Goal: Task Accomplishment & Management: Manage account settings

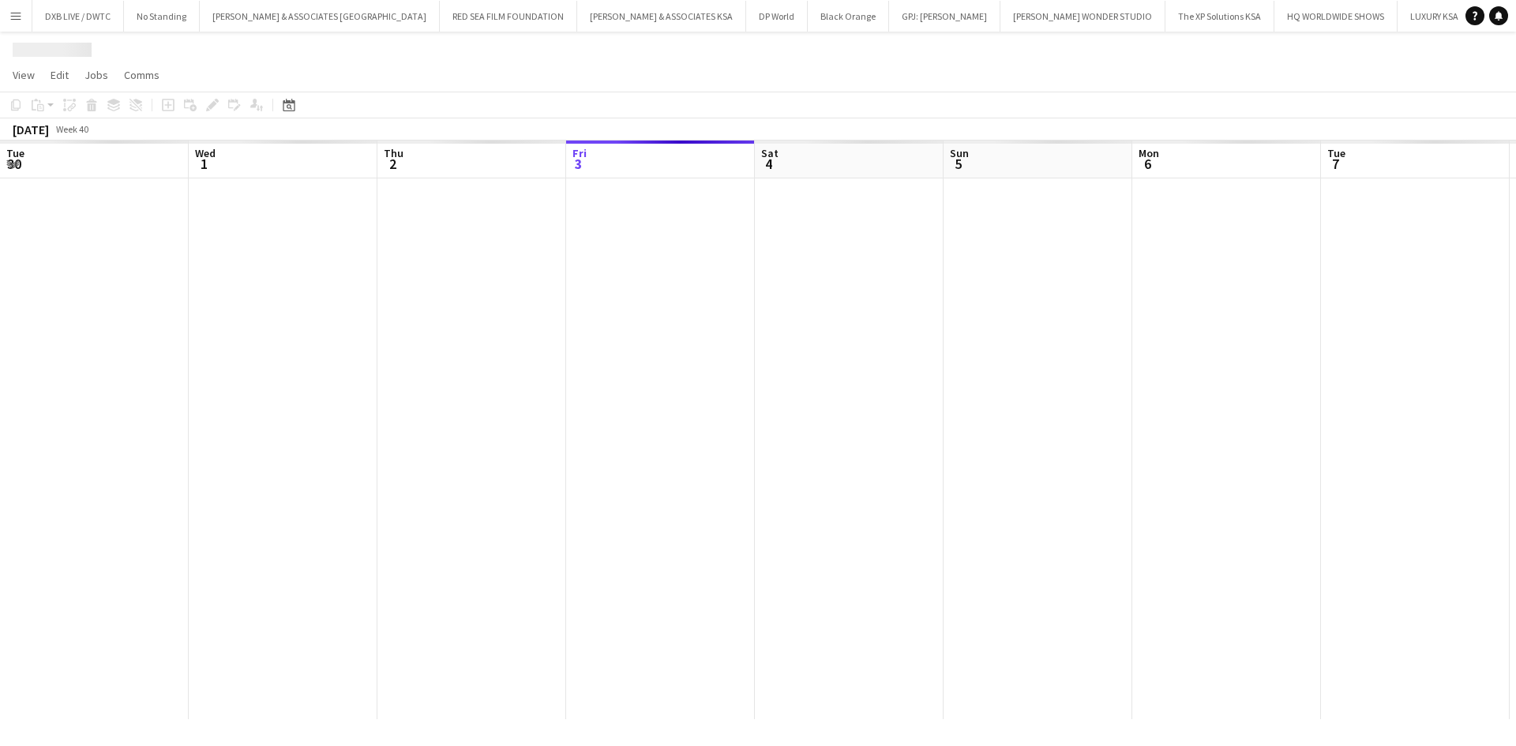
scroll to position [0, 377]
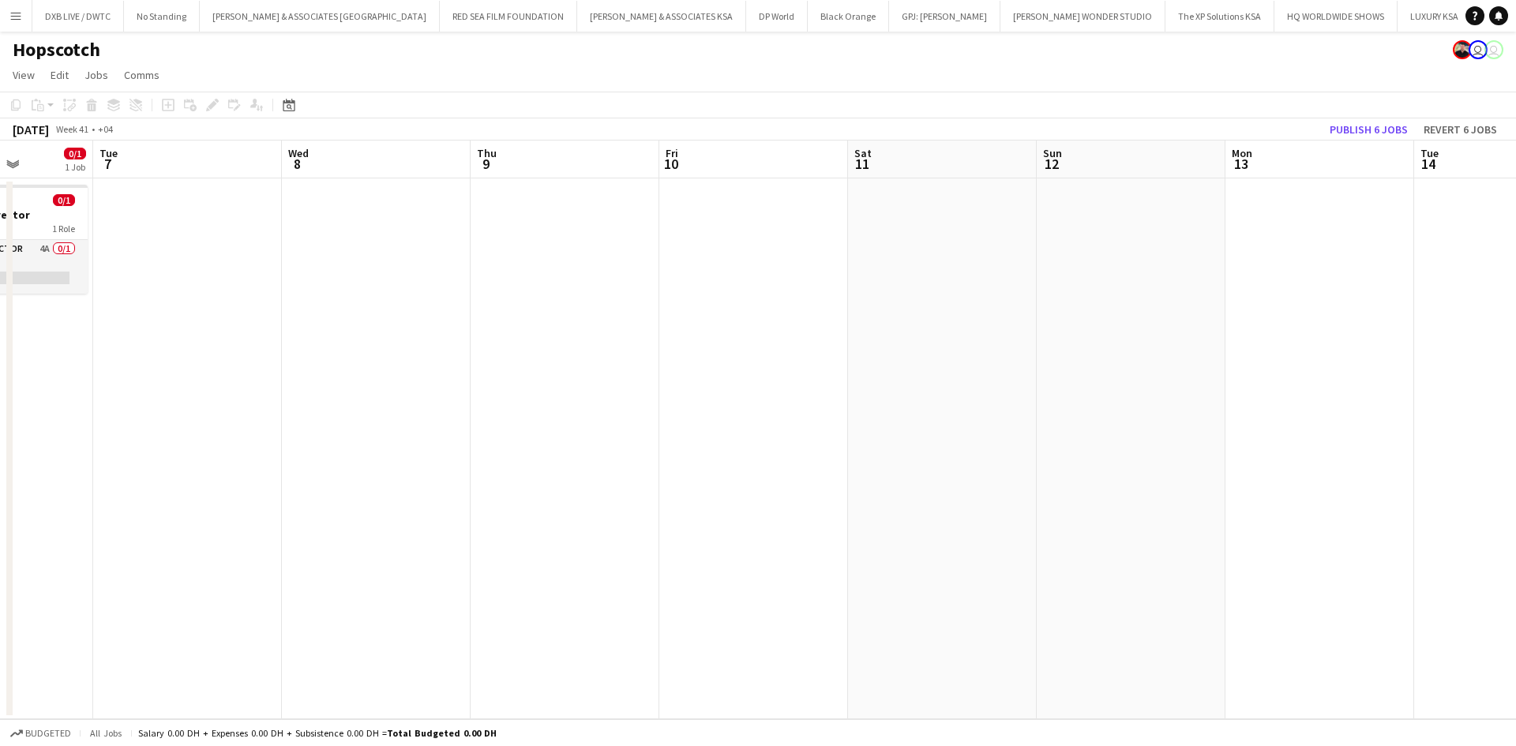
drag, startPoint x: 1079, startPoint y: 485, endPoint x: -392, endPoint y: 479, distance: 1471.1
click at [0, 479] on html "Menu Boards Boards Boards All jobs Status Workforce Workforce My Workforce Recr…" at bounding box center [758, 373] width 1516 height 746
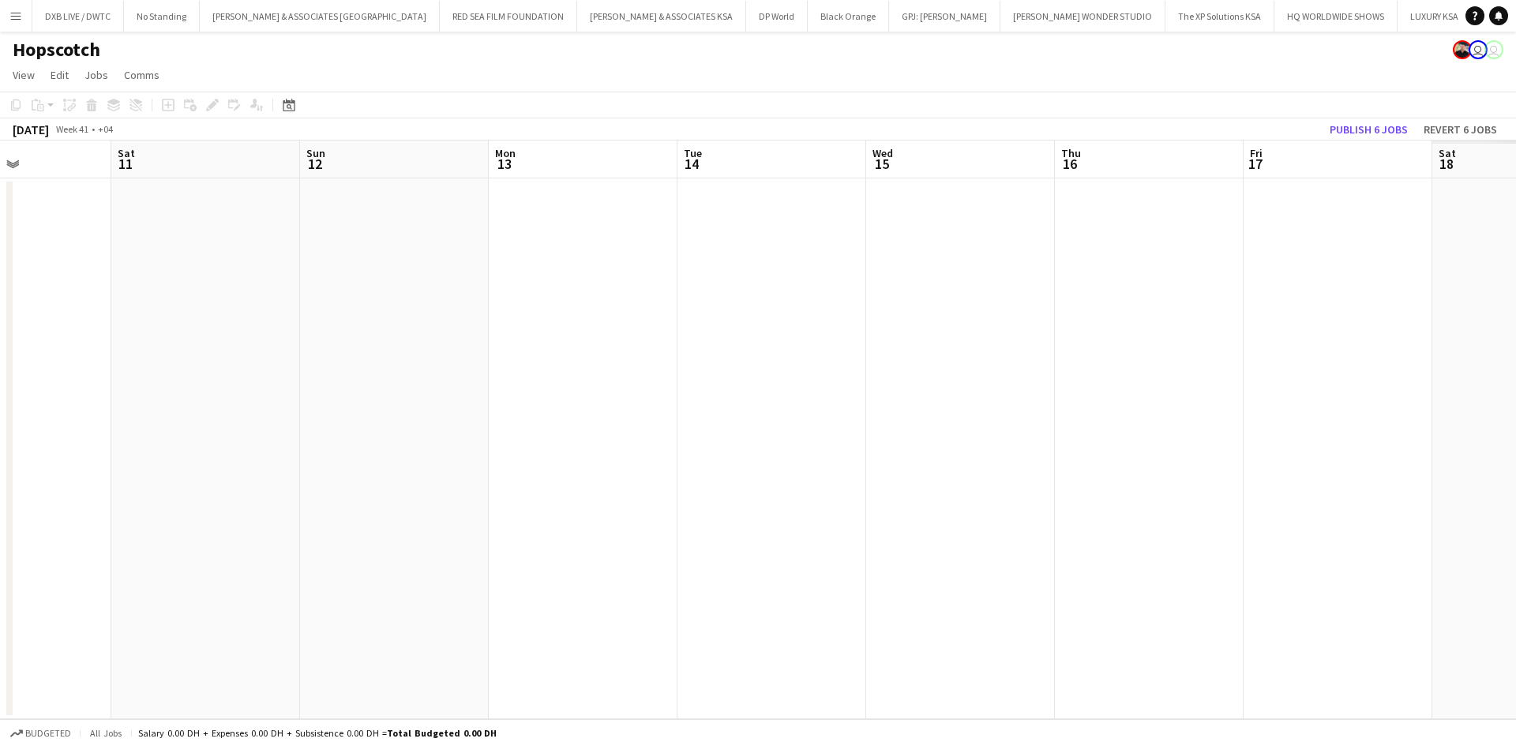
drag, startPoint x: 967, startPoint y: 421, endPoint x: 80, endPoint y: 421, distance: 886.8
click at [80, 421] on app-calendar-viewport "Tue 7 Wed 8 Thu 9 Fri 10 Sat 11 Sun 12 Mon 13 Tue 14 Wed 15 Thu 16 Fri 17 Sat 1…" at bounding box center [758, 430] width 1516 height 579
drag, startPoint x: 920, startPoint y: 417, endPoint x: 265, endPoint y: 419, distance: 654.6
click at [265, 419] on app-calendar-viewport "Tue 7 Wed 8 Thu 9 Fri 10 Sat 11 Sun 12 Mon 13 Tue 14 Wed 15 Thu 16 Fri 17 Sat 1…" at bounding box center [758, 430] width 1516 height 579
drag, startPoint x: 731, startPoint y: 420, endPoint x: -39, endPoint y: 410, distance: 770.8
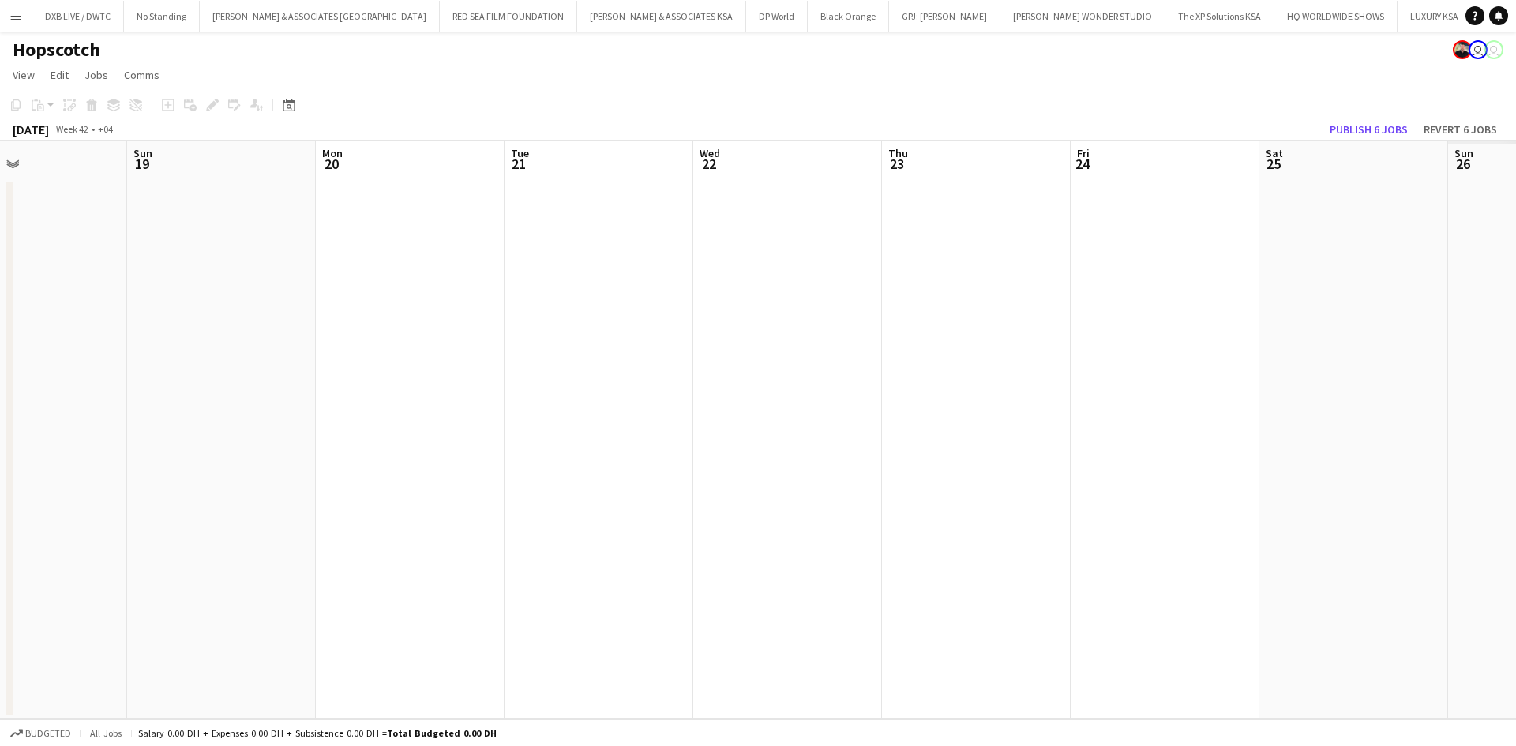
click at [0, 410] on html "Menu Boards Boards Boards All jobs Status Workforce Workforce My Workforce Recr…" at bounding box center [758, 373] width 1516 height 746
drag, startPoint x: 817, startPoint y: 394, endPoint x: 241, endPoint y: 390, distance: 576.5
click at [241, 390] on app-calendar-viewport "Wed 15 Thu 16 Fri 17 Sat 18 Sun 19 Mon 20 Tue 21 Wed 22 Thu 23 Fri 24 Sat 25 Su…" at bounding box center [758, 430] width 1516 height 579
drag, startPoint x: 822, startPoint y: 398, endPoint x: 53, endPoint y: 398, distance: 769.1
click at [54, 398] on app-calendar-viewport "Sun 19 Mon 20 Tue 21 Wed 22 Thu 23 Fri 24 Sat 25 Sun 26 Mon 27 Tue 28 Wed 29 Th…" at bounding box center [758, 430] width 1516 height 579
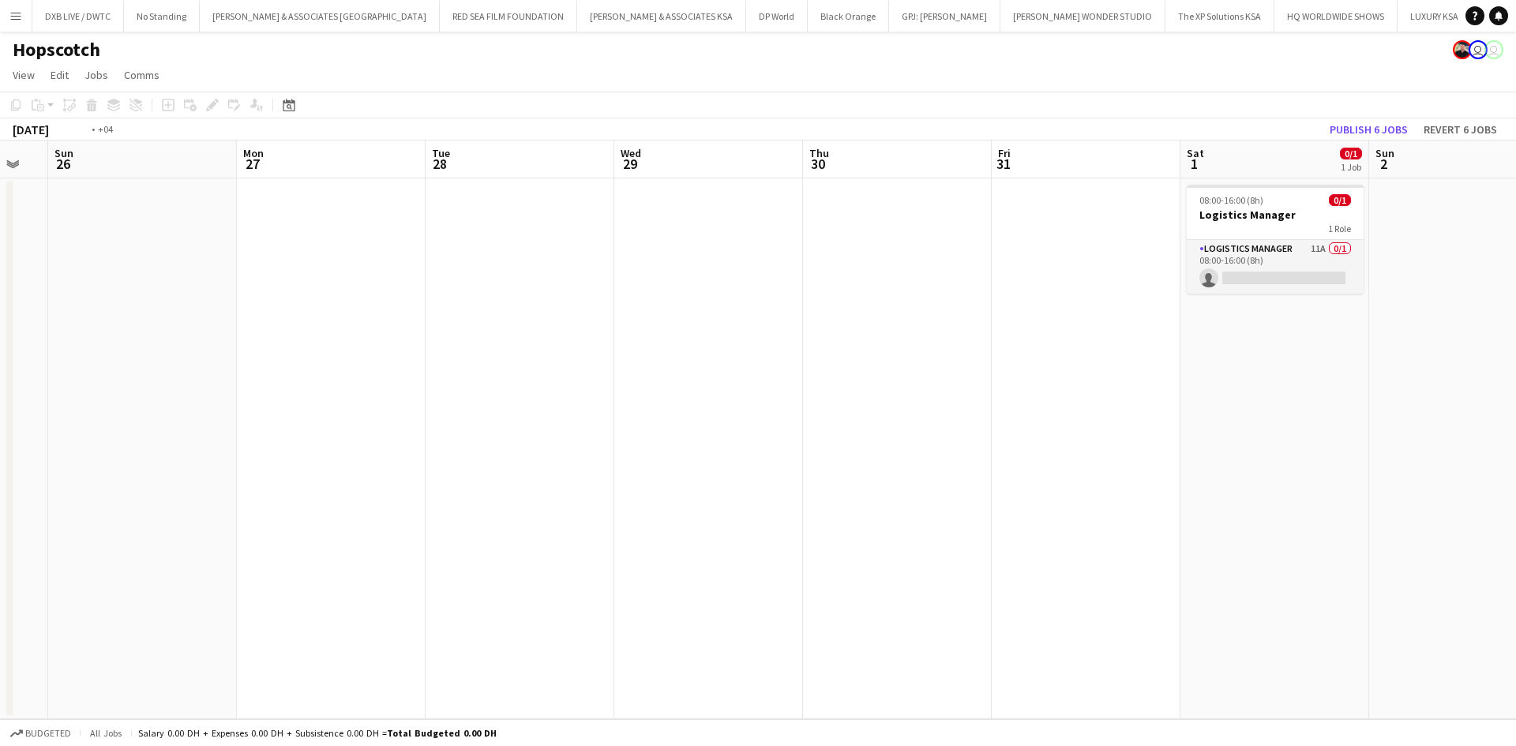
scroll to position [0, 708]
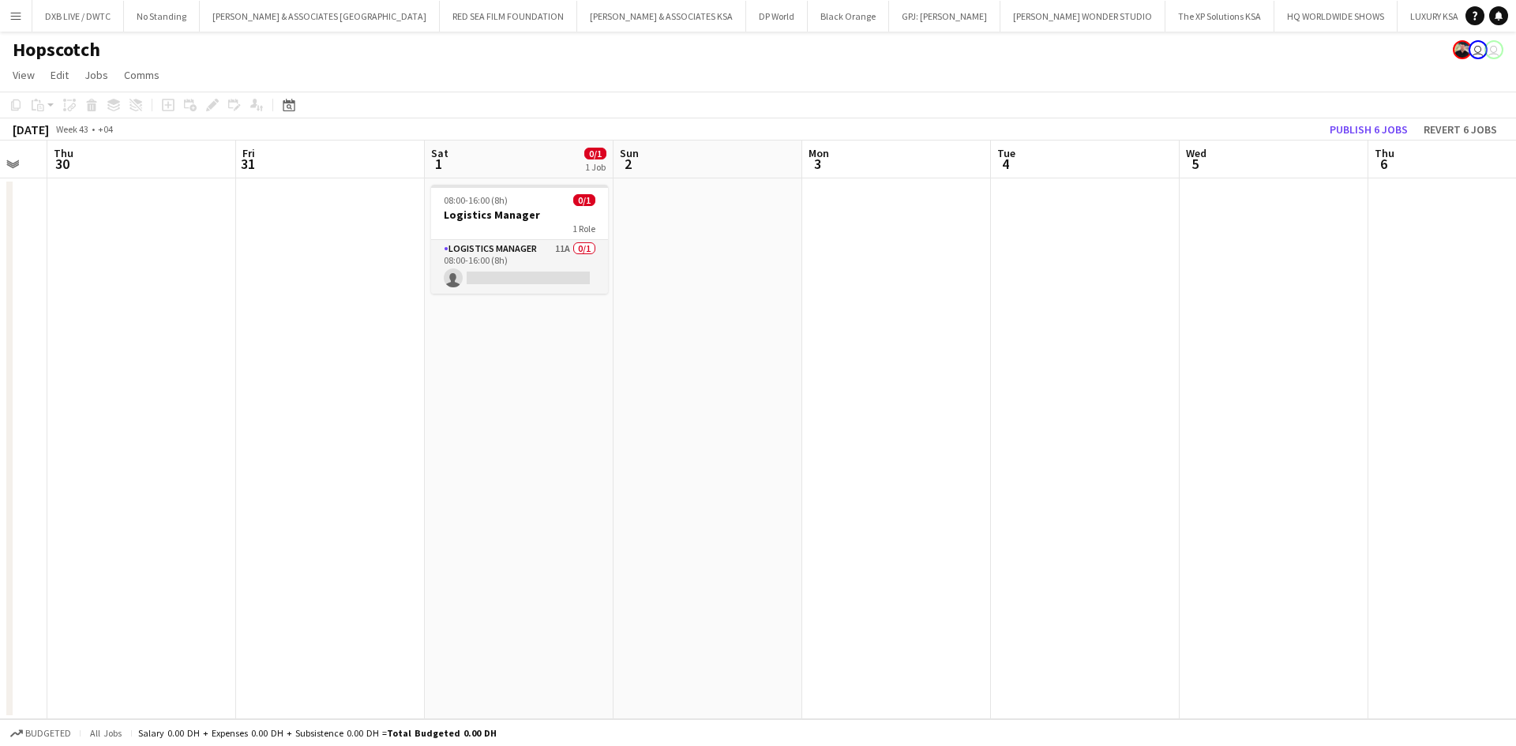
drag, startPoint x: 826, startPoint y: 394, endPoint x: 118, endPoint y: 433, distance: 708.6
click at [118, 433] on app-calendar-viewport "Sun 26 Mon 27 Tue 28 Wed 29 Thu 30 Fri 31 Sat 1 0/1 1 Job Sun 2 Mon 3 Tue 4 Wed…" at bounding box center [758, 430] width 1516 height 579
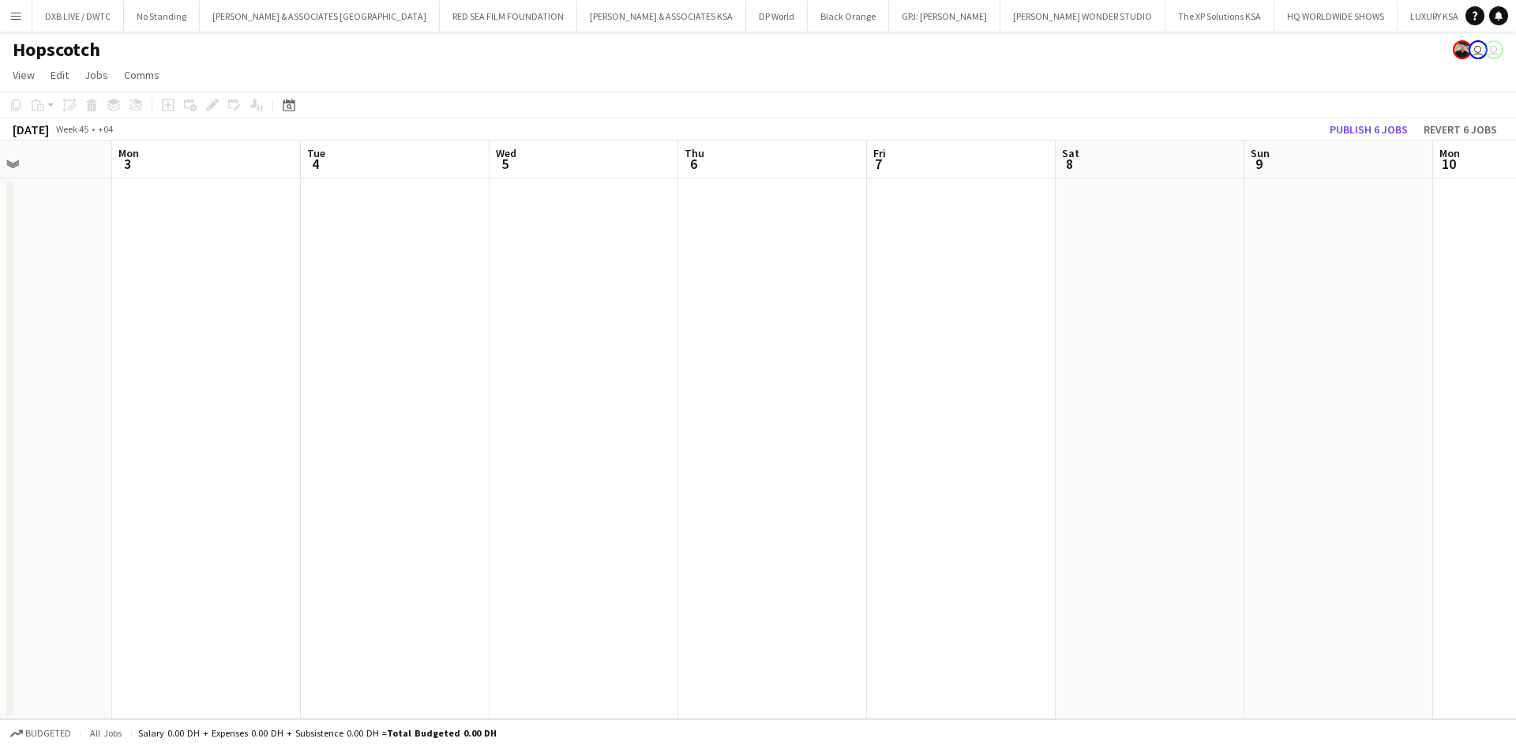
drag, startPoint x: 1091, startPoint y: 422, endPoint x: 123, endPoint y: 445, distance: 967.6
click at [123, 445] on app-calendar-viewport "Fri 31 Sat 1 0/1 1 Job Sun 2 Mon 3 Tue 4 Wed 5 Thu 6 Fri 7 Sat 8 Sun 9 Mon 10 T…" at bounding box center [758, 430] width 1516 height 579
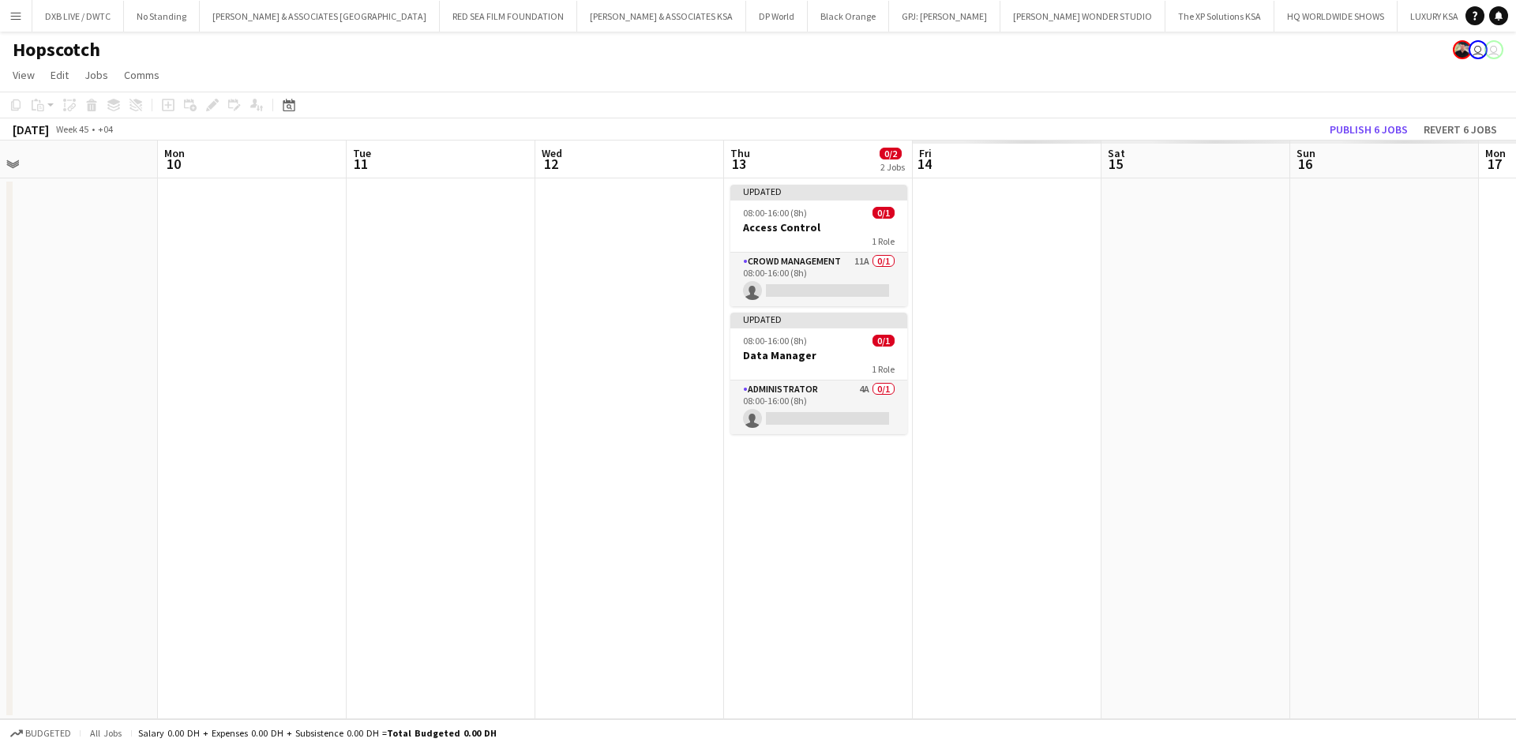
drag, startPoint x: 656, startPoint y: 417, endPoint x: 170, endPoint y: 417, distance: 486.4
click at [166, 417] on app-calendar-viewport "Wed 5 Thu 6 Fri 7 Sat 8 Sun 9 Mon 10 Tue 11 Wed 12 Thu 13 0/2 2 Jobs Fri 14 Sat…" at bounding box center [758, 430] width 1516 height 579
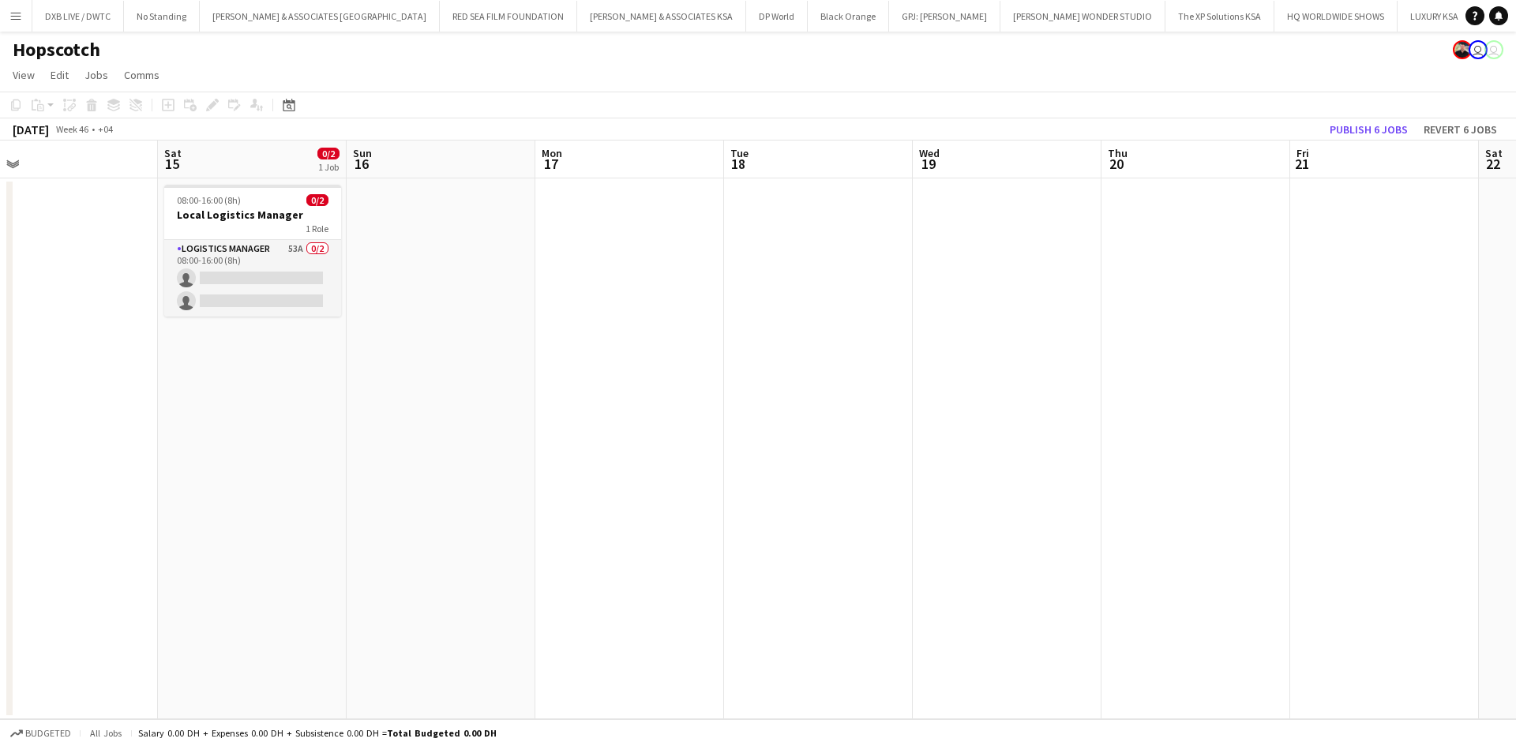
drag, startPoint x: 1161, startPoint y: 482, endPoint x: 309, endPoint y: 599, distance: 860.0
click at [309, 599] on app-calendar-viewport "Mon 10 Tue 11 Wed 12 Thu 13 0/2 2 Jobs Fri 14 Sat 15 0/2 1 Job Sun 16 Mon 17 Tu…" at bounding box center [758, 430] width 1516 height 579
drag, startPoint x: 636, startPoint y: 602, endPoint x: 88, endPoint y: 614, distance: 548.9
click at [88, 614] on app-calendar-viewport "Wed 12 Thu 13 0/2 2 Jobs Fri 14 Sat 15 0/2 1 Job Sun 16 Mon 17 Tue 18 Wed 19 Th…" at bounding box center [758, 430] width 1516 height 579
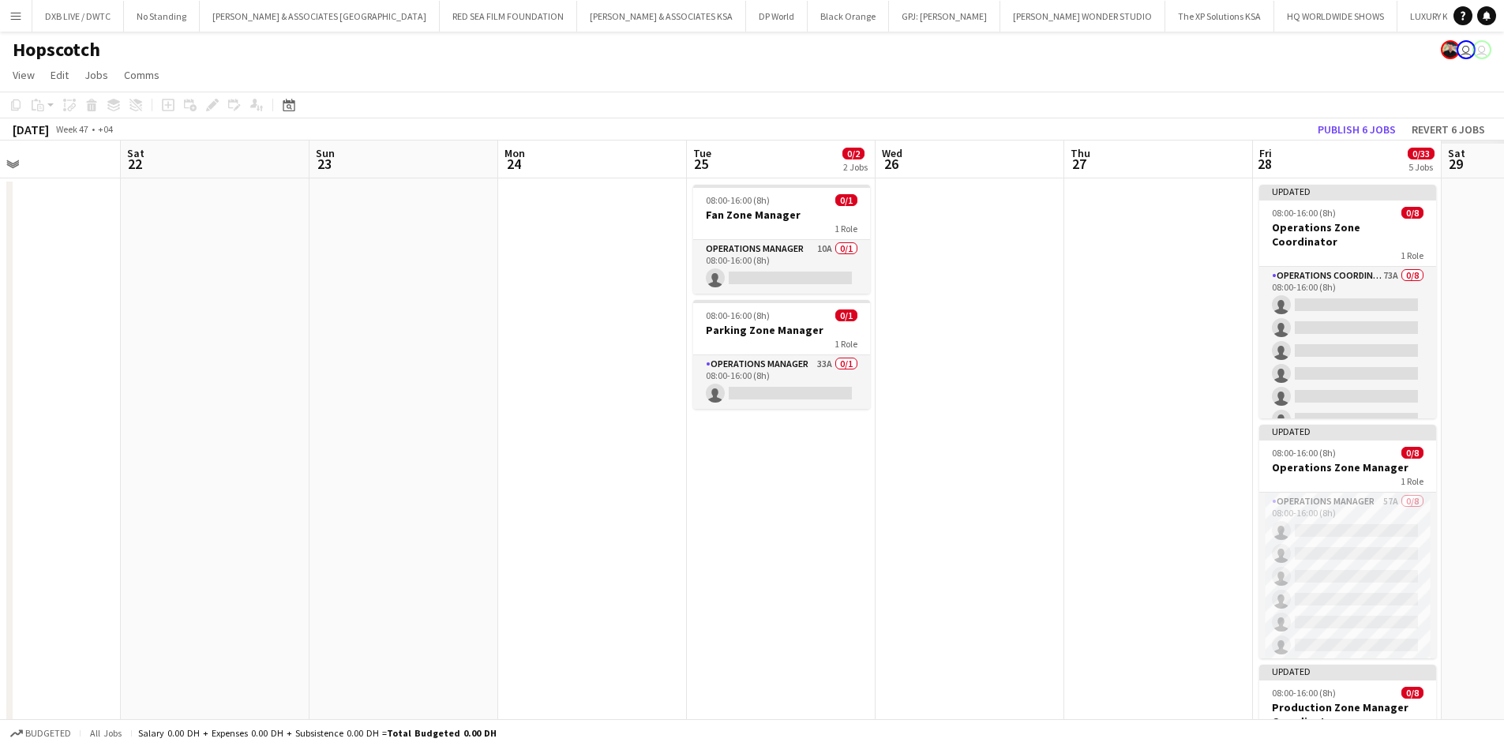
scroll to position [0, 447]
drag, startPoint x: 770, startPoint y: 555, endPoint x: 172, endPoint y: 590, distance: 598.8
click at [172, 590] on app-calendar-viewport "Wed 19 Thu 20 Fri 21 Sat 22 Sun 23 Mon 24 Tue 25 0/2 2 Jobs Wed 26 Thu 27 Fri 2…" at bounding box center [752, 721] width 1504 height 1161
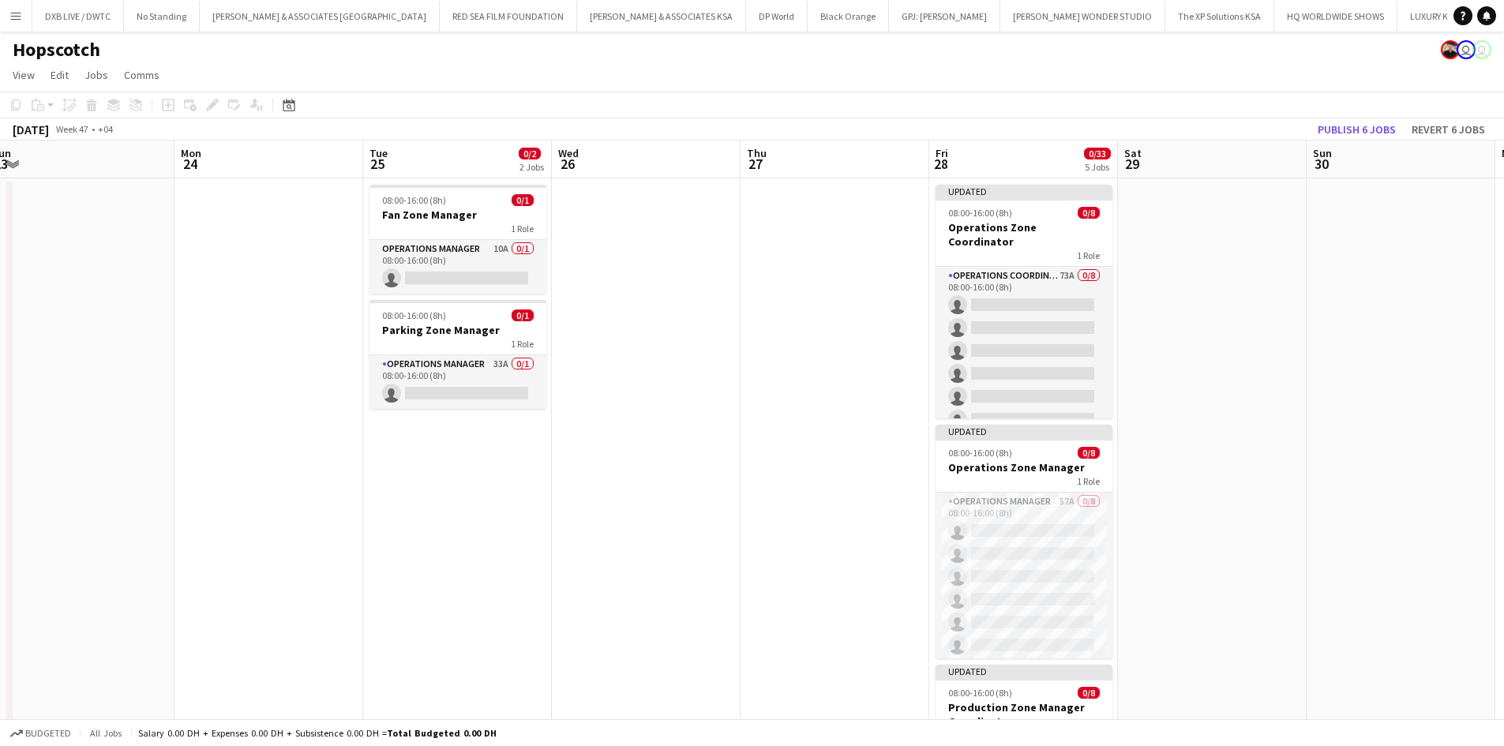
scroll to position [0, 770]
drag, startPoint x: 850, startPoint y: 578, endPoint x: 527, endPoint y: 624, distance: 326.2
click at [527, 624] on app-calendar-viewport "Wed 19 Thu 20 Fri 21 Sat 22 Sun 23 Mon 24 Tue 25 0/2 2 Jobs Wed 26 Thu 27 Fri 2…" at bounding box center [752, 721] width 1504 height 1161
click at [430, 241] on app-card-role "Operations Manager 10A 0/1 08:00-16:00 (8h) single-neutral-actions" at bounding box center [457, 267] width 177 height 54
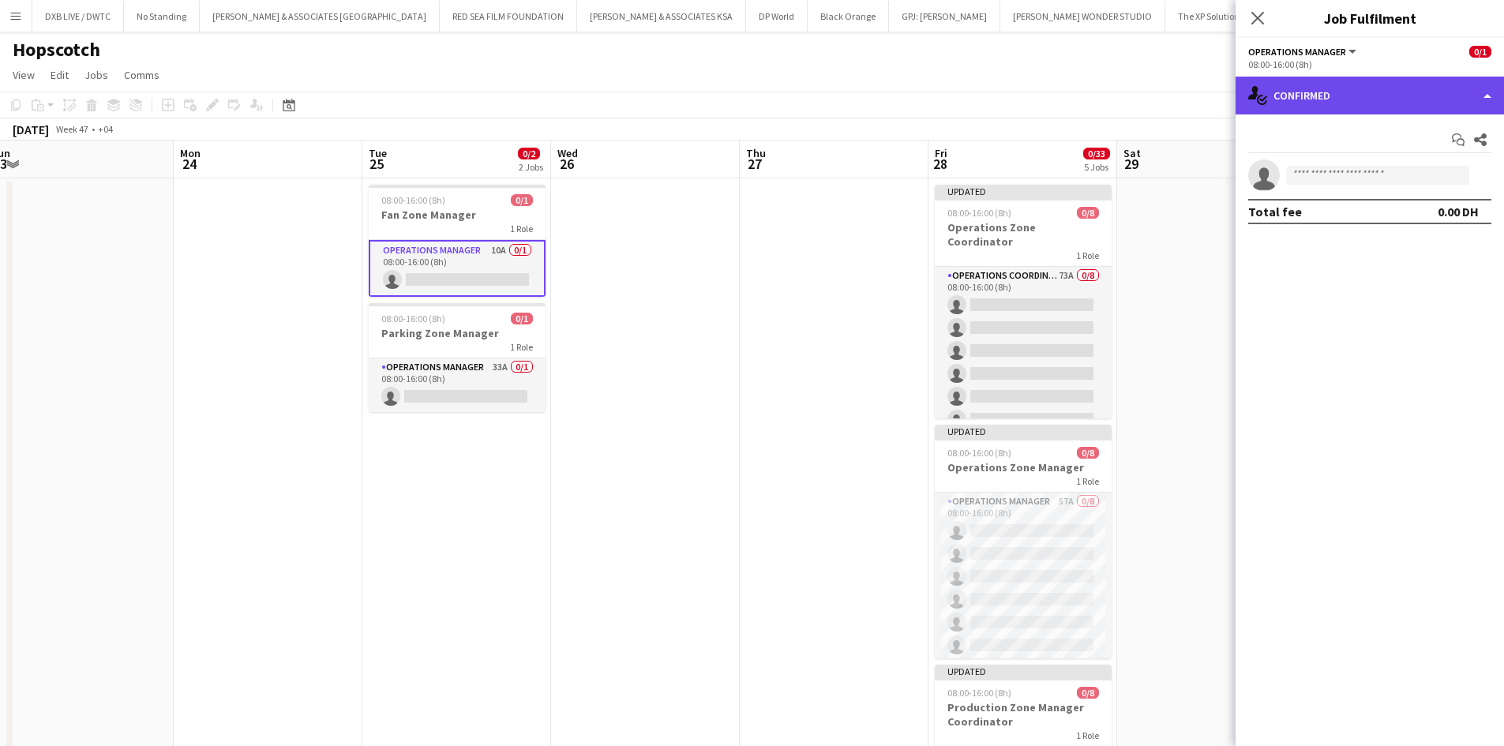
click at [1385, 84] on div "single-neutral-actions-check-2 Confirmed" at bounding box center [1370, 96] width 268 height 38
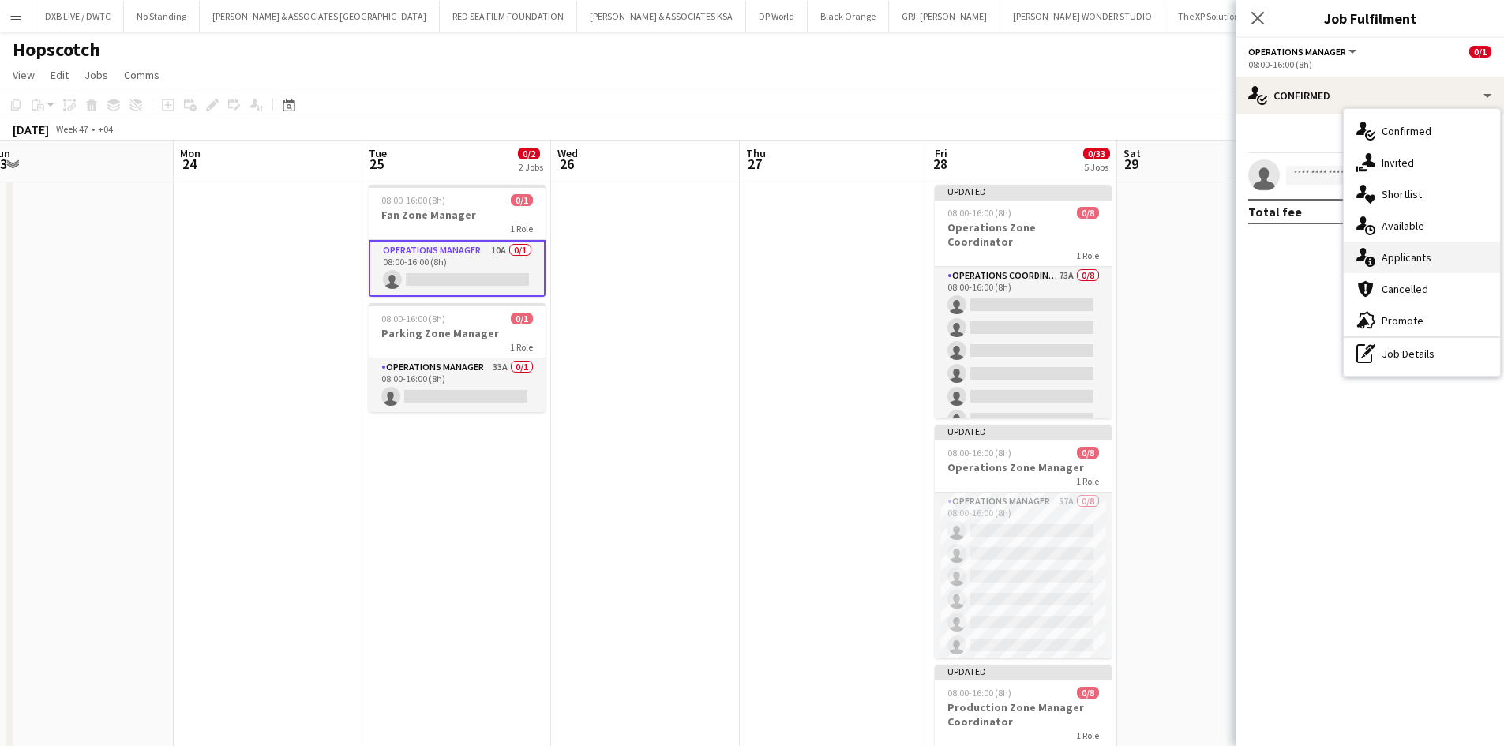
click at [1406, 246] on div "single-neutral-actions-information Applicants" at bounding box center [1422, 258] width 156 height 32
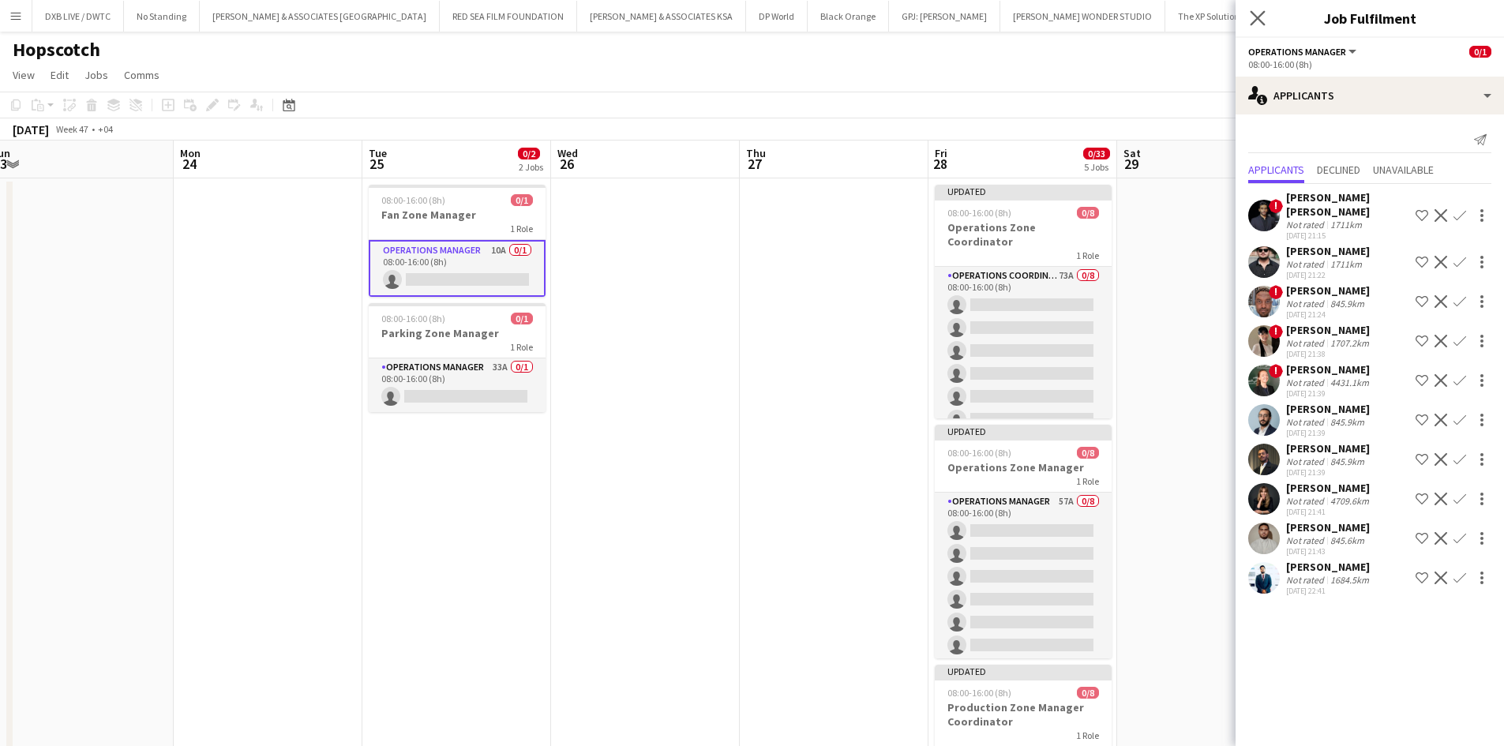
click at [1267, 17] on app-icon "Close pop-in" at bounding box center [1258, 18] width 23 height 23
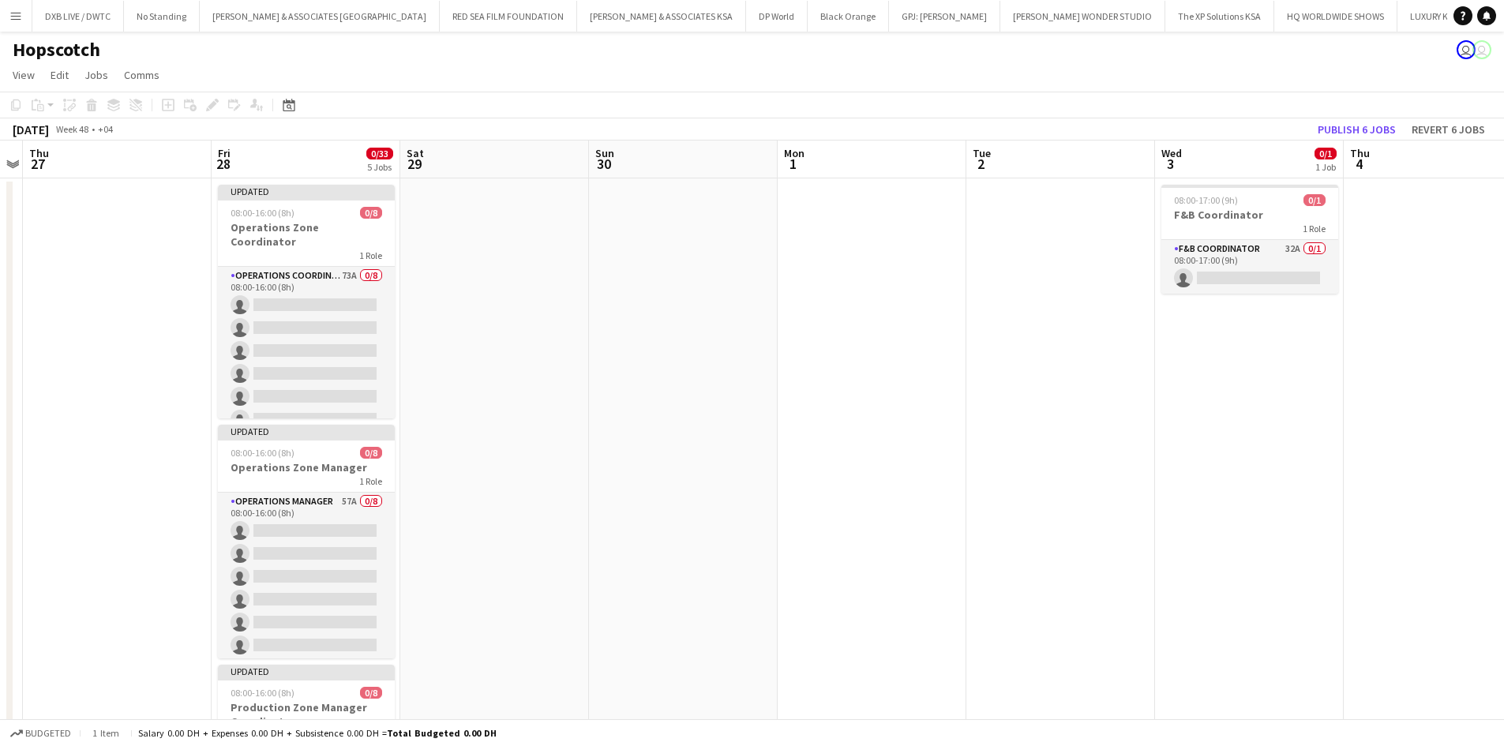
scroll to position [0, 753]
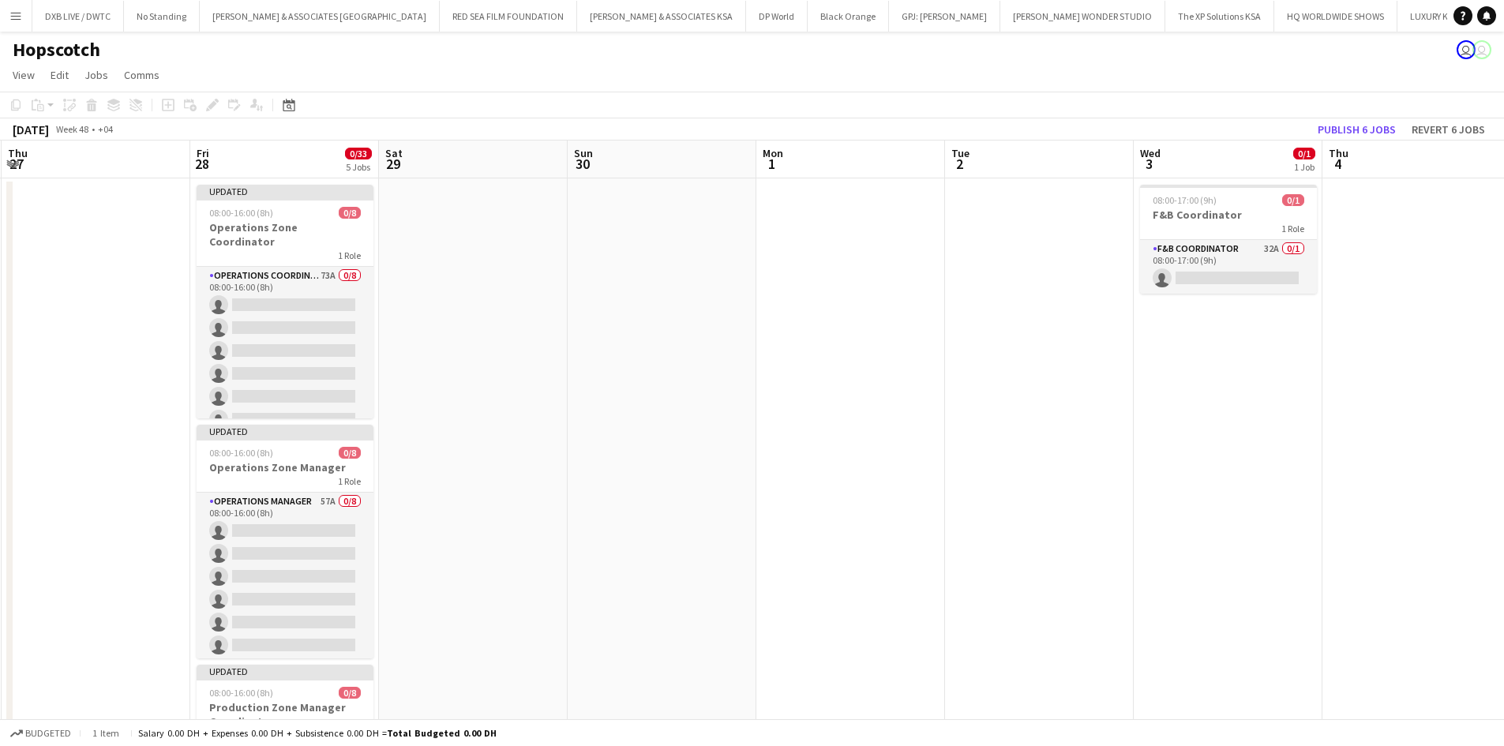
drag, startPoint x: 1238, startPoint y: 358, endPoint x: 550, endPoint y: 398, distance: 689.0
click at [550, 398] on app-calendar-viewport "Sun 23 Mon 24 Tue 25 0/2 2 Jobs Wed 26 Thu 27 Fri 28 0/33 5 Jobs Sat 29 Sun 30 …" at bounding box center [752, 721] width 1504 height 1161
click at [550, 398] on app-date-cell at bounding box center [473, 739] width 189 height 1123
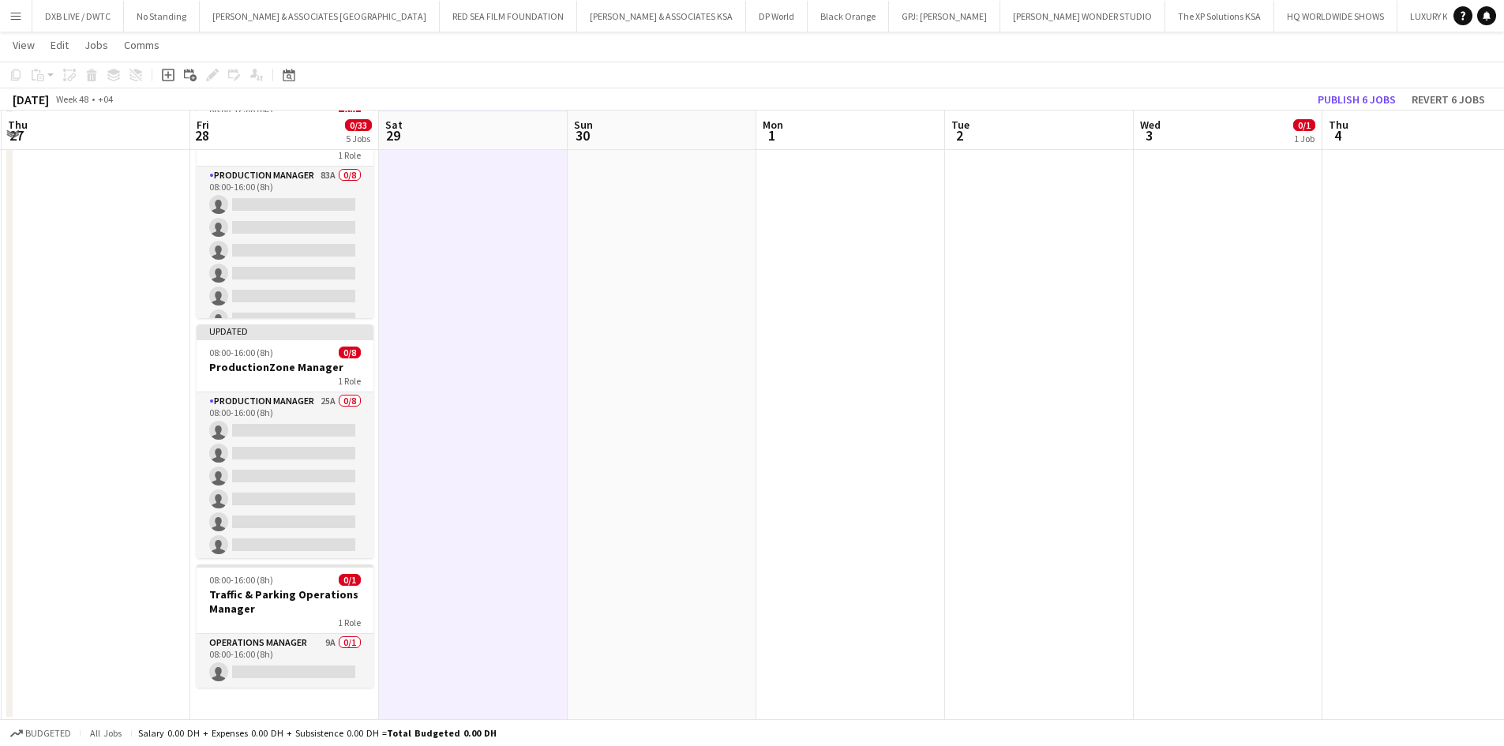
scroll to position [580, 0]
click at [271, 674] on app-card-role "Operations Manager 9A 0/1 08:00-16:00 (8h) single-neutral-actions" at bounding box center [285, 660] width 177 height 54
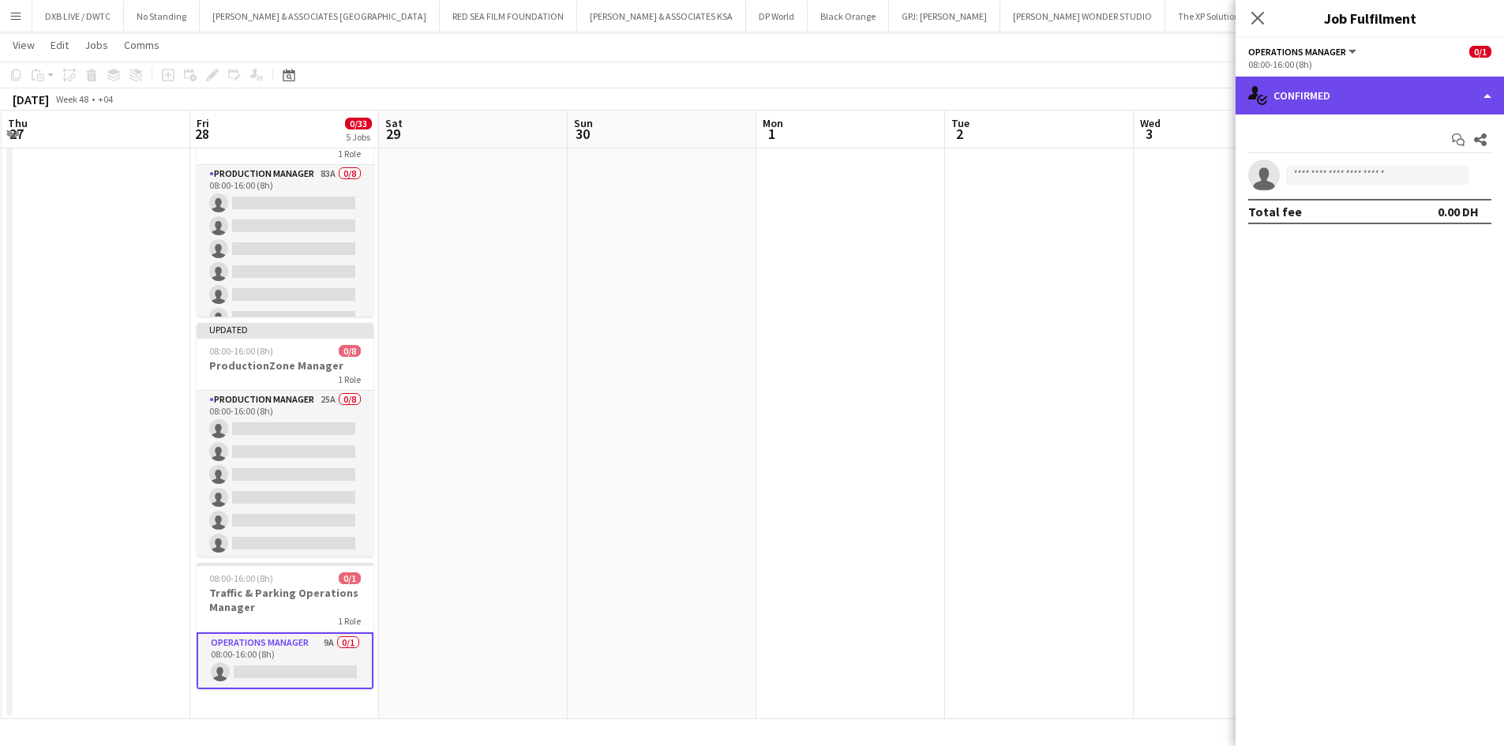
click at [1325, 98] on div "single-neutral-actions-check-2 Confirmed" at bounding box center [1370, 96] width 268 height 38
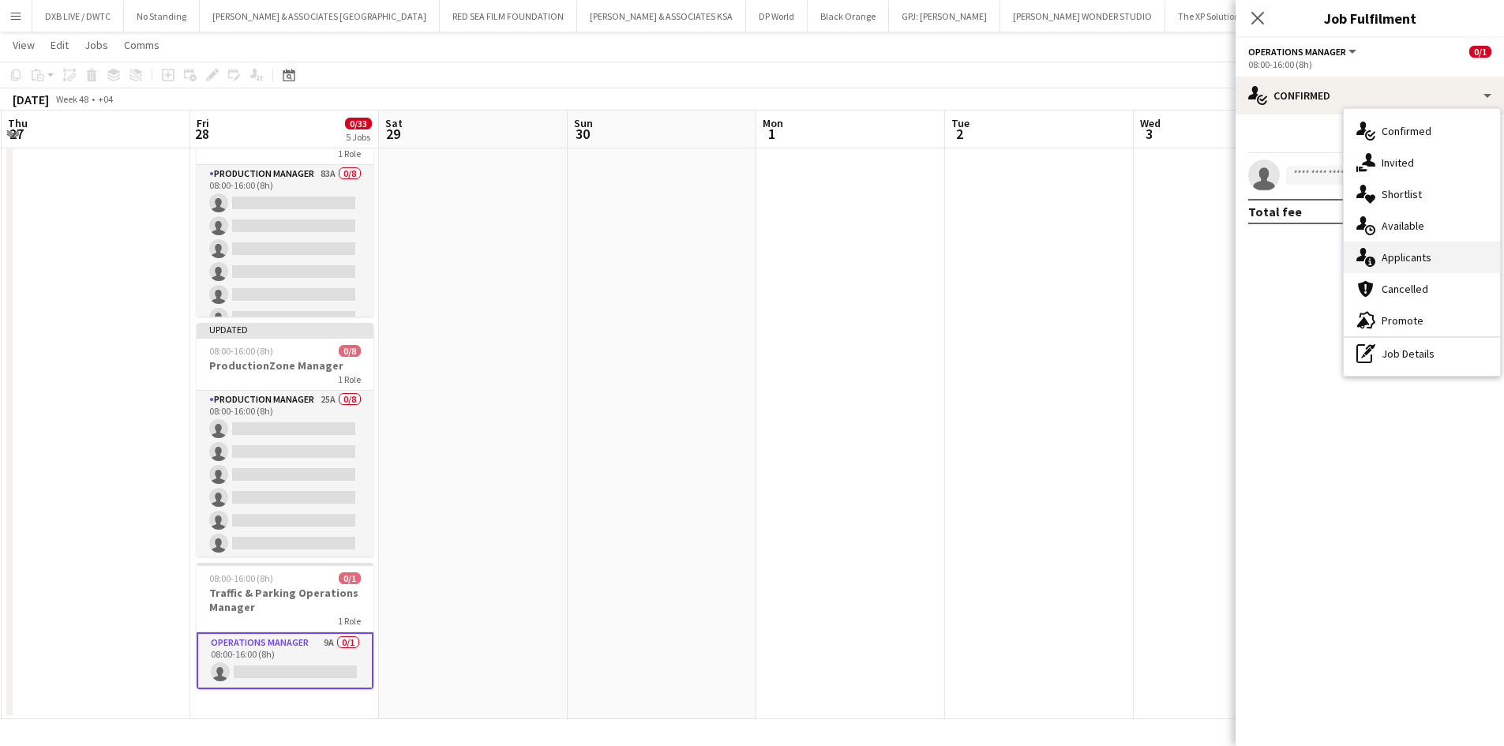
click at [1416, 255] on span "Applicants" at bounding box center [1407, 257] width 50 height 14
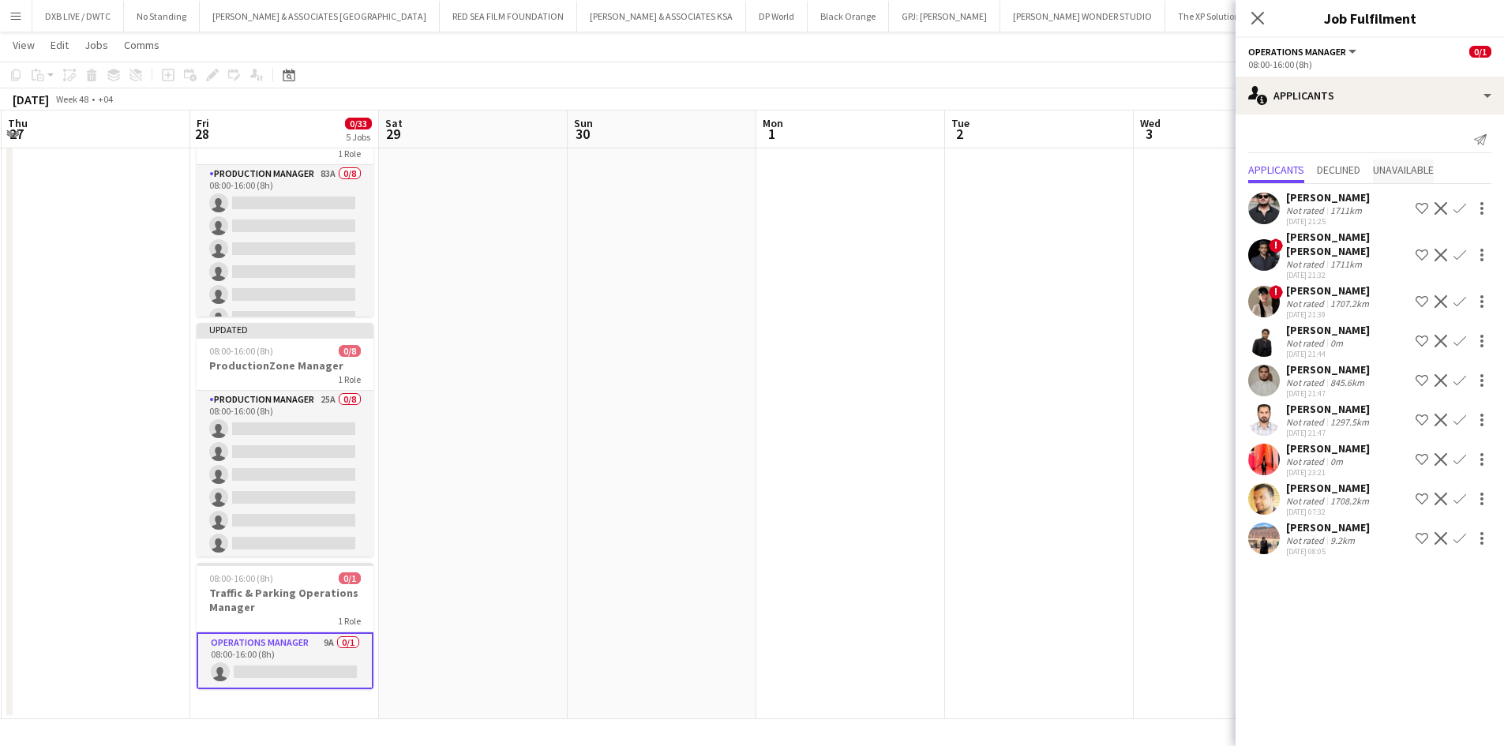
click at [1380, 181] on span "Unavailable" at bounding box center [1403, 172] width 61 height 24
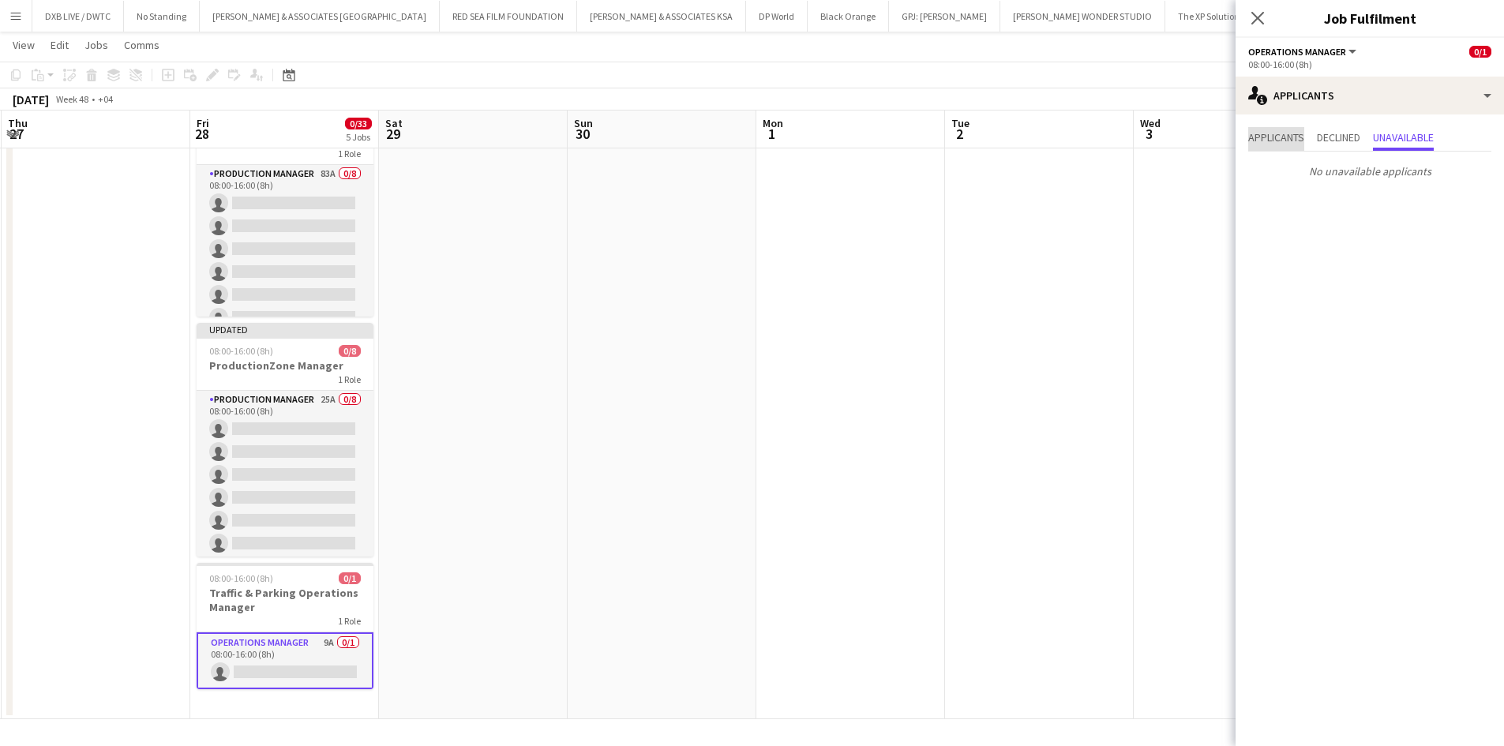
click at [1289, 148] on span "Applicants" at bounding box center [1276, 139] width 56 height 24
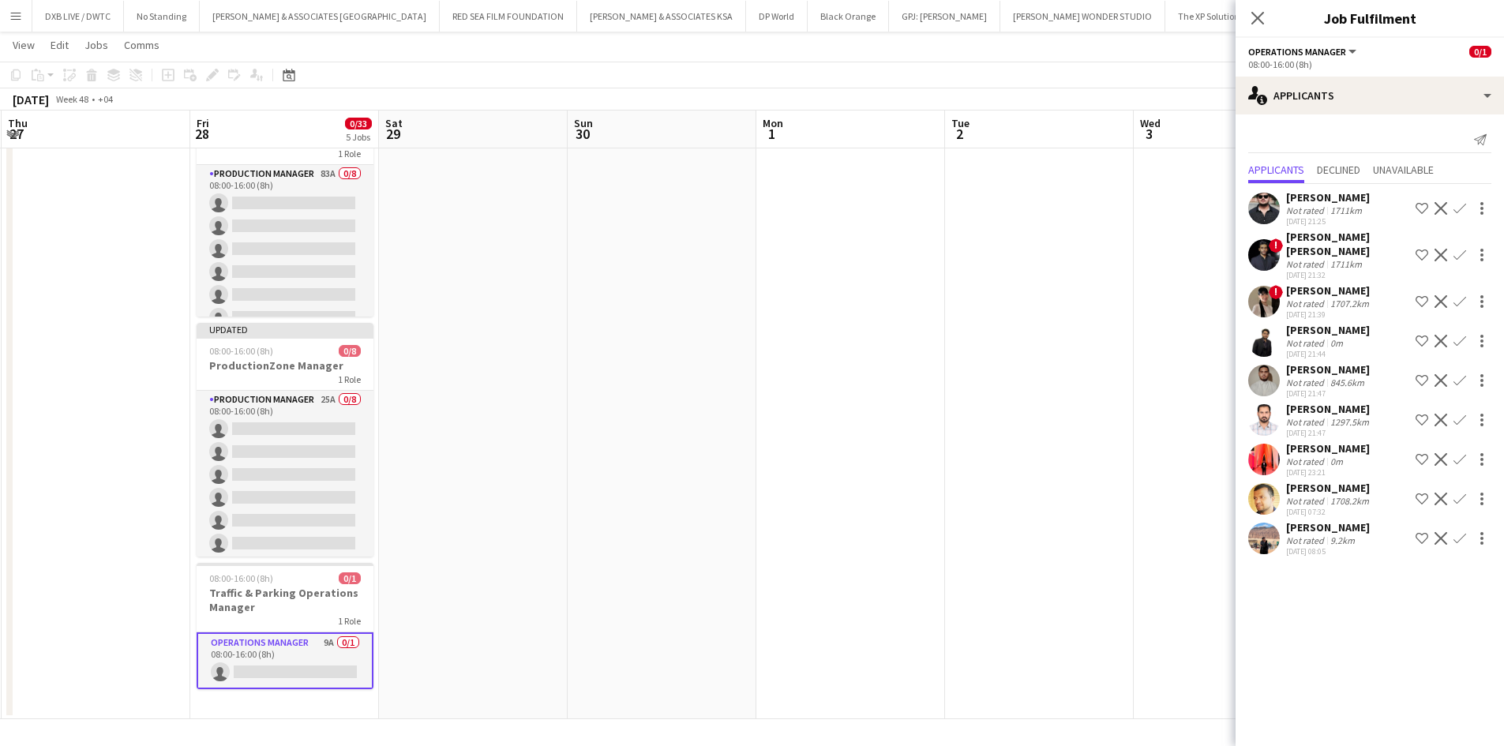
click at [1292, 215] on div "Not rated" at bounding box center [1306, 211] width 41 height 12
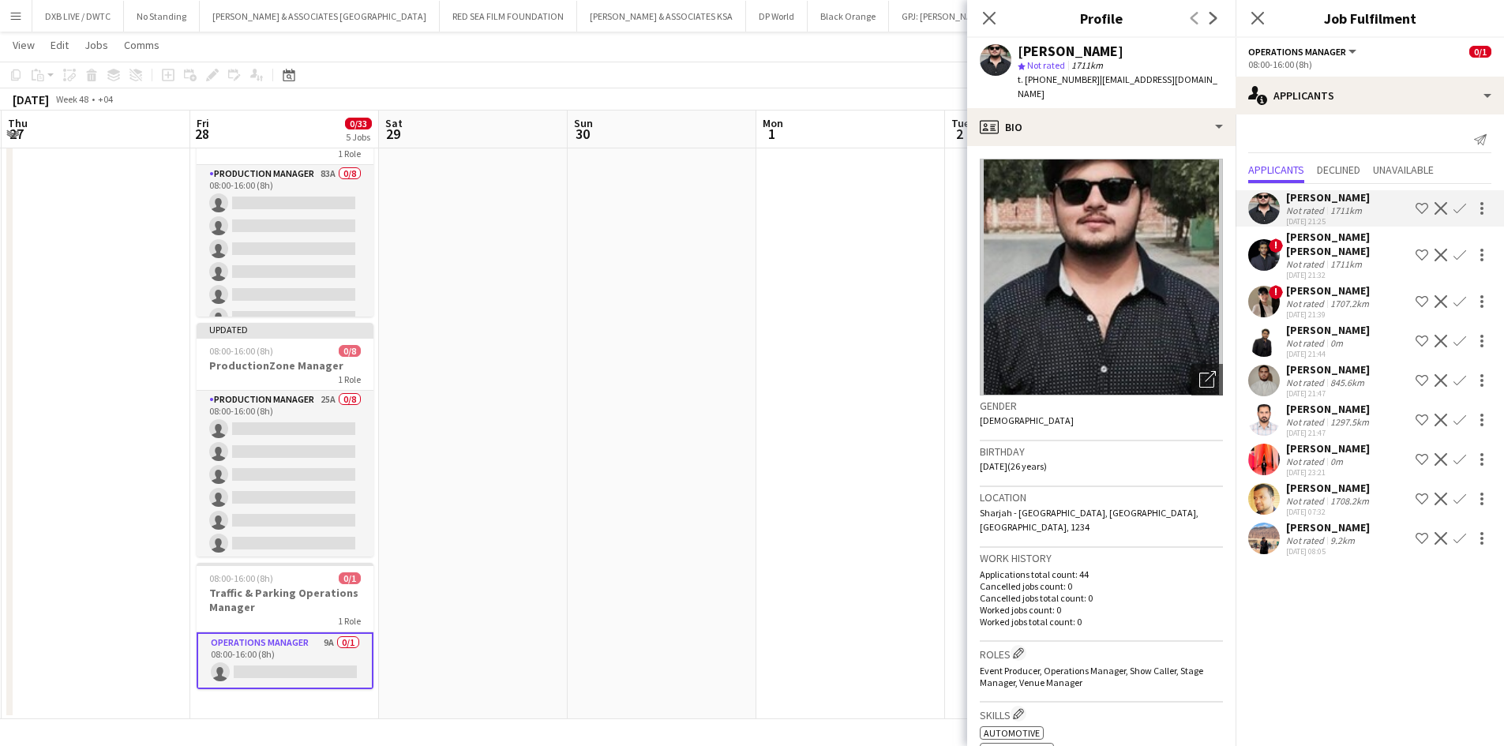
click at [1297, 258] on div "Not rated" at bounding box center [1306, 264] width 41 height 12
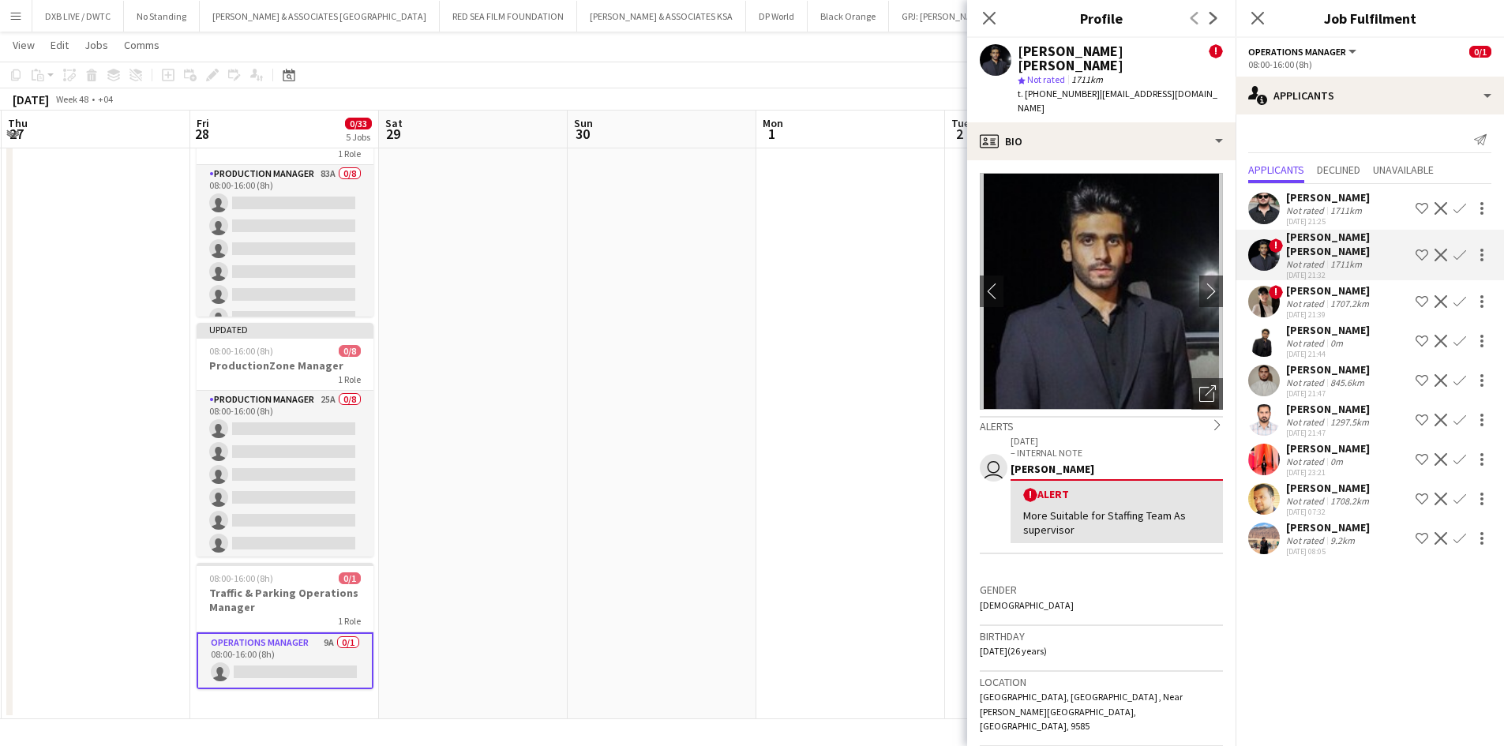
click at [1324, 298] on div "Not rated" at bounding box center [1306, 304] width 41 height 12
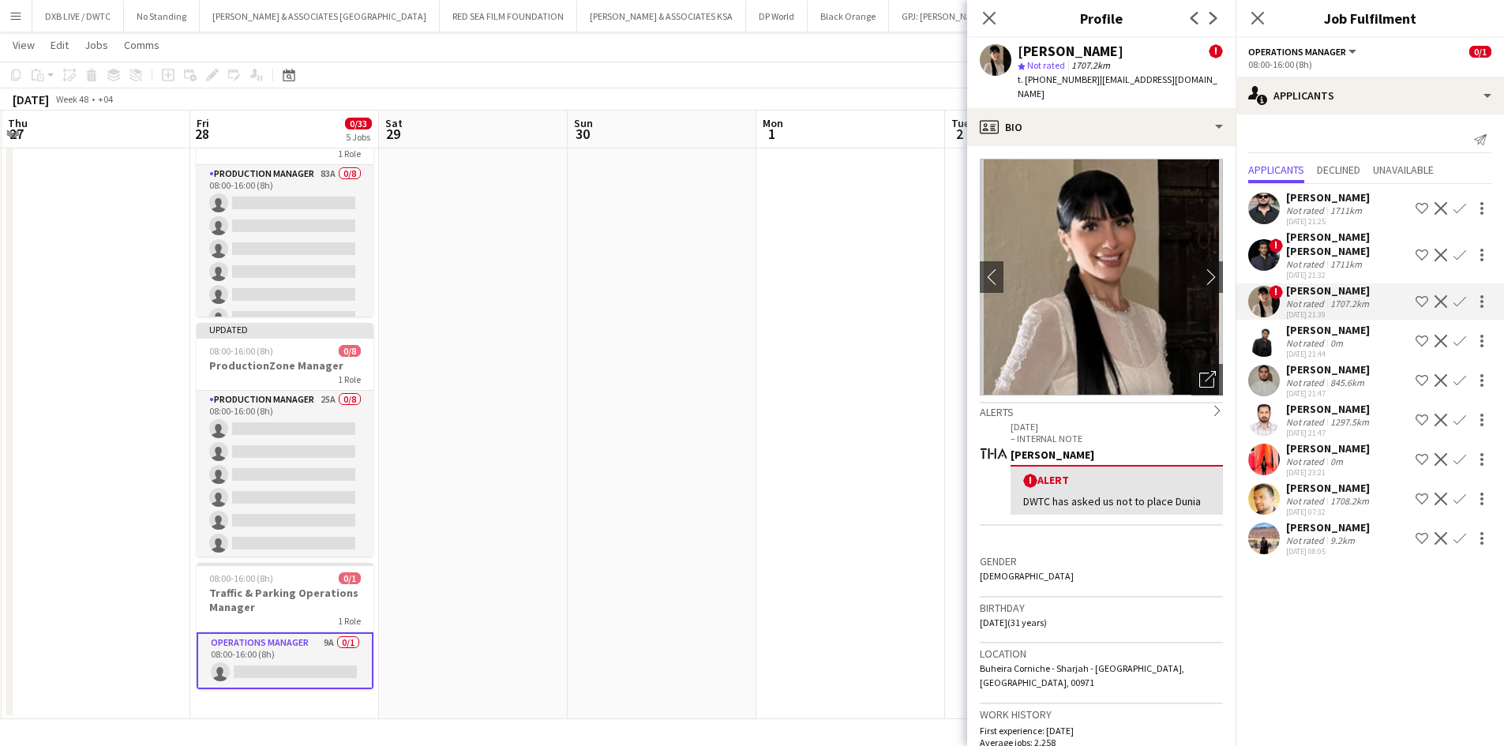
click at [1322, 337] on div "Not rated" at bounding box center [1306, 343] width 41 height 12
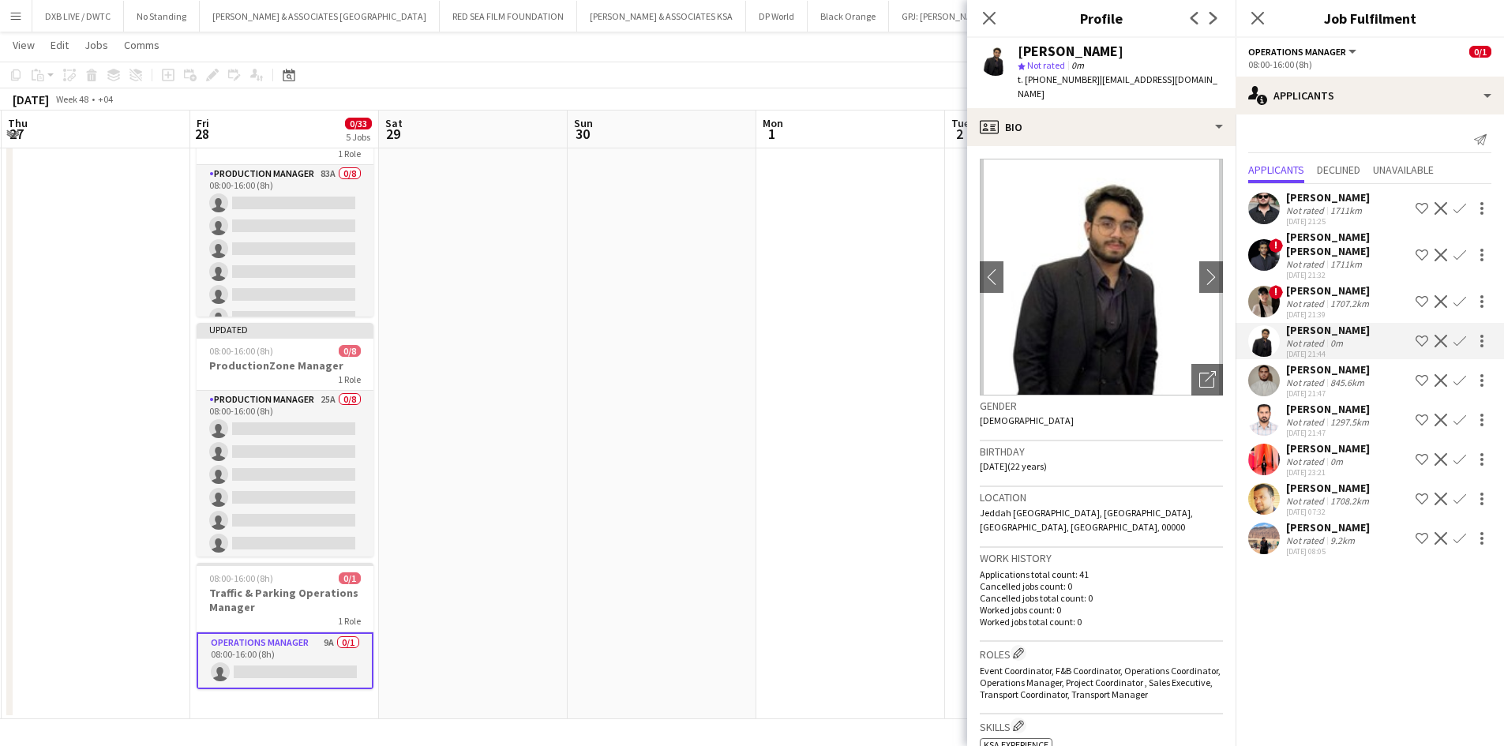
click at [1125, 159] on img at bounding box center [1101, 277] width 243 height 237
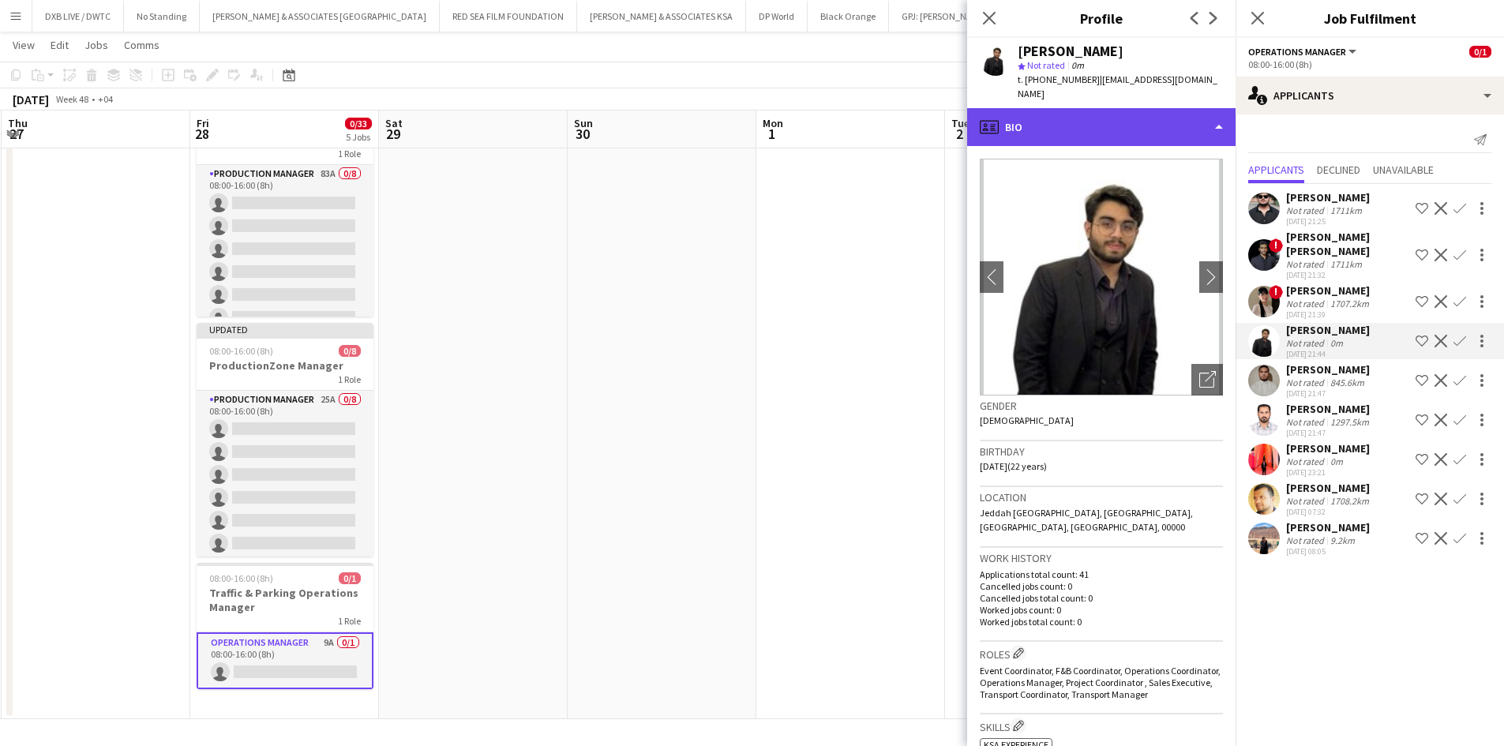
click at [1123, 128] on div "profile Bio" at bounding box center [1101, 127] width 268 height 38
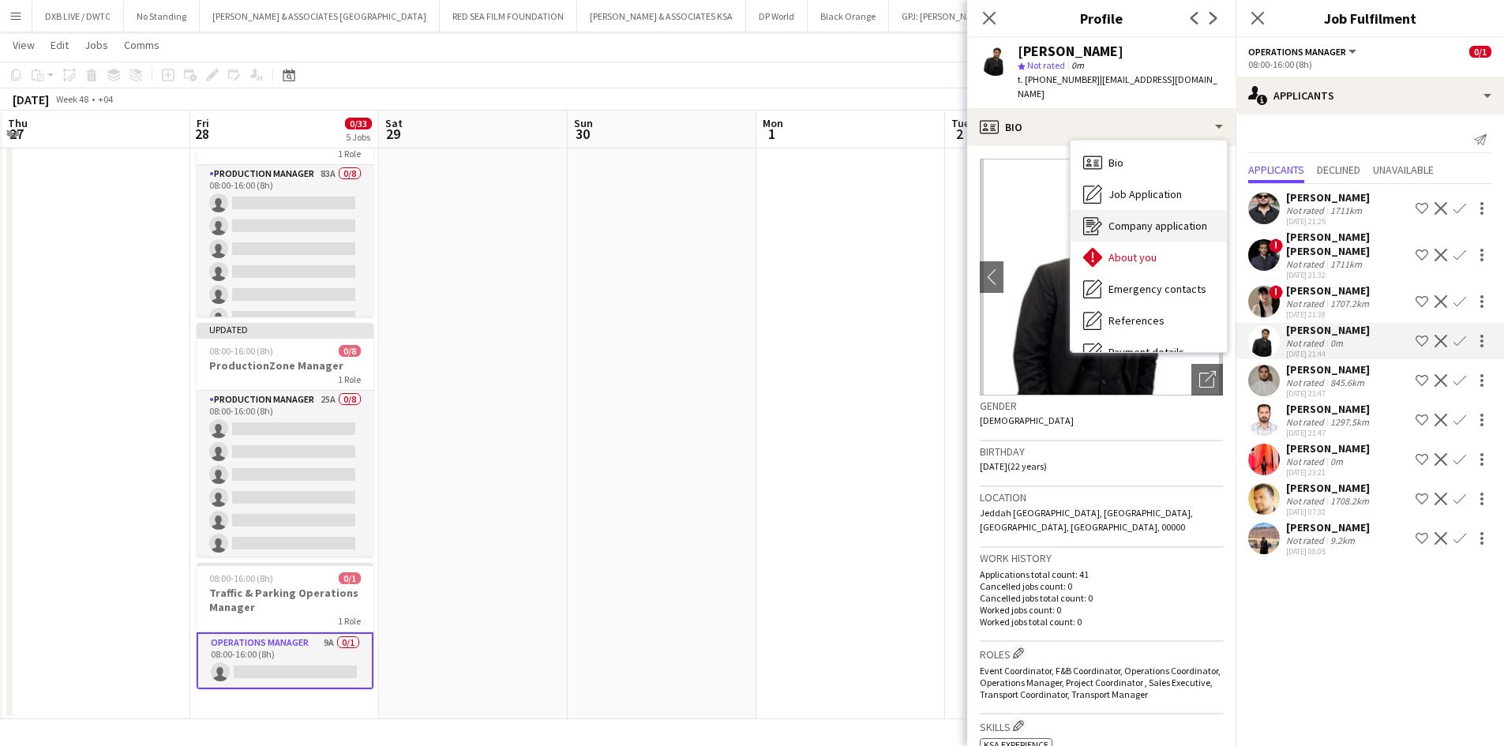
click at [1155, 219] on span "Company application" at bounding box center [1158, 226] width 99 height 14
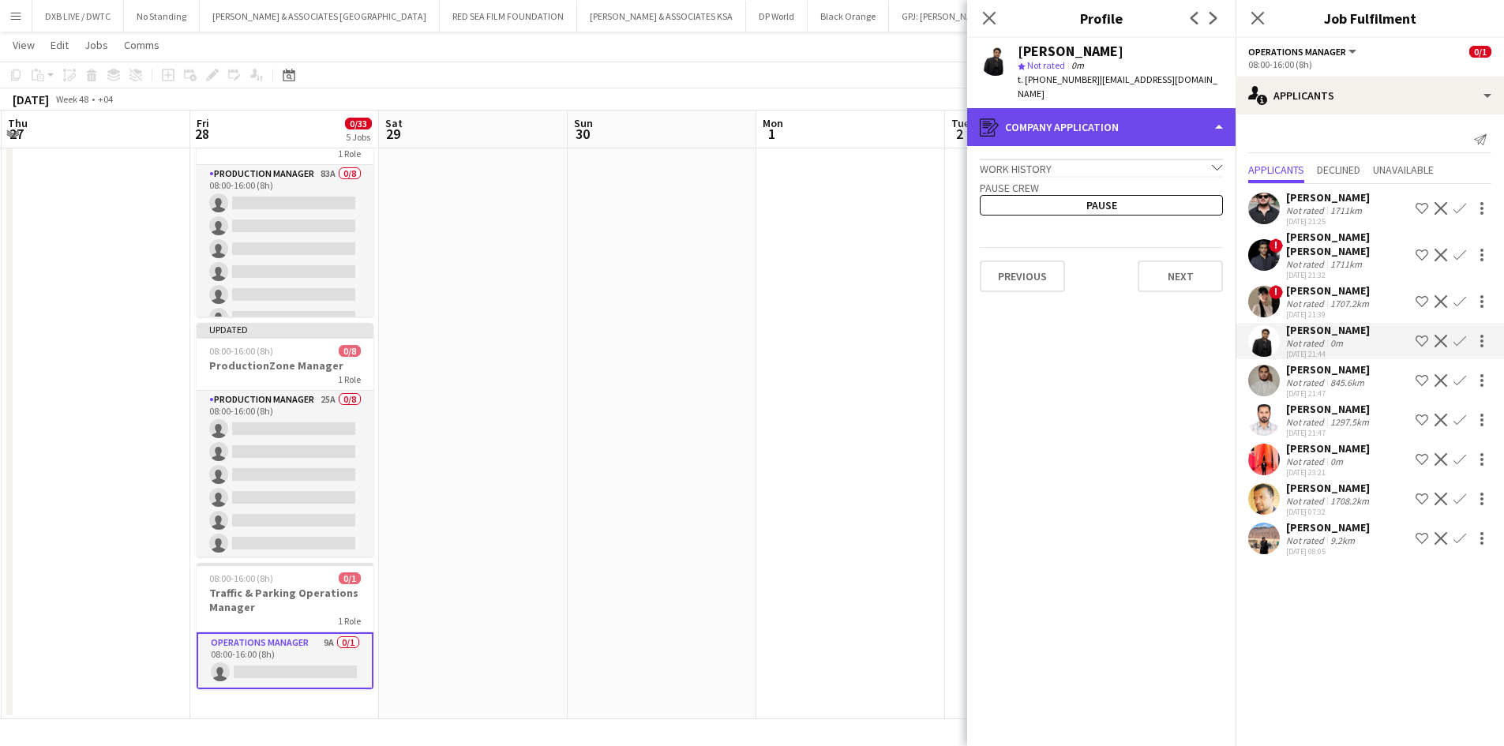
click at [1152, 121] on div "register Company application" at bounding box center [1101, 127] width 268 height 38
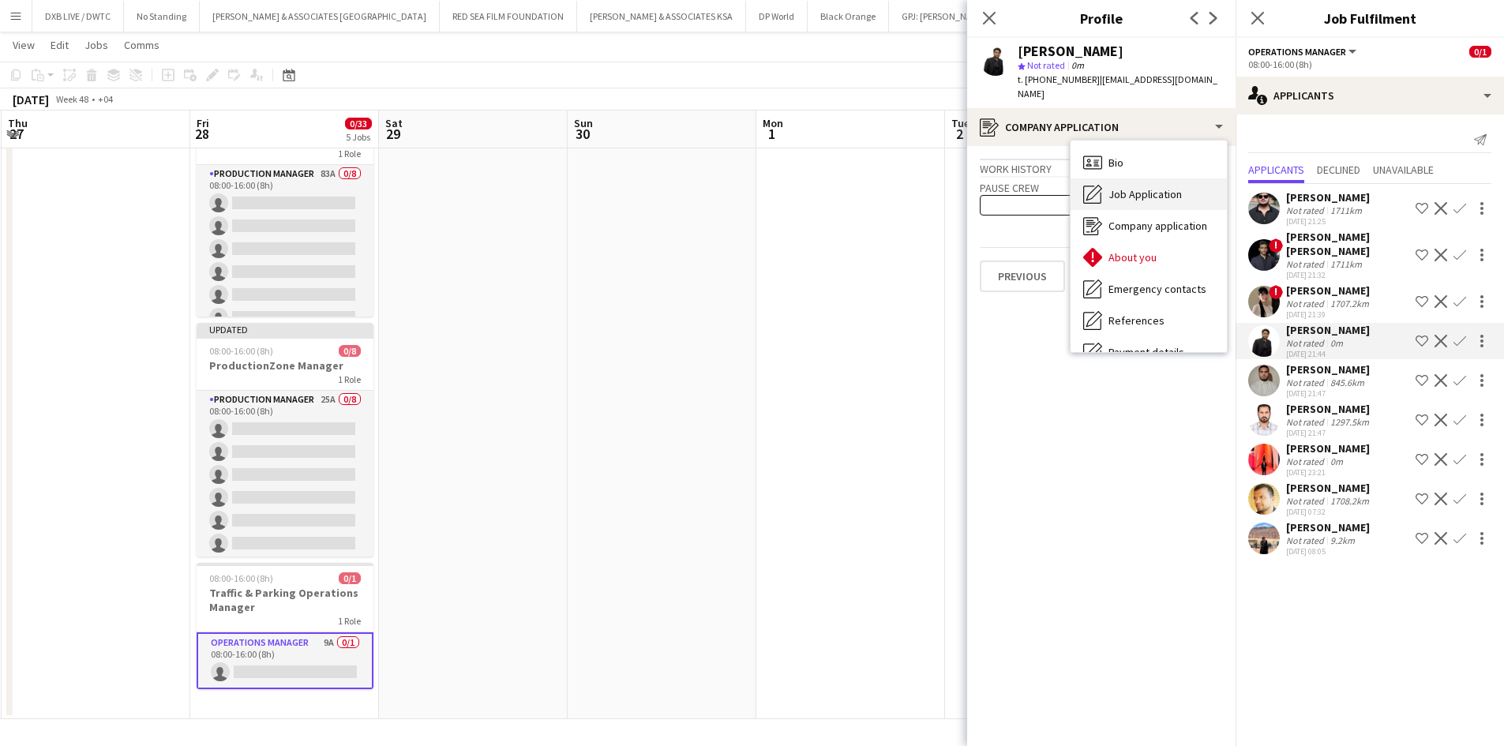
click at [1159, 187] on span "Job Application" at bounding box center [1145, 194] width 73 height 14
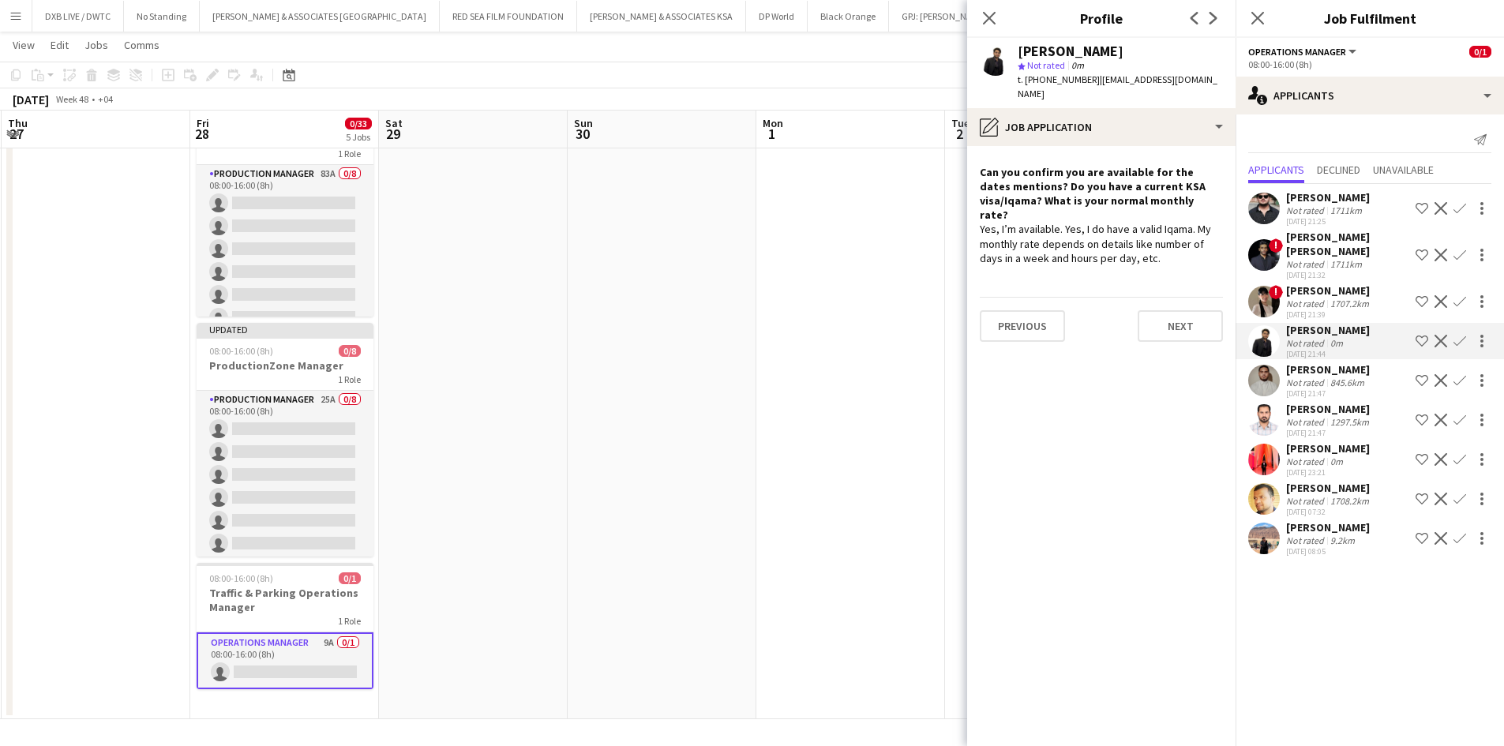
click at [1304, 362] on div "Ahmed Fathallah" at bounding box center [1328, 369] width 84 height 14
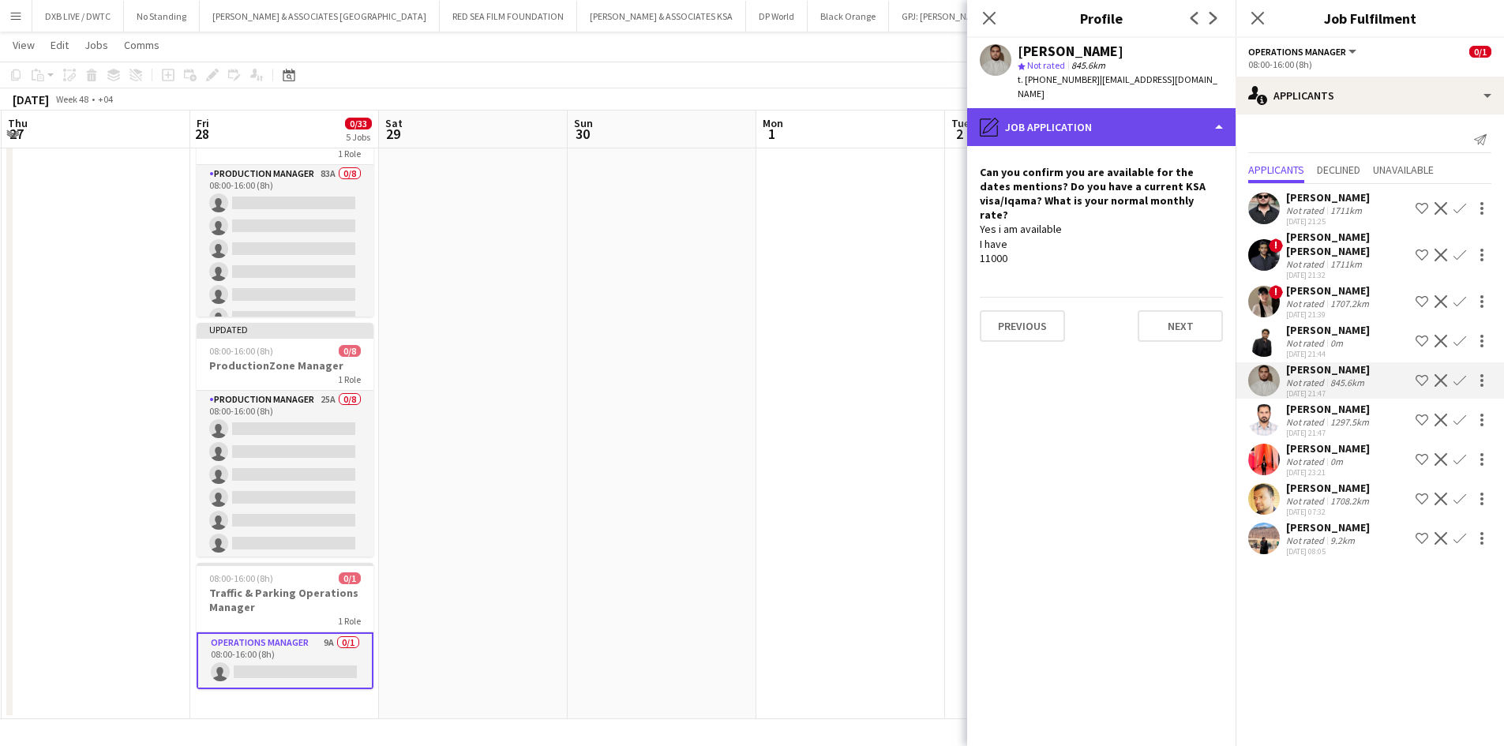
click at [1068, 130] on div "pencil4 Job Application" at bounding box center [1101, 127] width 268 height 38
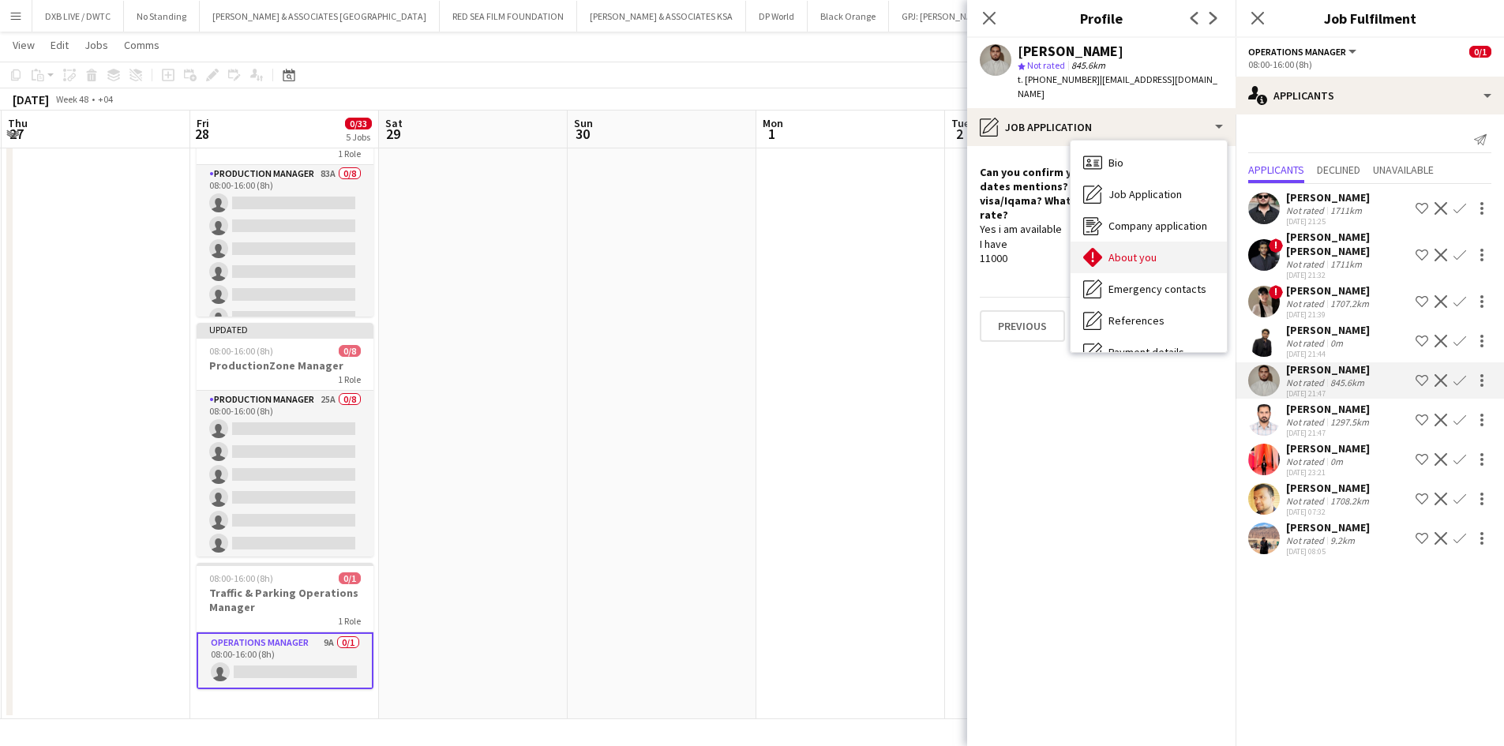
click at [1146, 252] on div "About you About you" at bounding box center [1149, 258] width 156 height 32
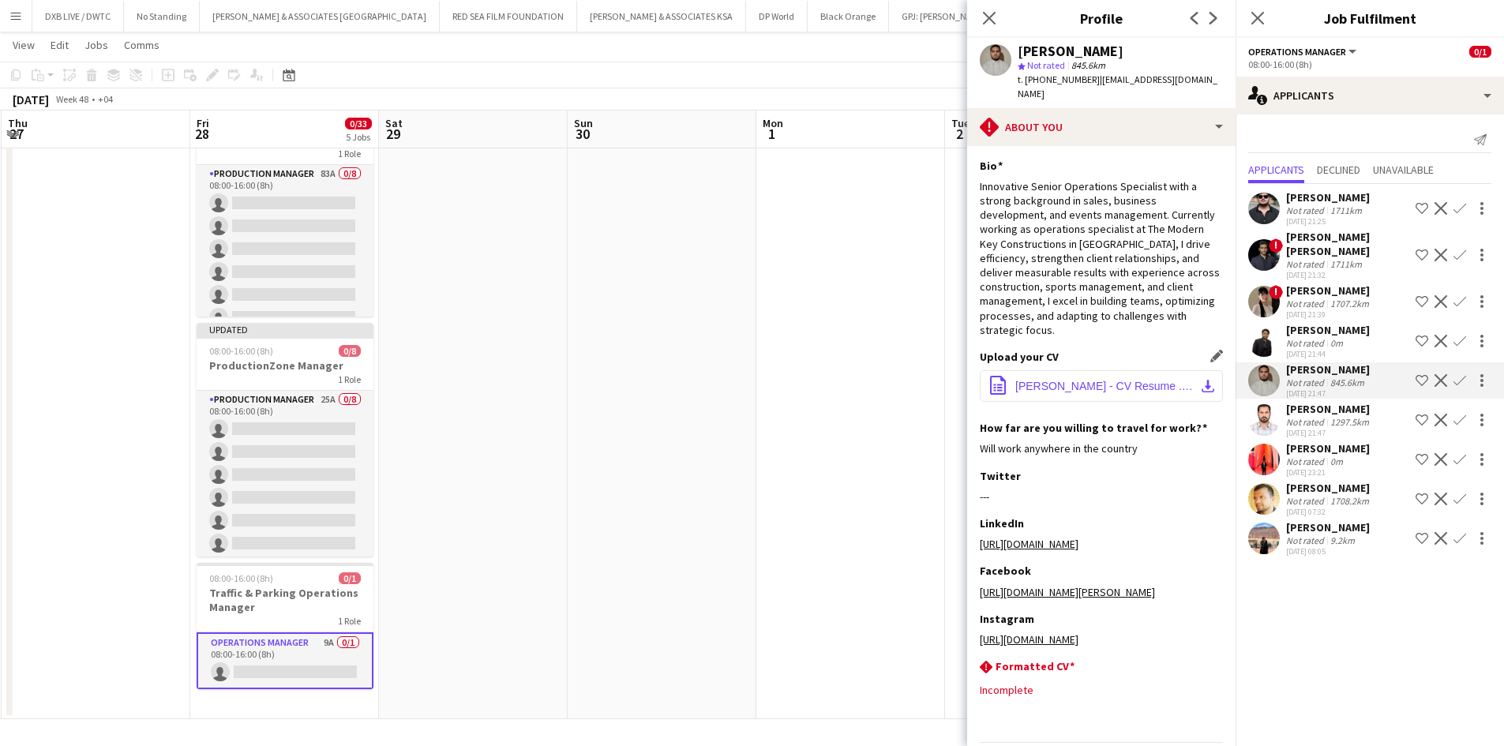
click at [1071, 380] on button "office-file-sheet Ahmed Fathallah - CV Resume .pdf download-bottom" at bounding box center [1101, 386] width 243 height 32
click at [1313, 416] on div "Not rated" at bounding box center [1306, 422] width 41 height 12
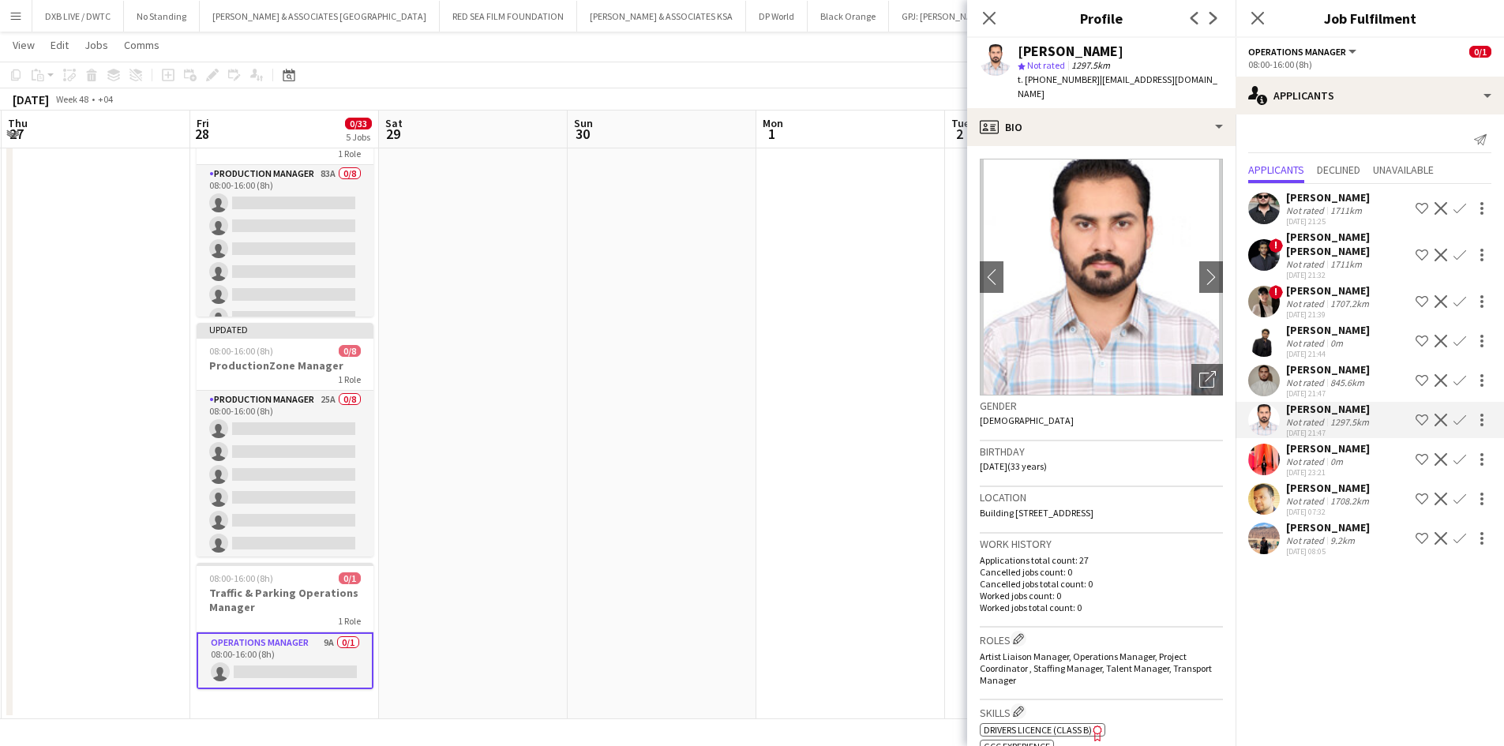
click at [1334, 467] on div "02-10-2025 23:21" at bounding box center [1328, 472] width 84 height 10
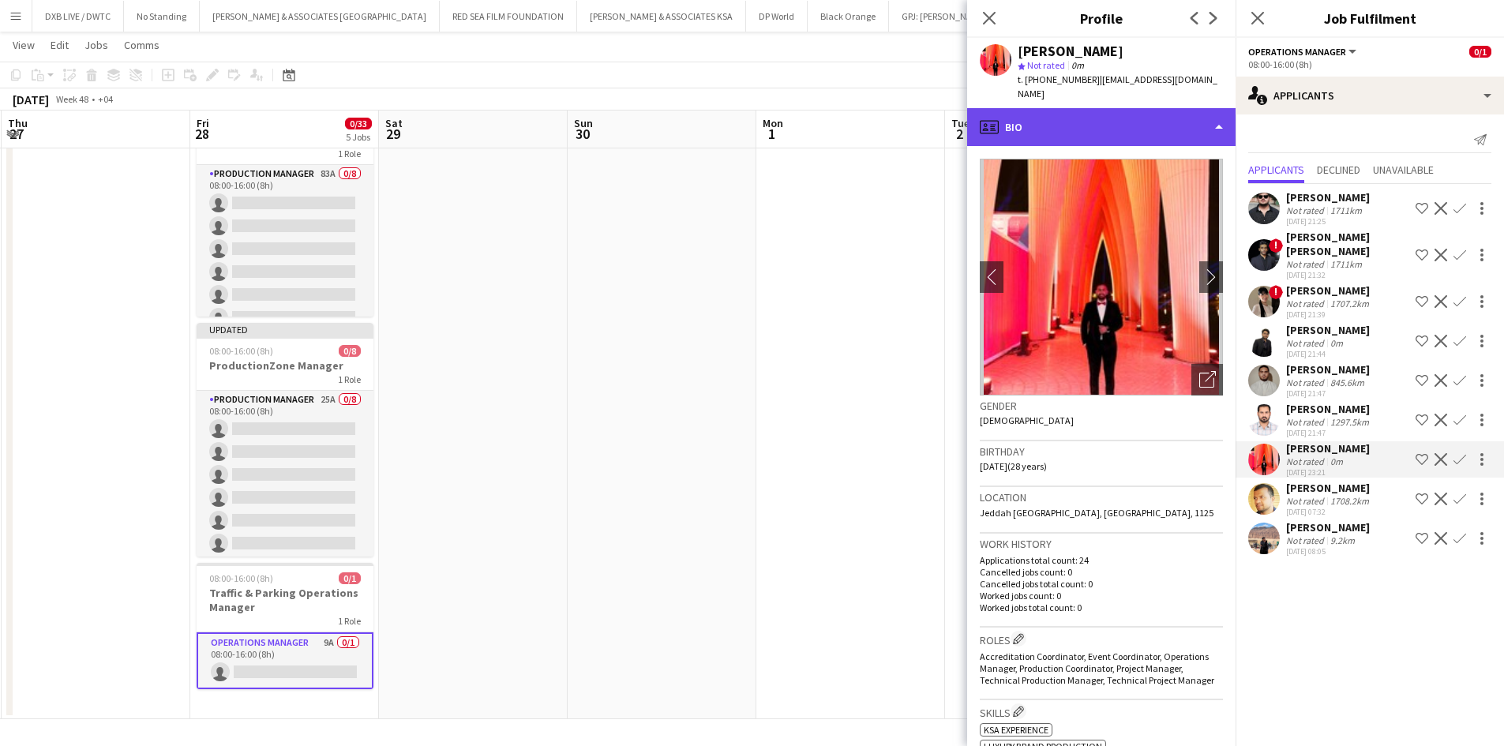
click at [1118, 116] on div "profile Bio" at bounding box center [1101, 127] width 268 height 38
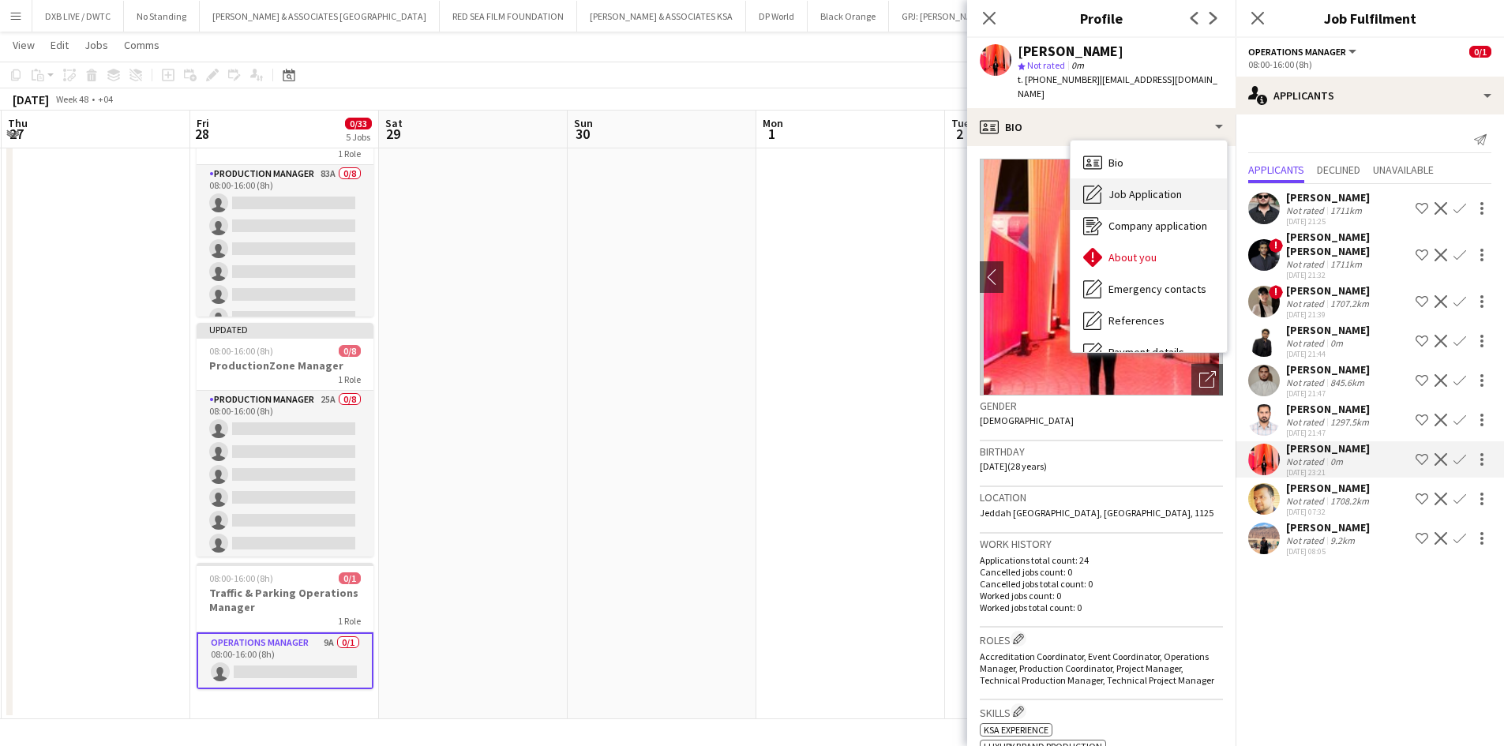
click at [1165, 187] on span "Job Application" at bounding box center [1145, 194] width 73 height 14
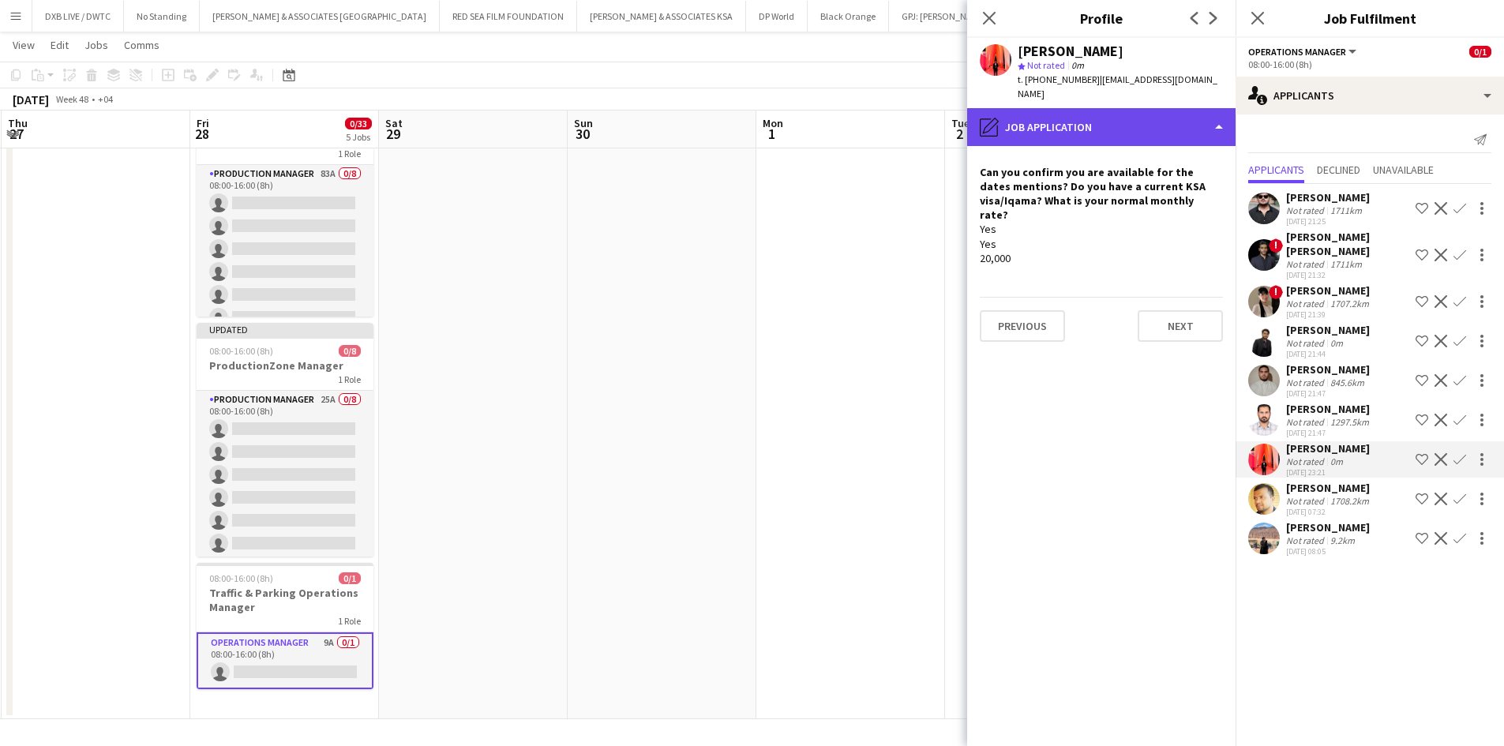
click at [1154, 113] on div "pencil4 Job Application" at bounding box center [1101, 127] width 268 height 38
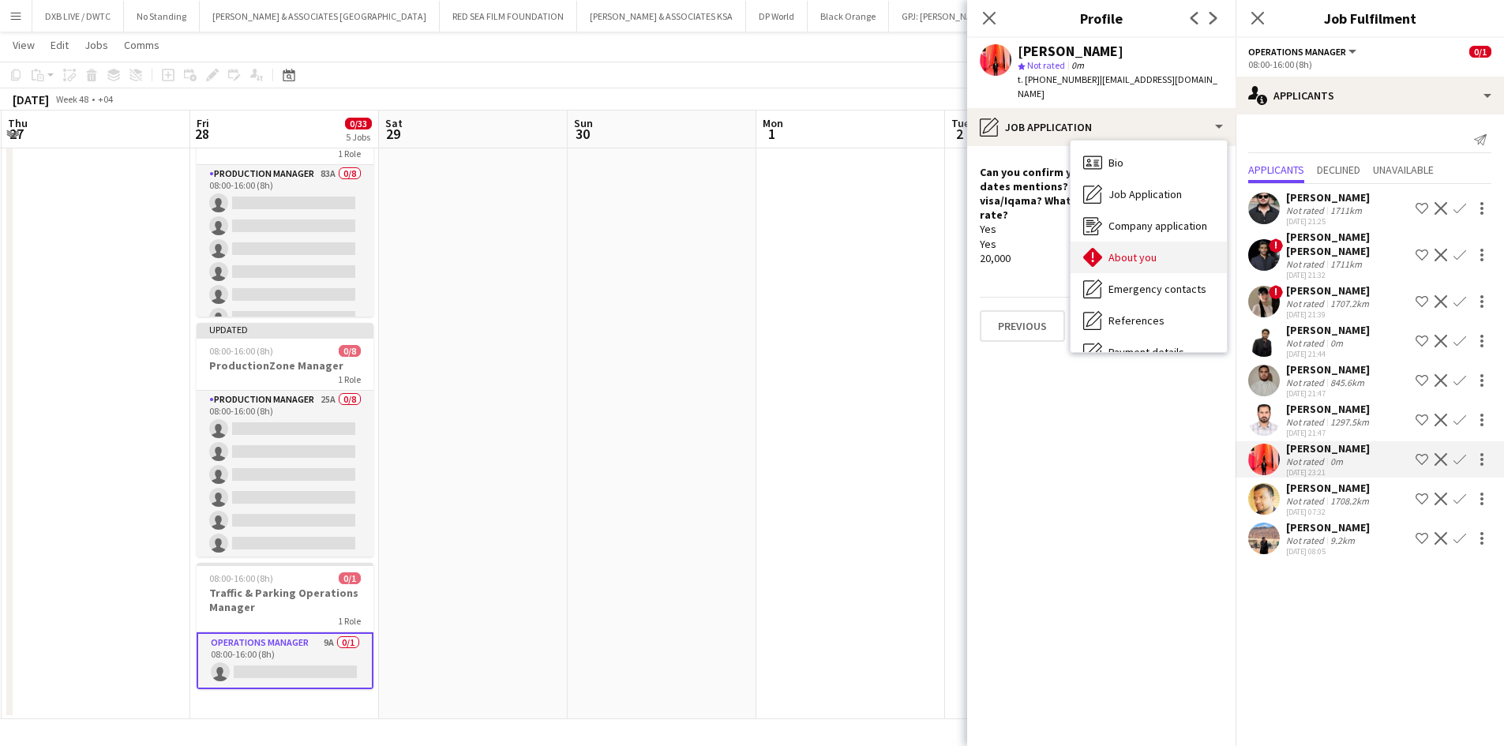
click at [1167, 242] on div "About you About you" at bounding box center [1149, 258] width 156 height 32
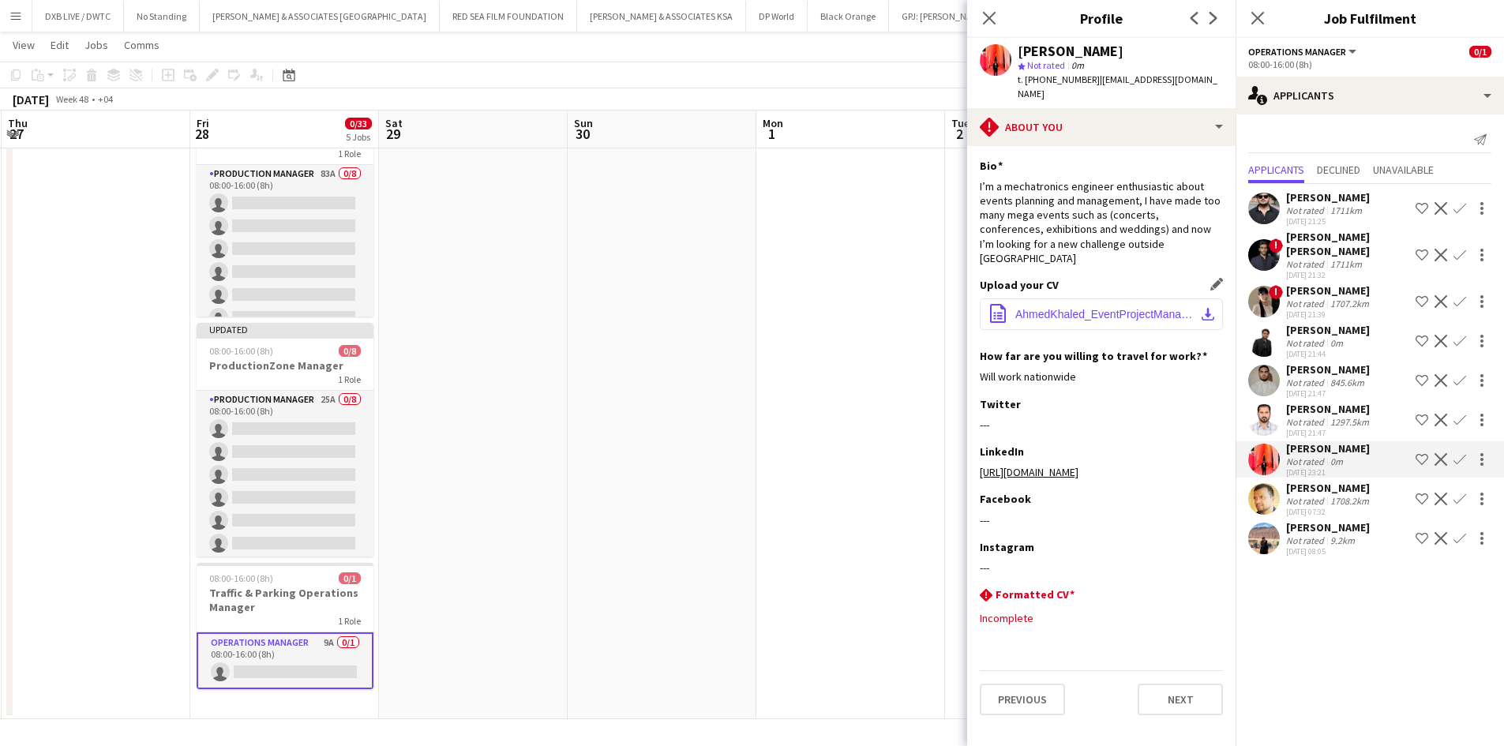
click at [1151, 308] on span "AhmedKhaled_EventProjectManager.pdf" at bounding box center [1104, 314] width 178 height 13
click at [1294, 495] on div "Not rated" at bounding box center [1306, 501] width 41 height 12
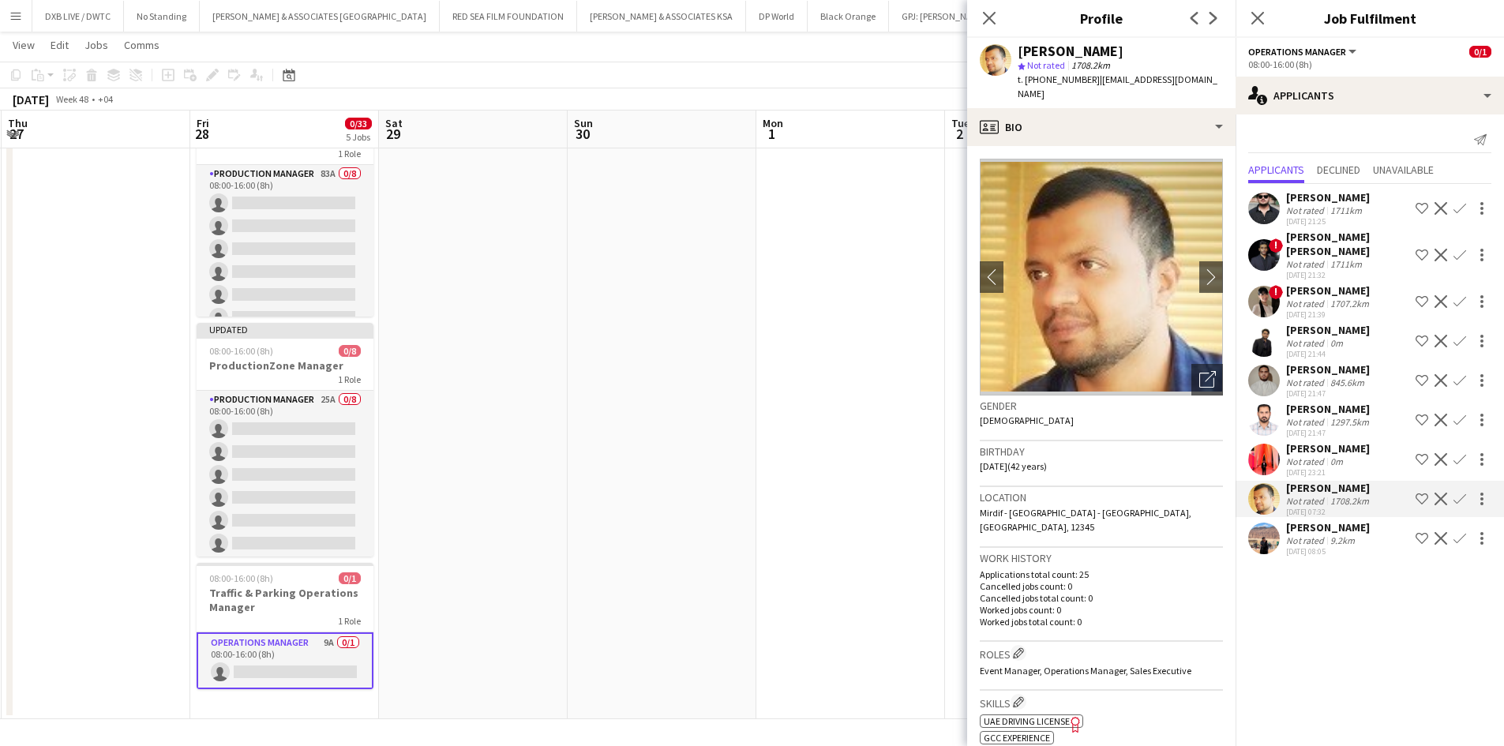
click at [1297, 520] on div "Osama Alhadi" at bounding box center [1328, 527] width 84 height 14
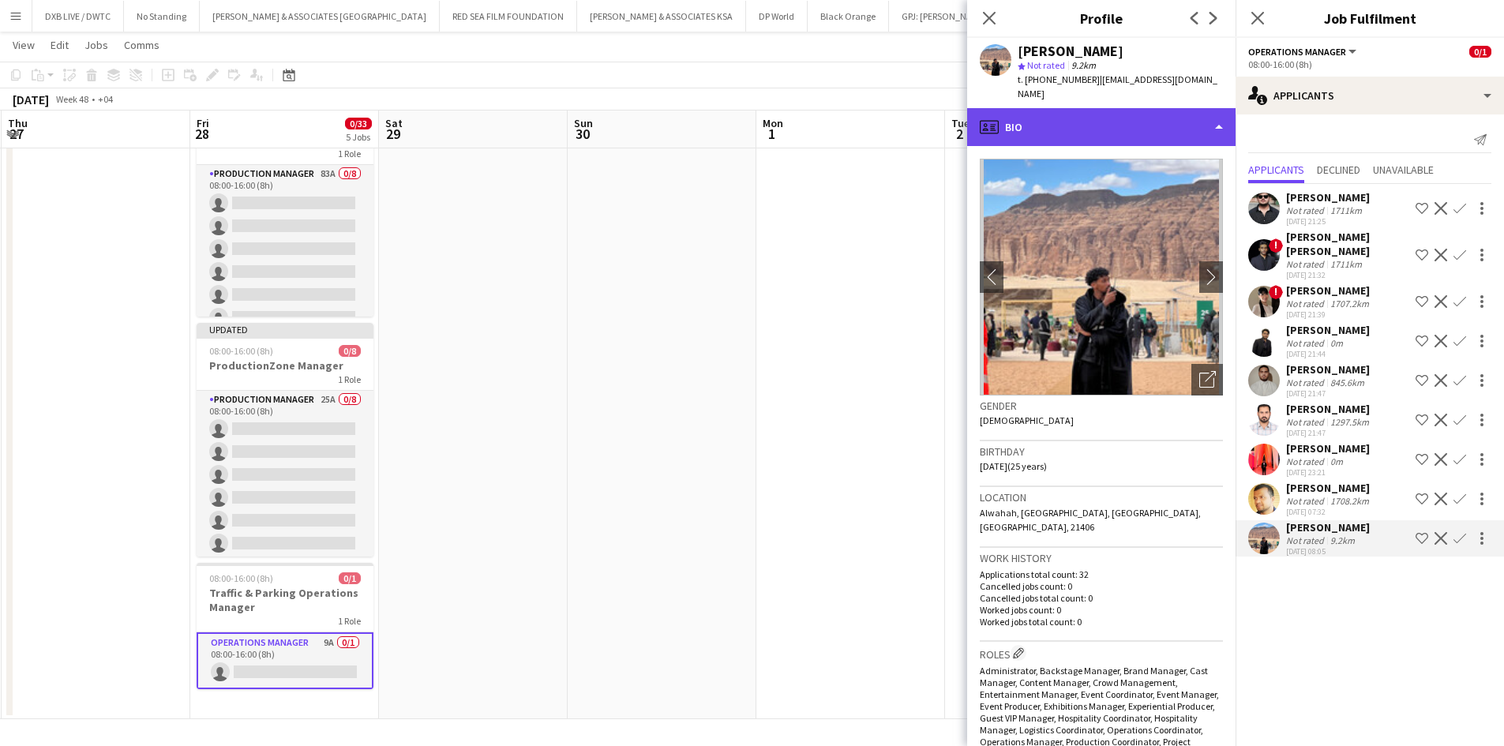
click at [1083, 112] on div "profile Bio" at bounding box center [1101, 127] width 268 height 38
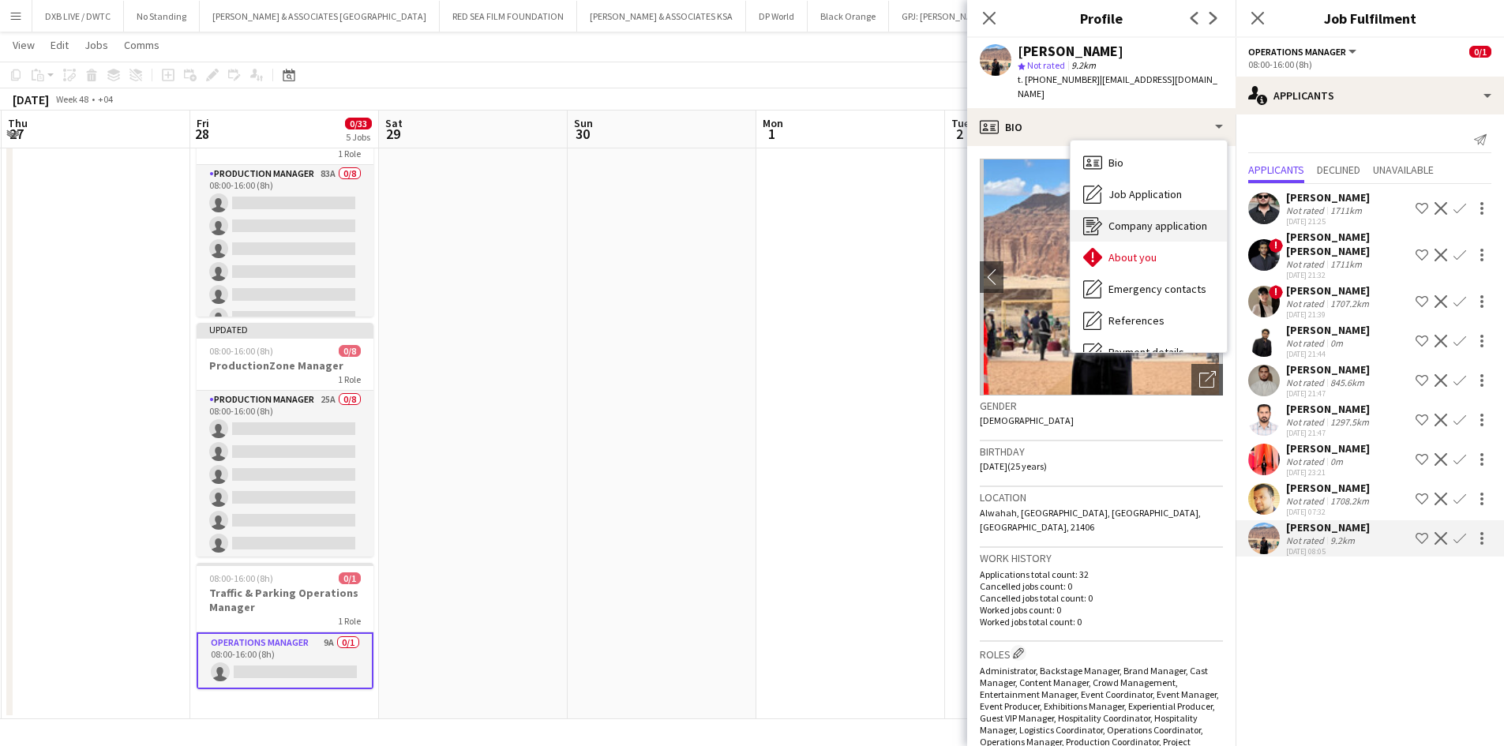
click at [1126, 220] on div "Company application Company application" at bounding box center [1149, 226] width 156 height 32
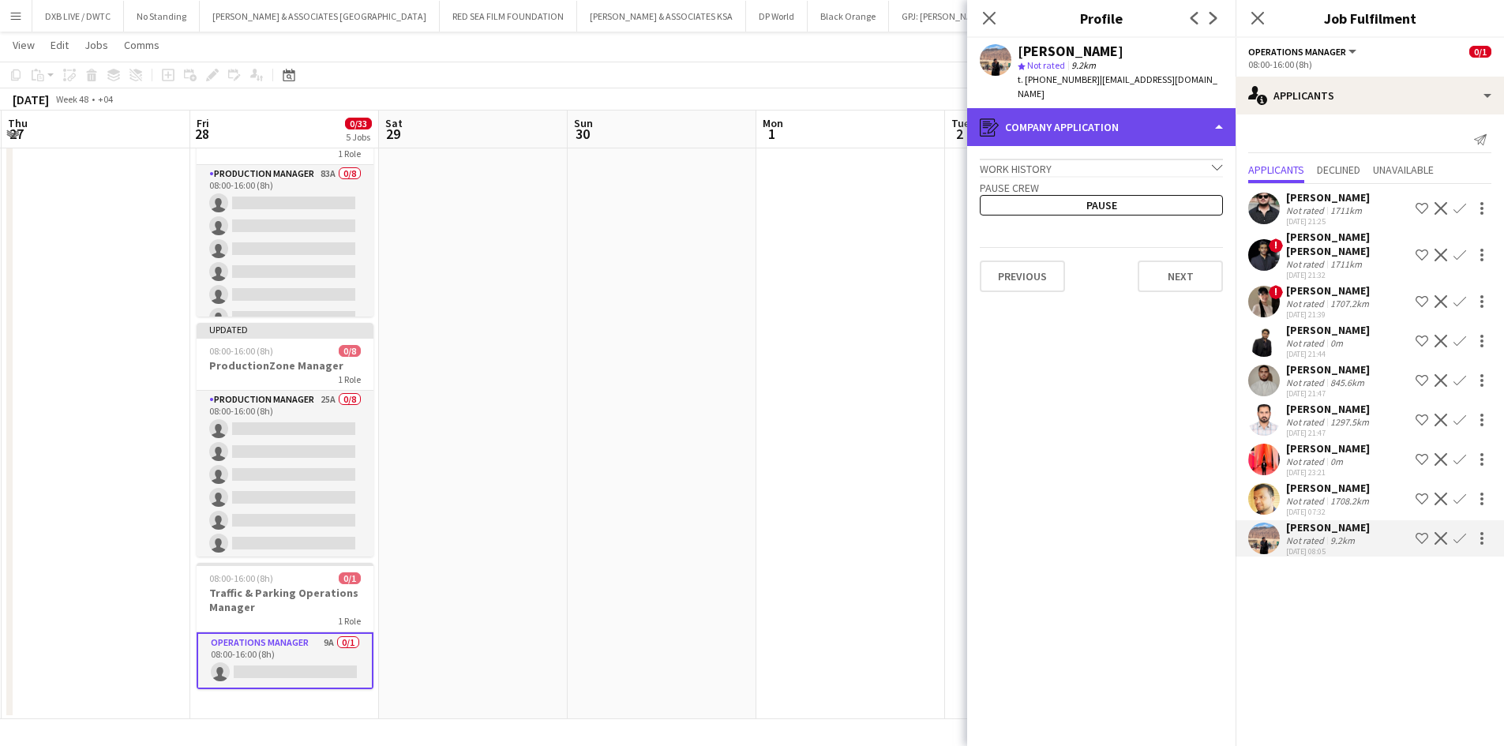
click at [1110, 121] on div "register Company application" at bounding box center [1101, 127] width 268 height 38
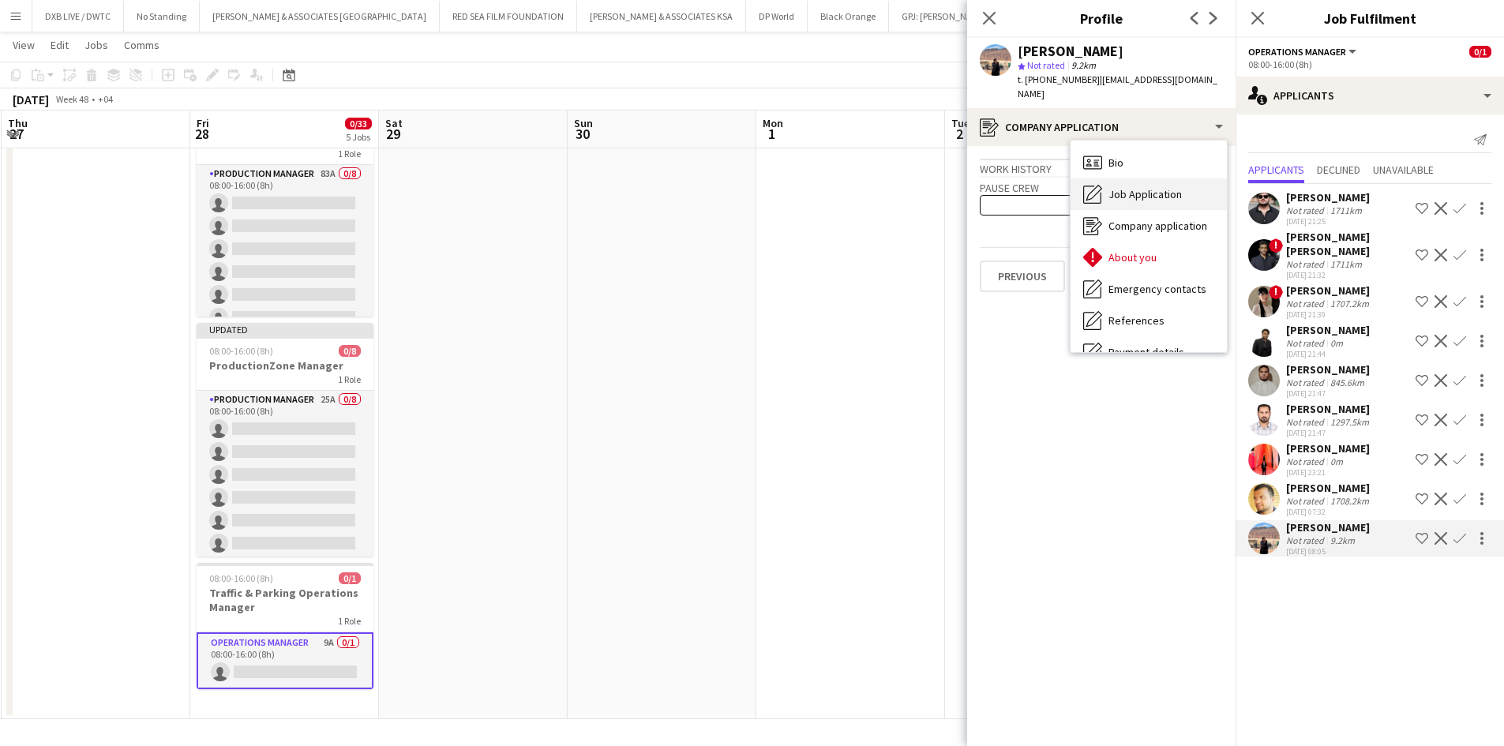
click at [1131, 187] on span "Job Application" at bounding box center [1145, 194] width 73 height 14
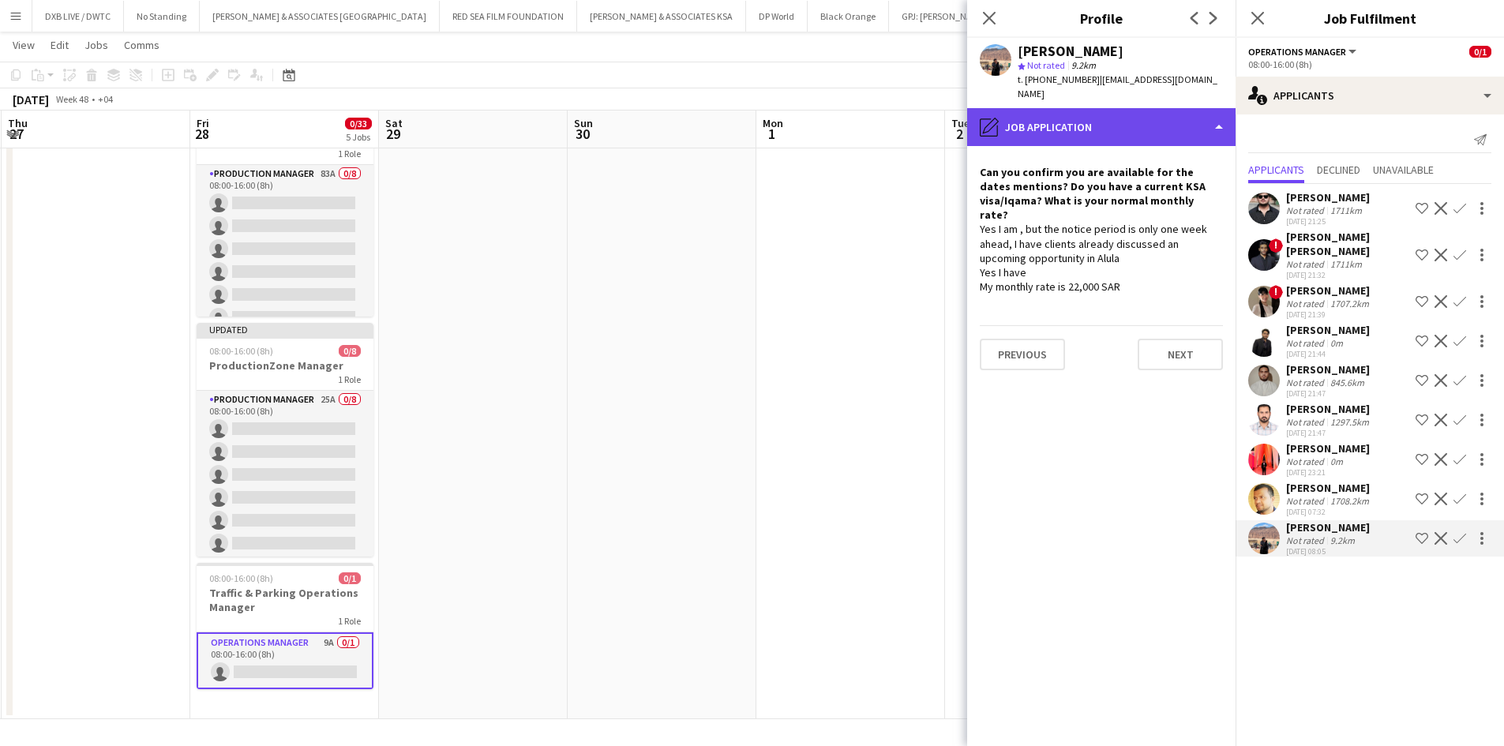
click at [1117, 124] on div "pencil4 Job Application" at bounding box center [1101, 127] width 268 height 38
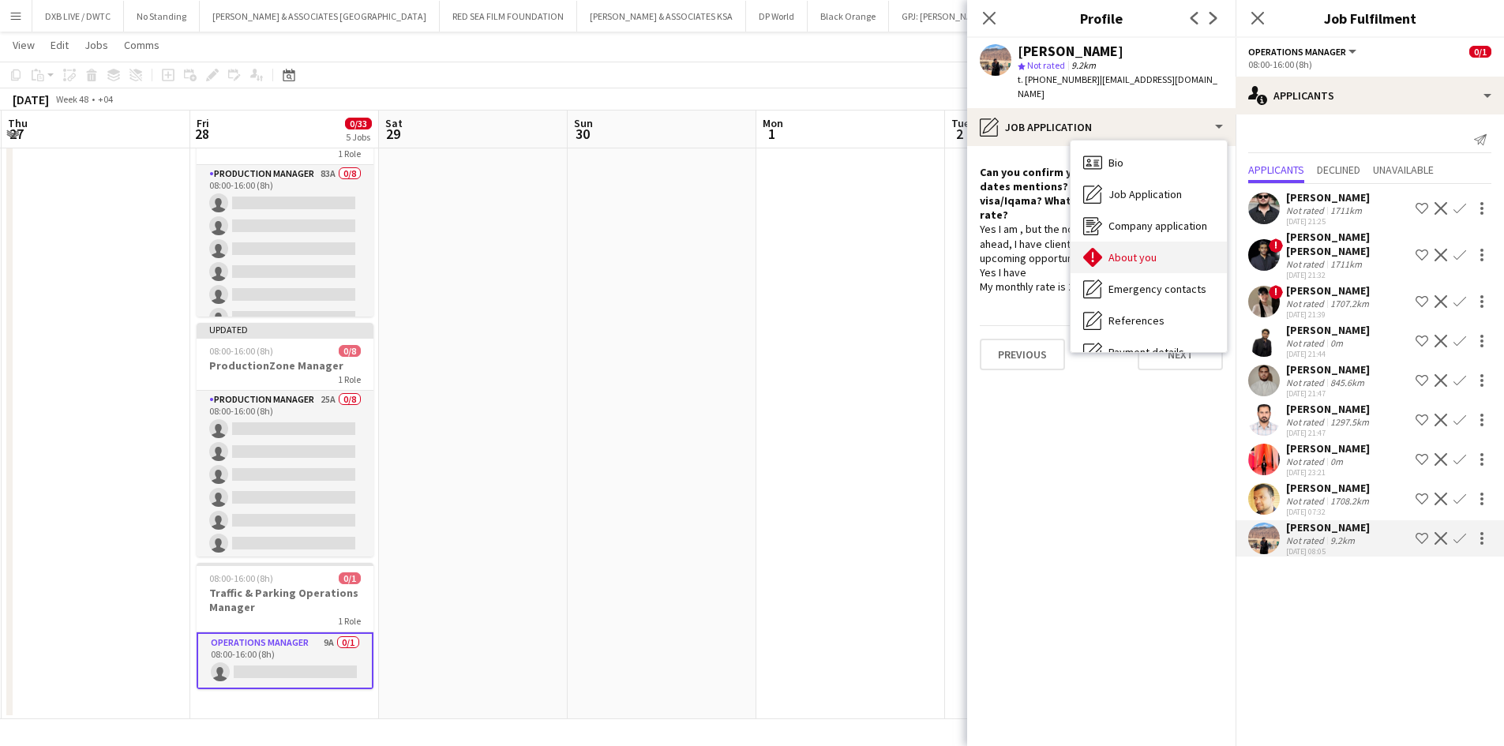
click at [1136, 250] on span "About you" at bounding box center [1133, 257] width 48 height 14
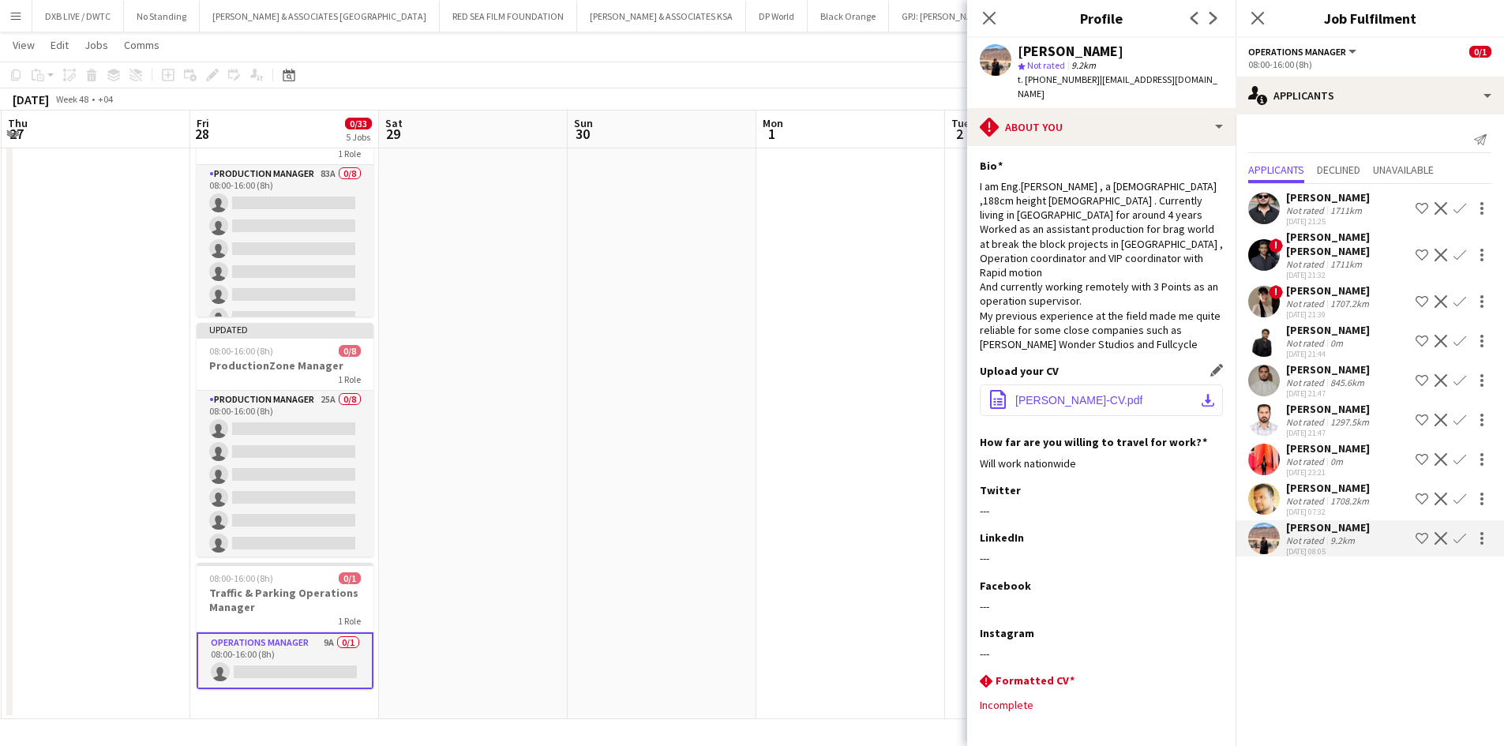
click at [1090, 392] on button "office-file-sheet Osama-Elhadi-CV.pdf download-bottom" at bounding box center [1101, 401] width 243 height 32
click at [986, 27] on app-icon "Close pop-in" at bounding box center [989, 18] width 23 height 23
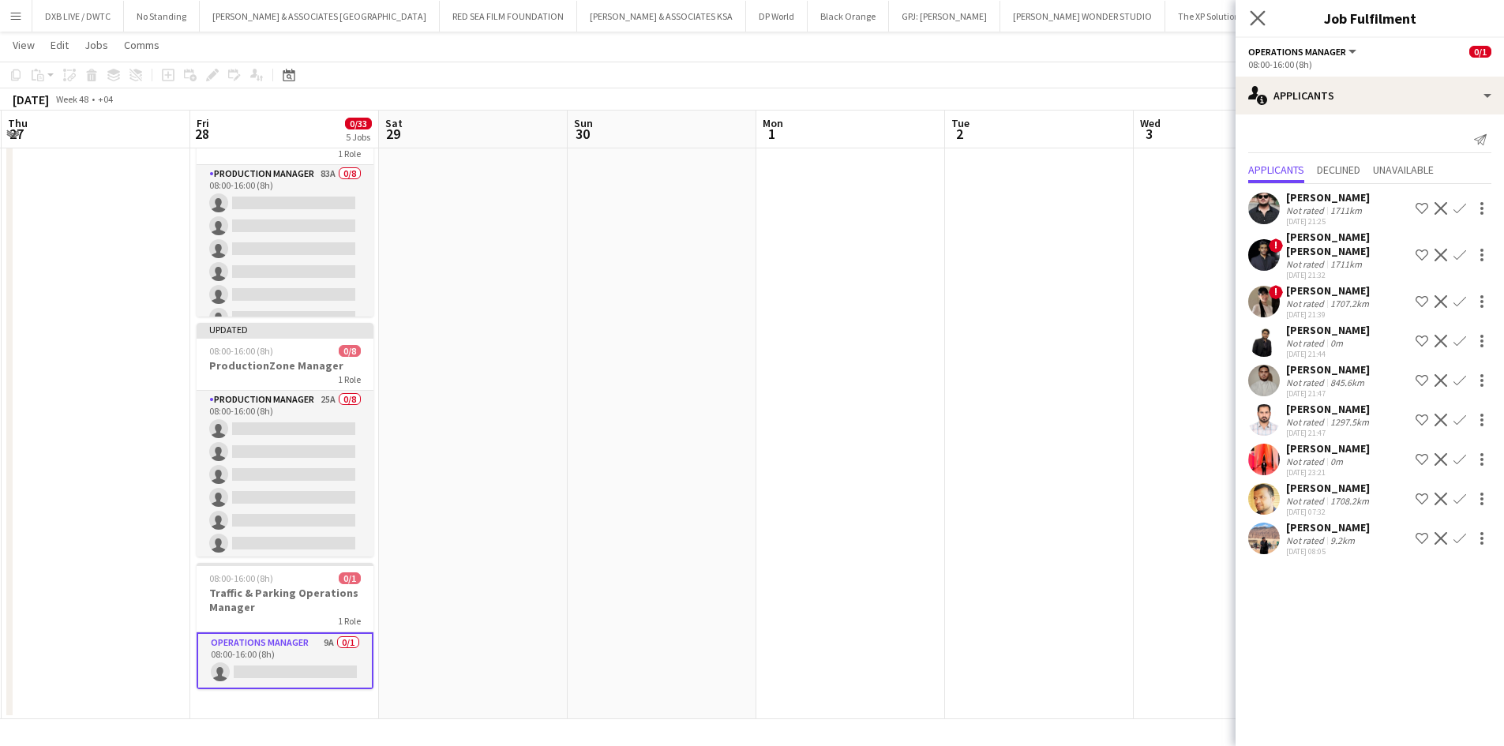
click at [1266, 17] on app-icon "Close pop-in" at bounding box center [1258, 18] width 23 height 23
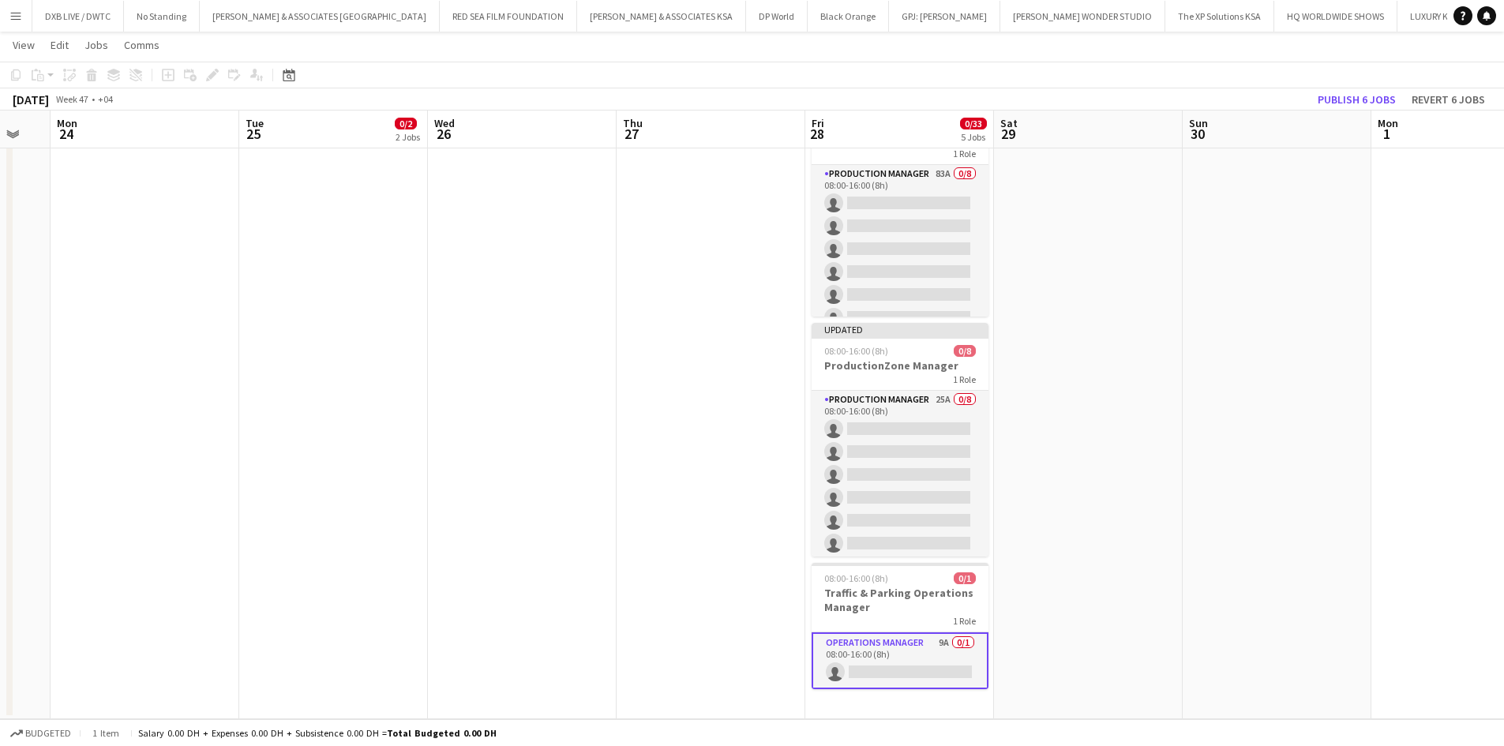
drag, startPoint x: 484, startPoint y: 377, endPoint x: 1099, endPoint y: 358, distance: 615.4
click at [1099, 358] on app-calendar-viewport "Sat 22 Sun 23 Mon 24 Tue 25 0/2 2 Jobs Wed 26 Thu 27 Fri 28 0/33 5 Jobs Sat 29 …" at bounding box center [752, 100] width 1504 height 1238
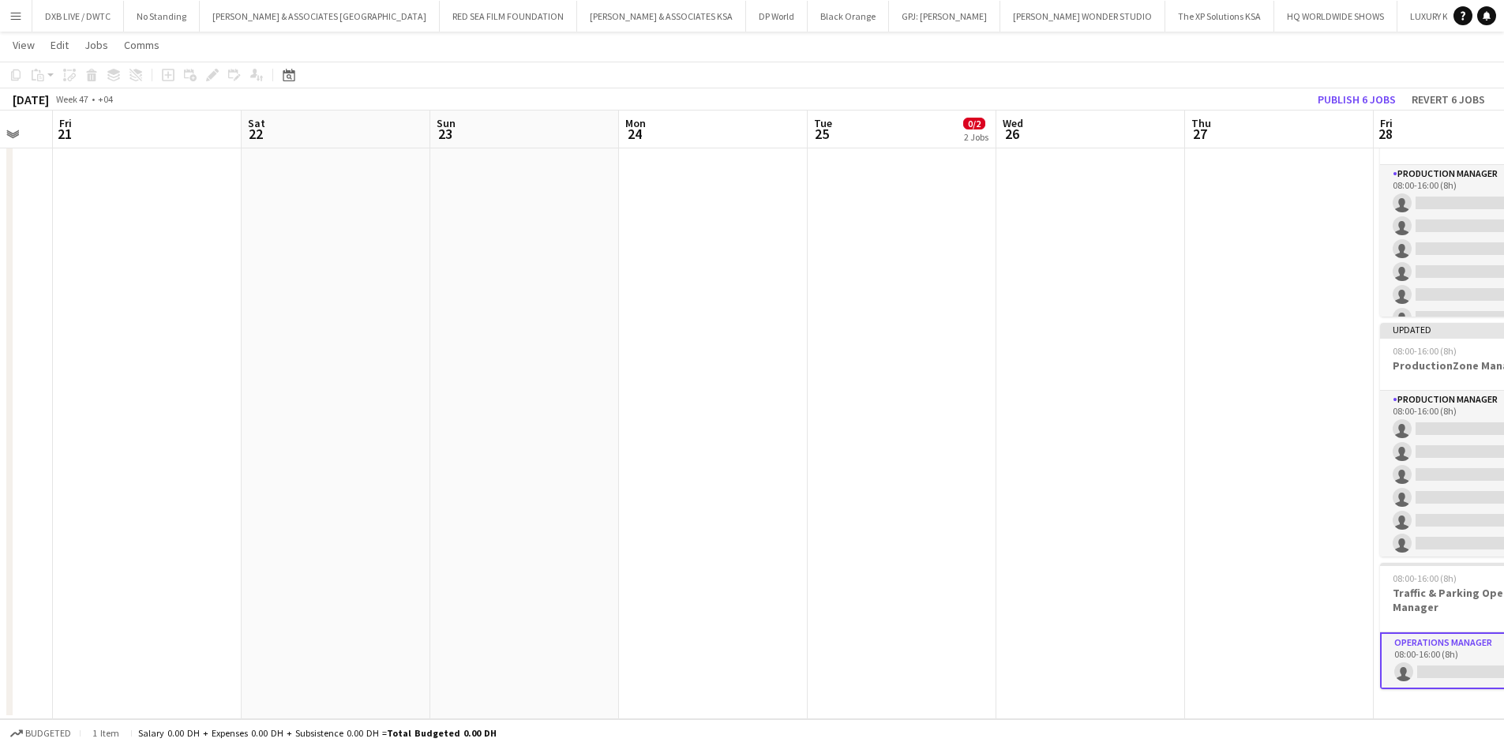
drag, startPoint x: 552, startPoint y: 356, endPoint x: 1121, endPoint y: 353, distance: 568.6
click at [1121, 353] on app-calendar-viewport "Wed 19 Thu 20 Fri 21 Sat 22 Sun 23 Mon 24 Tue 25 0/2 2 Jobs Wed 26 Thu 27 Fri 2…" at bounding box center [752, 100] width 1504 height 1238
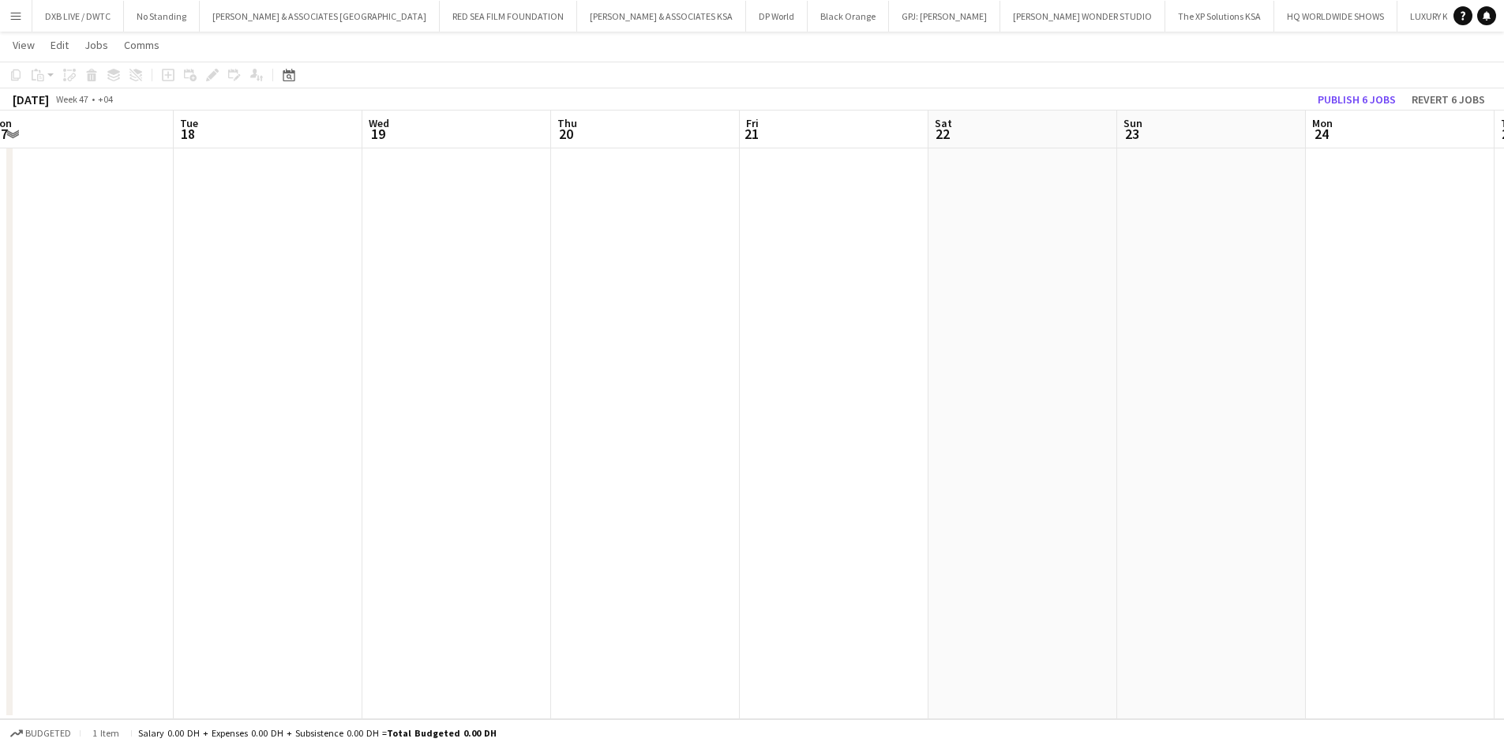
drag, startPoint x: 997, startPoint y: 355, endPoint x: 1233, endPoint y: 354, distance: 235.3
click at [1257, 350] on app-calendar-viewport "Sat 15 0/2 1 Job Sun 16 Mon 17 Tue 18 Wed 19 Thu 20 Fri 21 Sat 22 Sun 23 Mon 24…" at bounding box center [752, 100] width 1504 height 1238
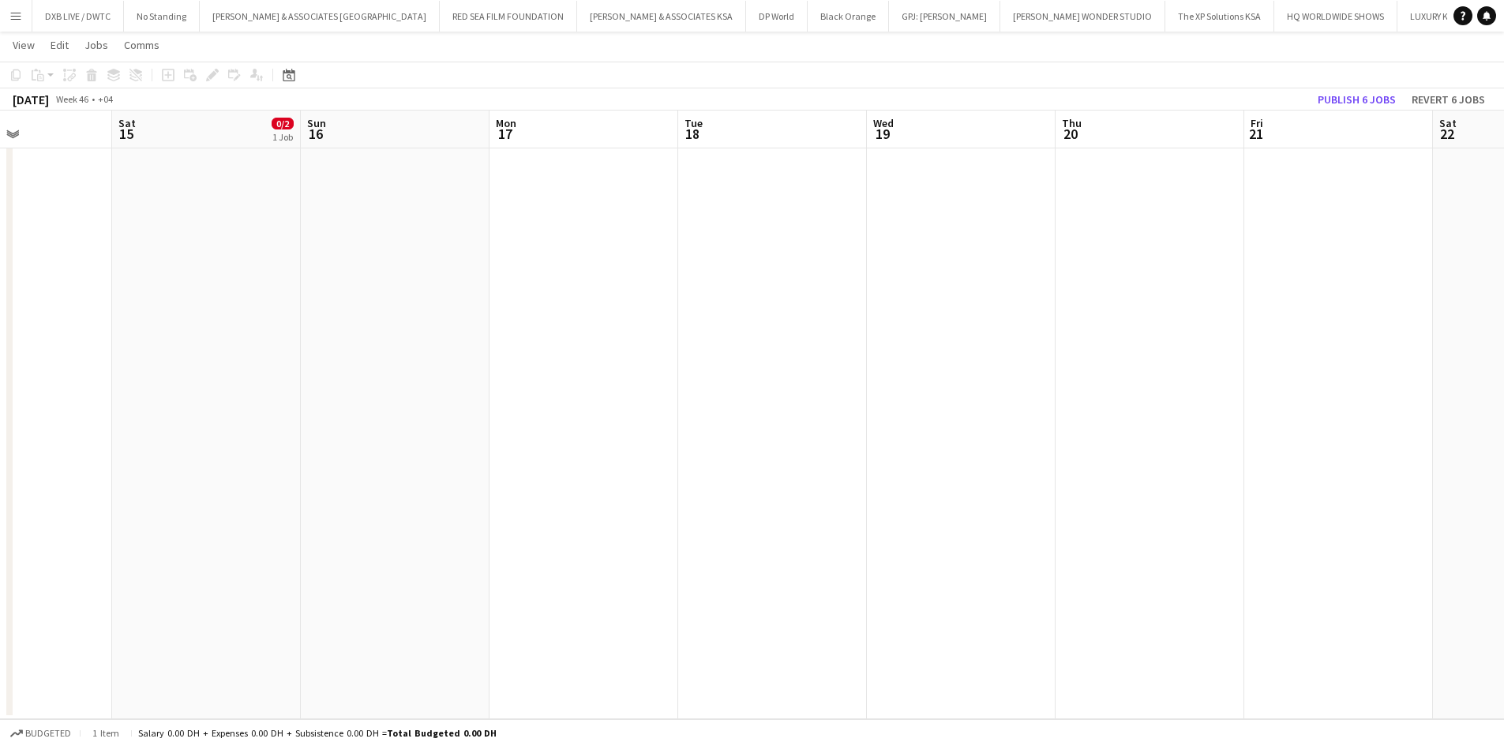
drag, startPoint x: 1193, startPoint y: 342, endPoint x: 1335, endPoint y: 342, distance: 141.3
click at [1335, 342] on app-calendar-viewport "Wed 12 Thu 13 0/2 2 Jobs Fri 14 Sat 15 0/2 1 Job Sun 16 Mon 17 Tue 18 Wed 19 Th…" at bounding box center [752, 100] width 1504 height 1238
drag, startPoint x: 1196, startPoint y: 328, endPoint x: 303, endPoint y: 316, distance: 892.4
click at [299, 326] on app-calendar-viewport "Mon 10 Tue 11 Wed 12 Thu 13 0/2 2 Jobs Fri 14 Sat 15 0/2 1 Job Sun 16 Mon 17 Tu…" at bounding box center [752, 100] width 1504 height 1238
drag, startPoint x: 1144, startPoint y: 351, endPoint x: 1176, endPoint y: 351, distance: 31.6
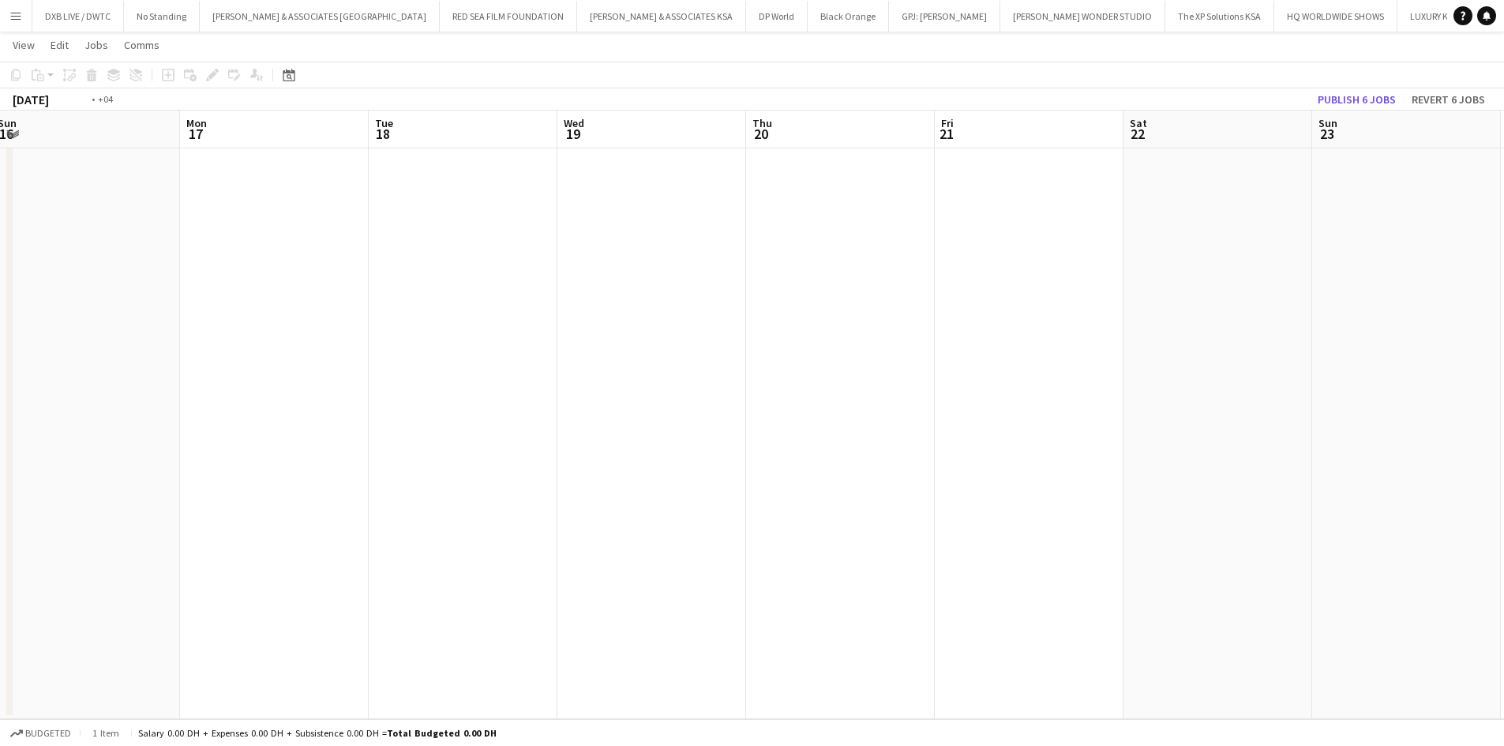
click at [1176, 351] on app-calendar-viewport "Fri 14 Sat 15 0/2 1 Job Sun 16 Mon 17 Tue 18 Wed 19 Thu 20 Fri 21 Sat 22 Sun 23…" at bounding box center [752, 100] width 1504 height 1238
drag, startPoint x: 947, startPoint y: 321, endPoint x: 1225, endPoint y: 308, distance: 278.2
click at [1224, 308] on app-calendar-viewport "Thu 13 0/2 2 Jobs Fri 14 Sat 15 0/2 1 Job Sun 16 Mon 17 Tue 18 Wed 19 Thu 20 Fr…" at bounding box center [752, 100] width 1504 height 1238
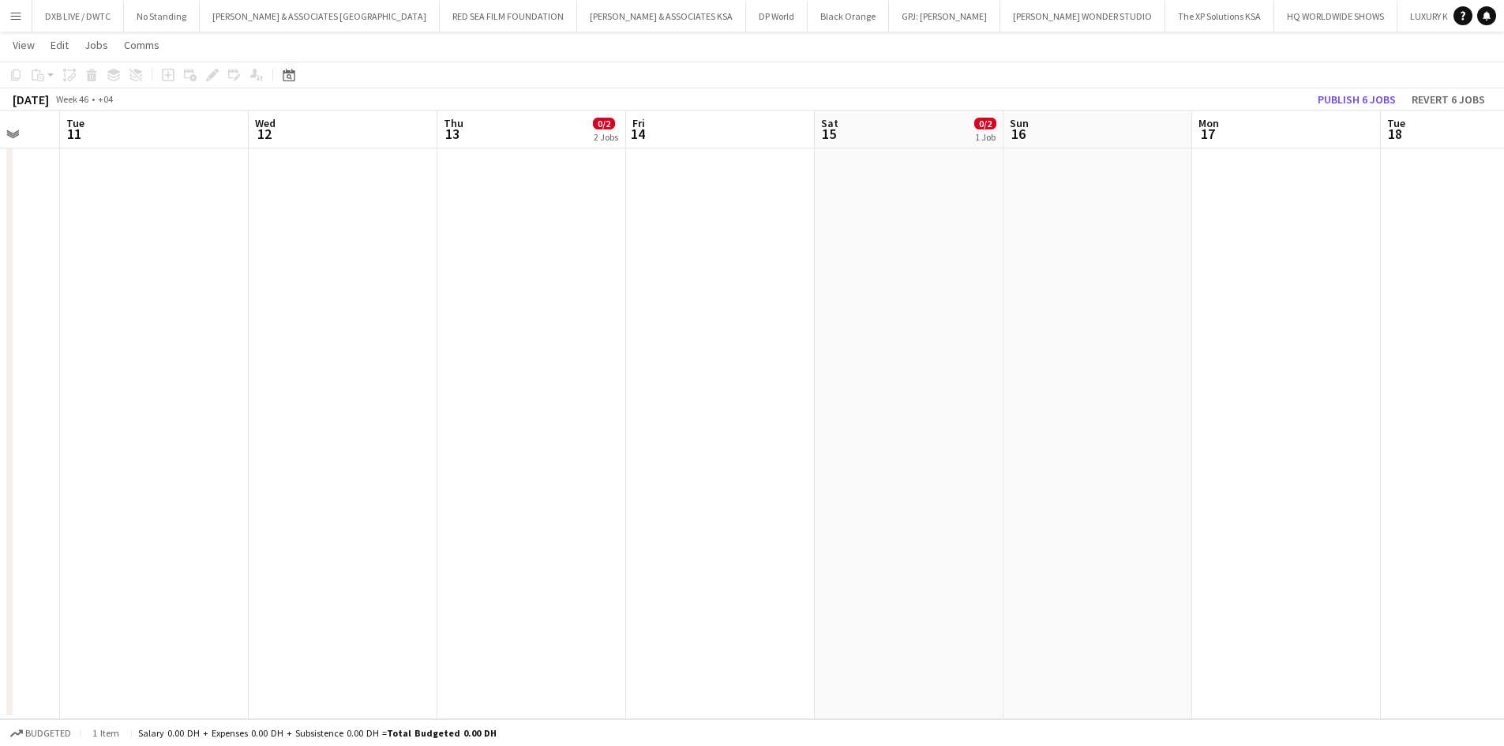
drag, startPoint x: 1183, startPoint y: 317, endPoint x: 1421, endPoint y: 318, distance: 238.5
click at [1421, 318] on app-calendar-viewport "Sun 9 Mon 10 Tue 11 Wed 12 Thu 13 0/2 2 Jobs Fri 14 Sat 15 0/2 1 Job Sun 16 Mon…" at bounding box center [752, 100] width 1504 height 1238
drag, startPoint x: 1234, startPoint y: 311, endPoint x: 1515, endPoint y: 311, distance: 281.1
click at [1504, 311] on html "Menu Boards Boards Boards All jobs Status Workforce Workforce My Workforce Recr…" at bounding box center [752, 83] width 1504 height 1327
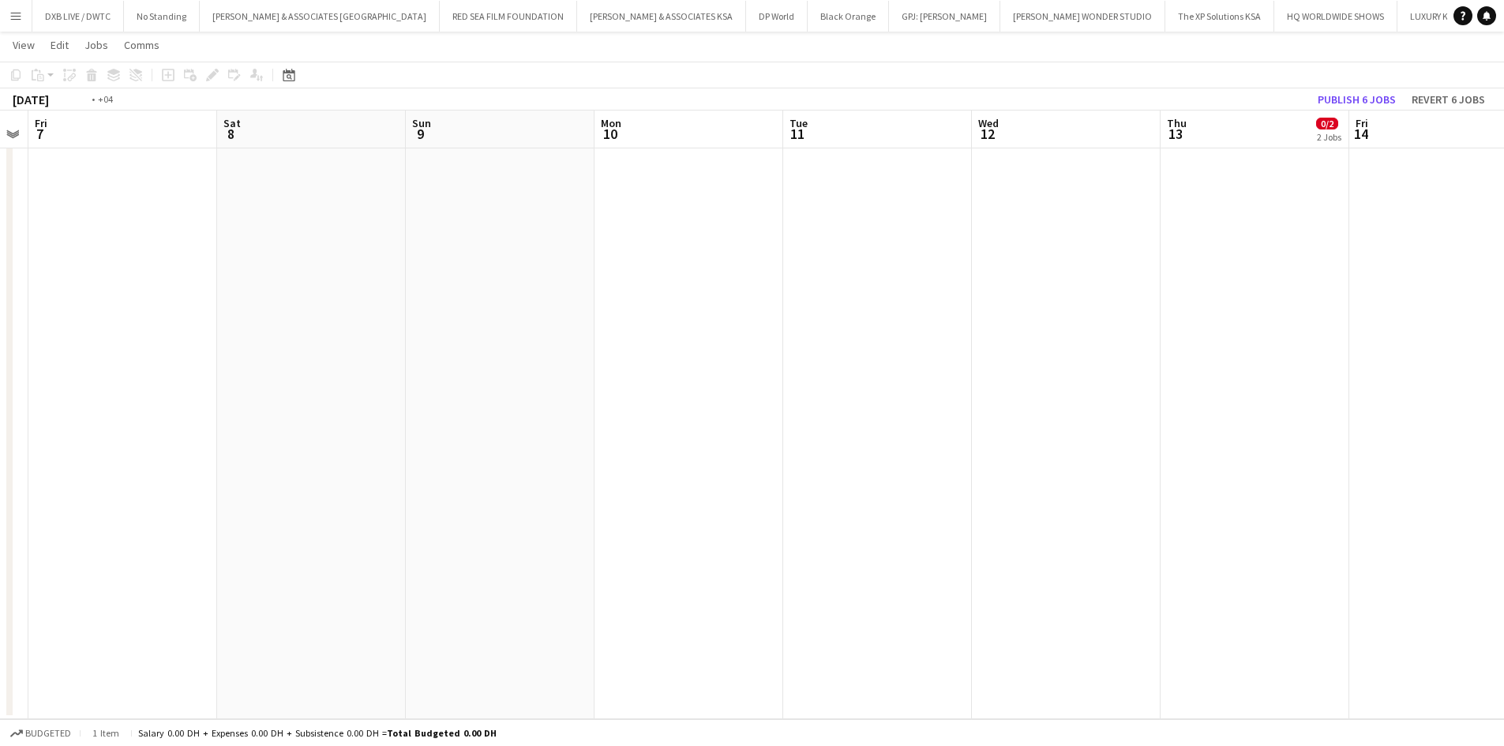
drag, startPoint x: 1042, startPoint y: 316, endPoint x: -208, endPoint y: 299, distance: 1250.1
click at [0, 299] on html "Menu Boards Boards Boards All jobs Status Workforce Workforce My Workforce Recr…" at bounding box center [752, 83] width 1504 height 1327
drag, startPoint x: 810, startPoint y: 318, endPoint x: -175, endPoint y: 318, distance: 984.7
click at [0, 318] on html "Menu Boards Boards Boards All jobs Status Workforce Workforce My Workforce Recr…" at bounding box center [752, 83] width 1504 height 1327
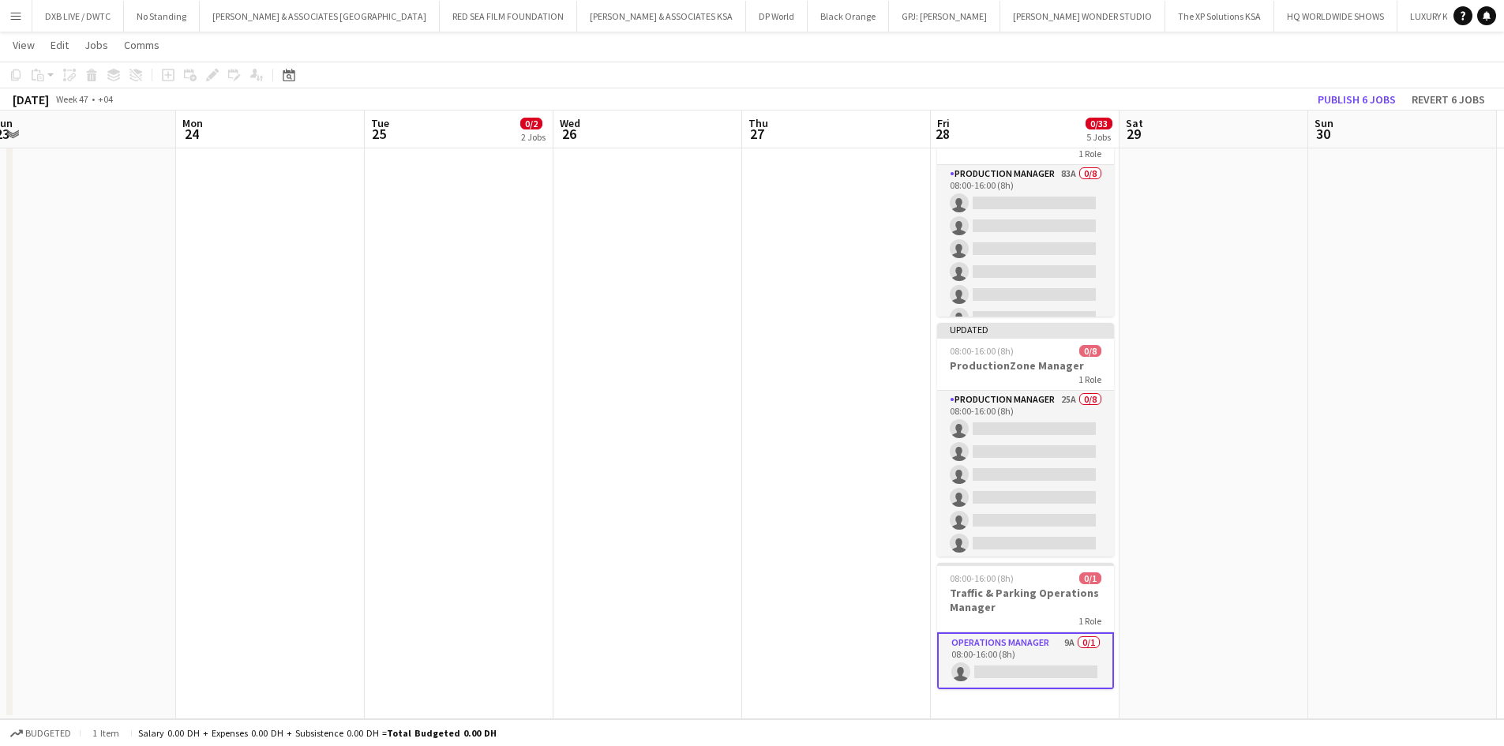
drag, startPoint x: -167, startPoint y: 339, endPoint x: -288, endPoint y: 339, distance: 120.8
click at [0, 339] on html "Menu Boards Boards Boards All jobs Status Workforce Workforce My Workforce Recr…" at bounding box center [752, 83] width 1504 height 1327
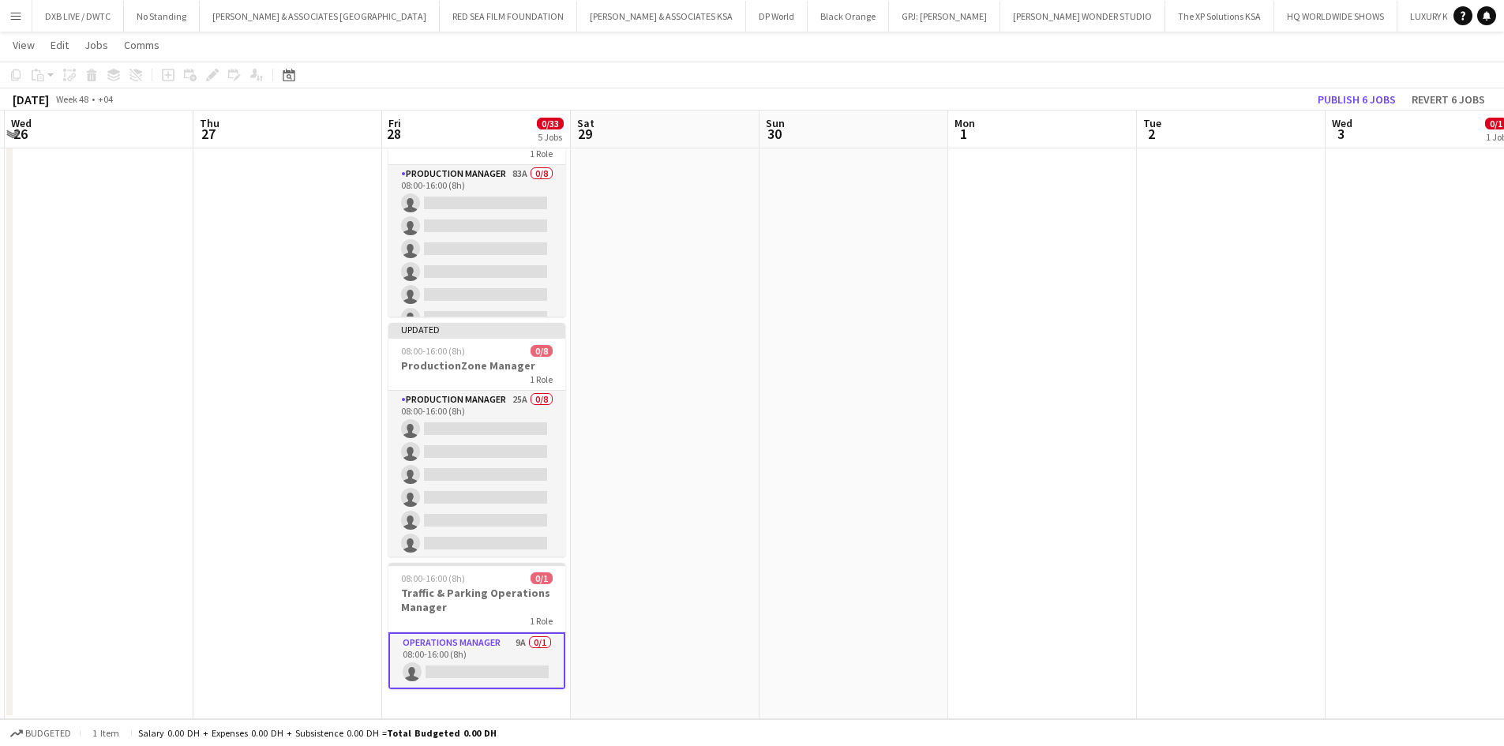
drag, startPoint x: 610, startPoint y: 342, endPoint x: -708, endPoint y: 336, distance: 1317.9
click at [0, 336] on html "Menu Boards Boards Boards All jobs Status Workforce Workforce My Workforce Recr…" at bounding box center [752, 83] width 1504 height 1327
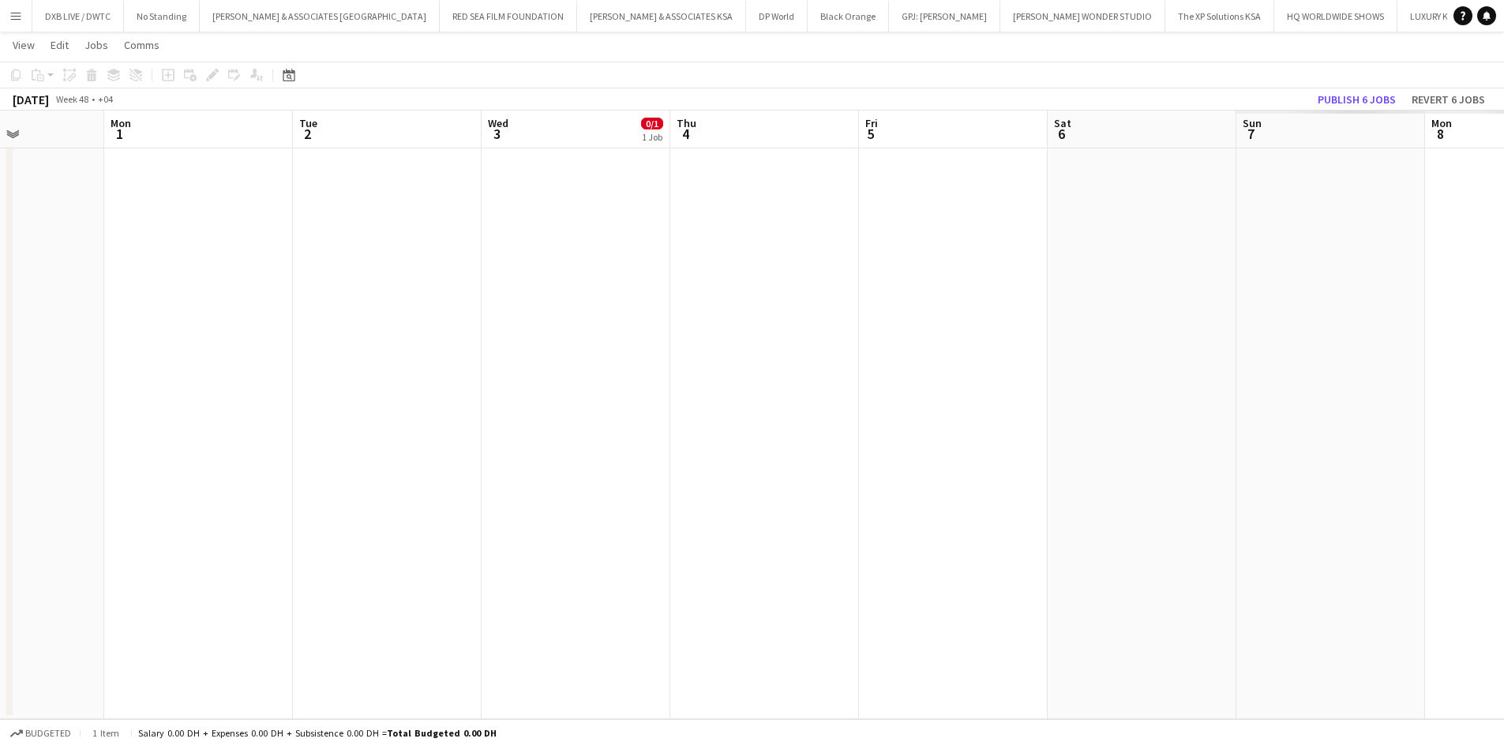
drag, startPoint x: 895, startPoint y: 328, endPoint x: 11, endPoint y: 329, distance: 884.4
click at [0, 329] on html "Menu Boards Boards Boards All jobs Status Workforce Workforce My Workforce Recr…" at bounding box center [752, 83] width 1504 height 1327
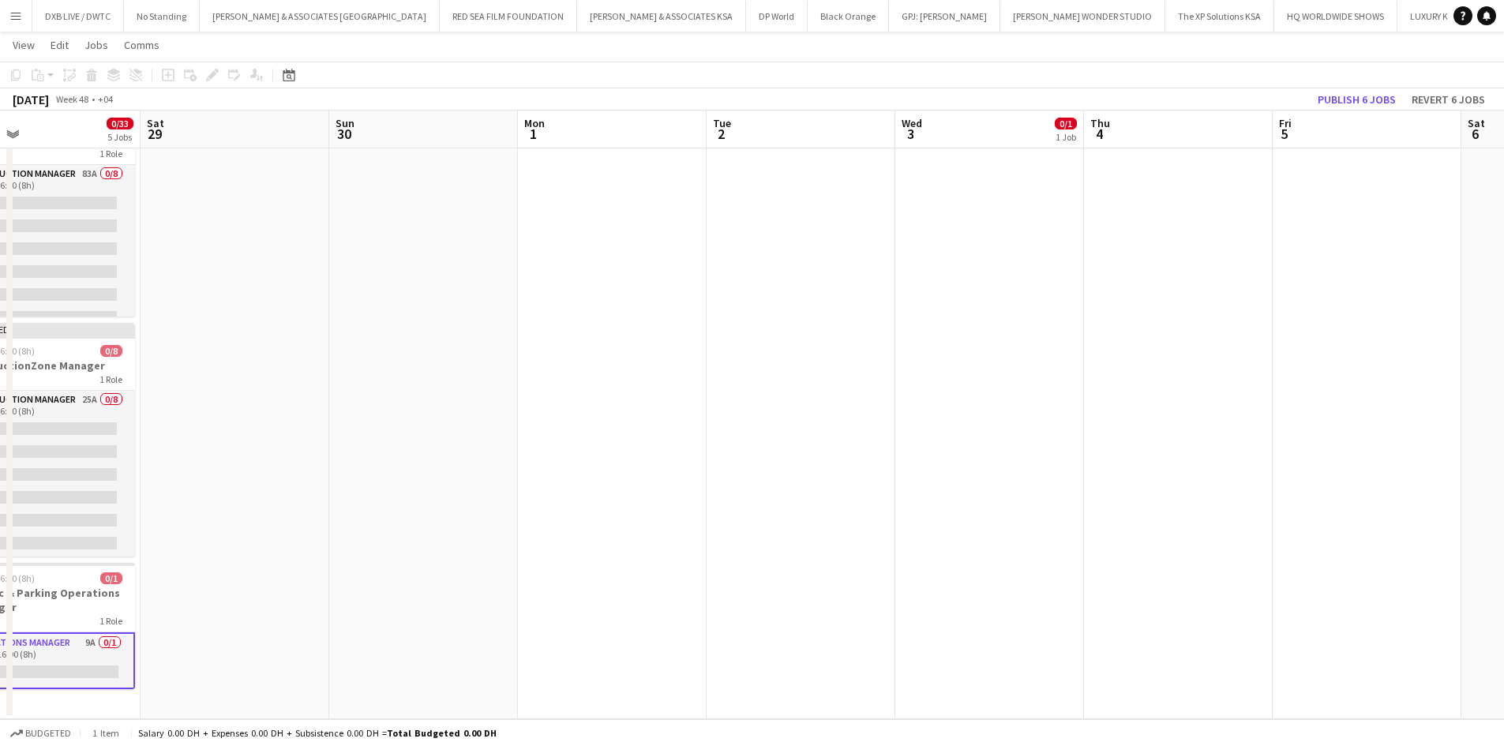
drag, startPoint x: 543, startPoint y: 329, endPoint x: 957, endPoint y: 332, distance: 413.8
click at [957, 332] on app-calendar-viewport "Wed 26 Thu 27 Fri 28 0/33 5 Jobs Sat 29 Sun 30 Mon 1 Tue 2 Wed 3 0/1 1 Job Thu …" at bounding box center [752, 100] width 1504 height 1238
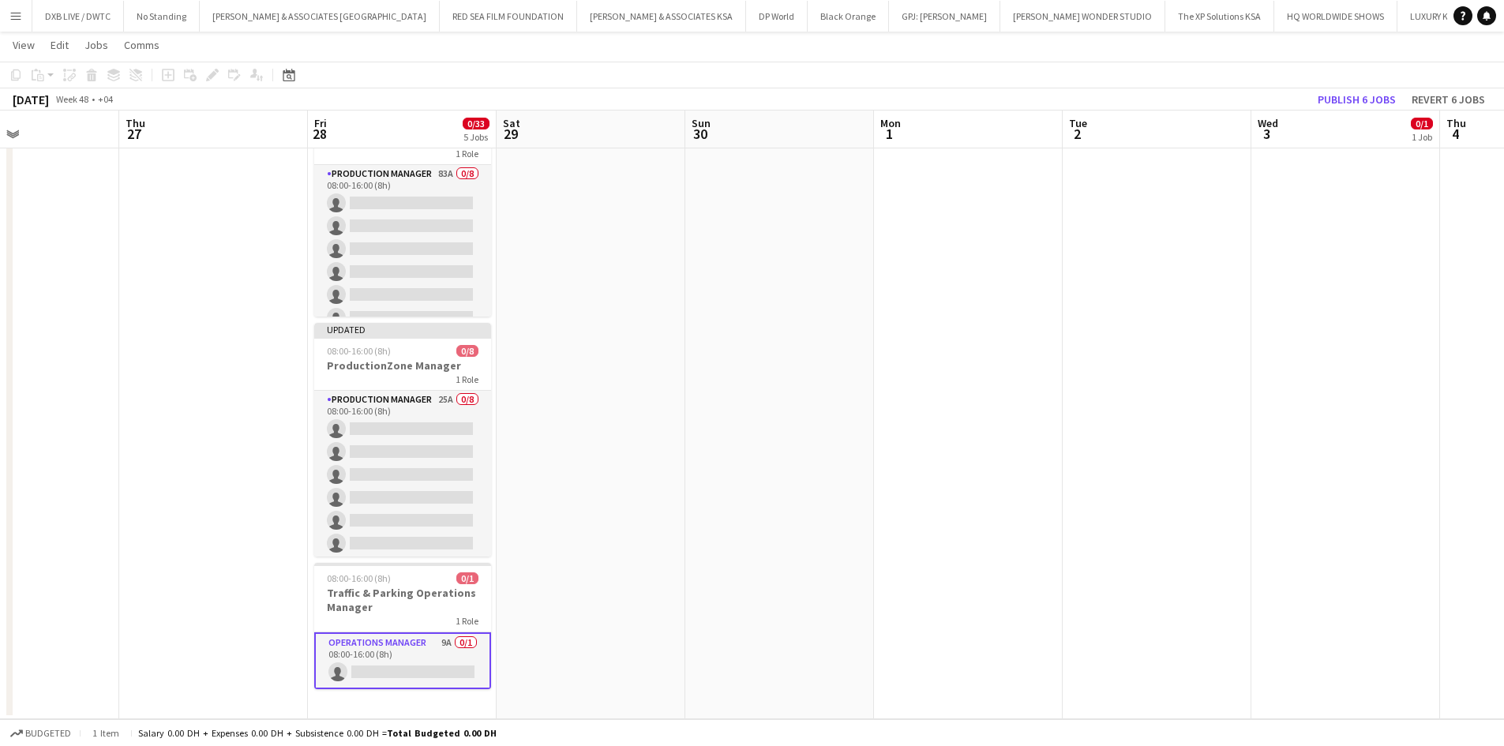
drag, startPoint x: 887, startPoint y: 333, endPoint x: 1013, endPoint y: 333, distance: 126.3
click at [1013, 333] on app-calendar-viewport "Mon 24 Tue 25 0/2 2 Jobs Wed 26 Thu 27 Fri 28 0/33 5 Jobs Sat 29 Sun 30 Mon 1 T…" at bounding box center [752, 100] width 1504 height 1238
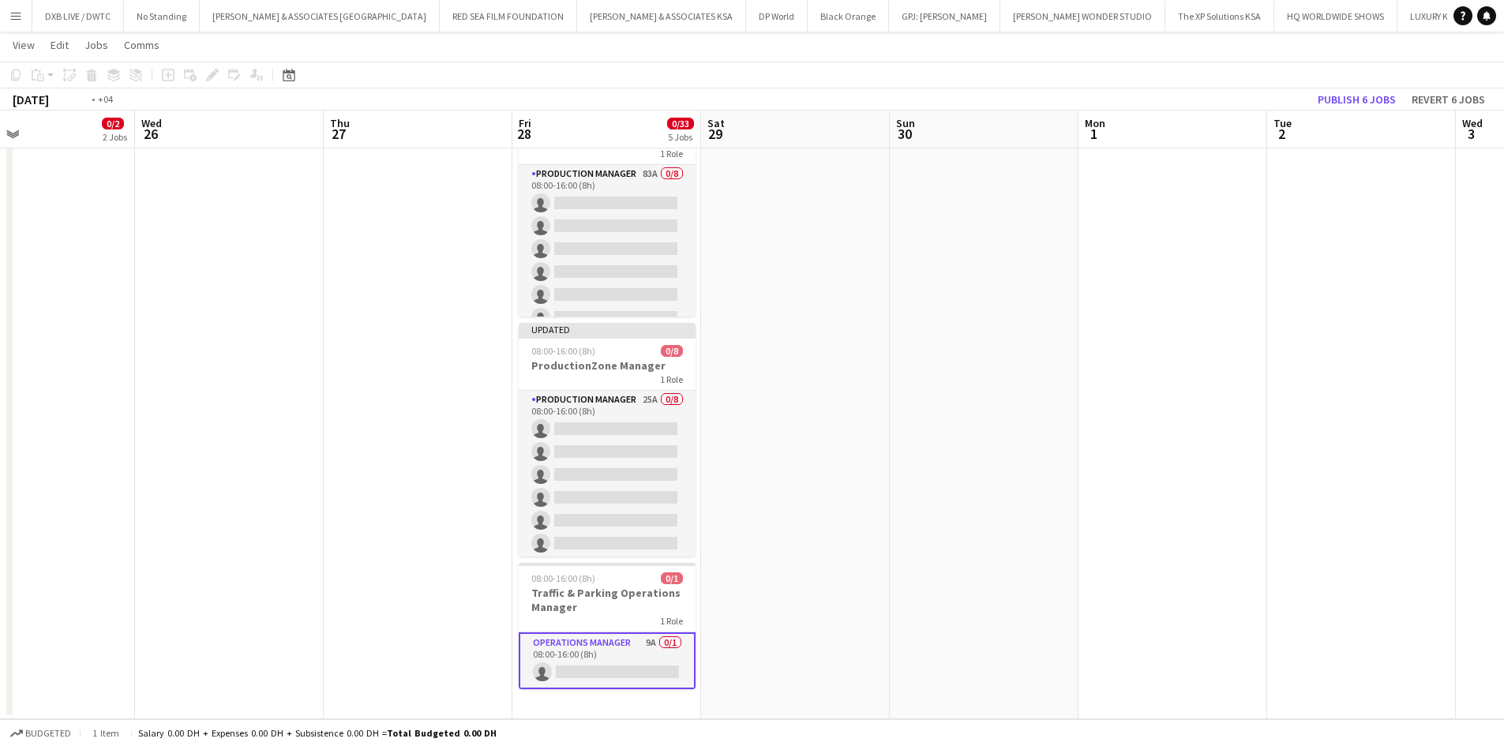
click at [1163, 339] on app-calendar-viewport "Sun 23 Mon 24 Tue 25 0/2 2 Jobs Wed 26 Thu 27 Fri 28 0/33 5 Jobs Sat 29 Sun 30 …" at bounding box center [752, 100] width 1504 height 1238
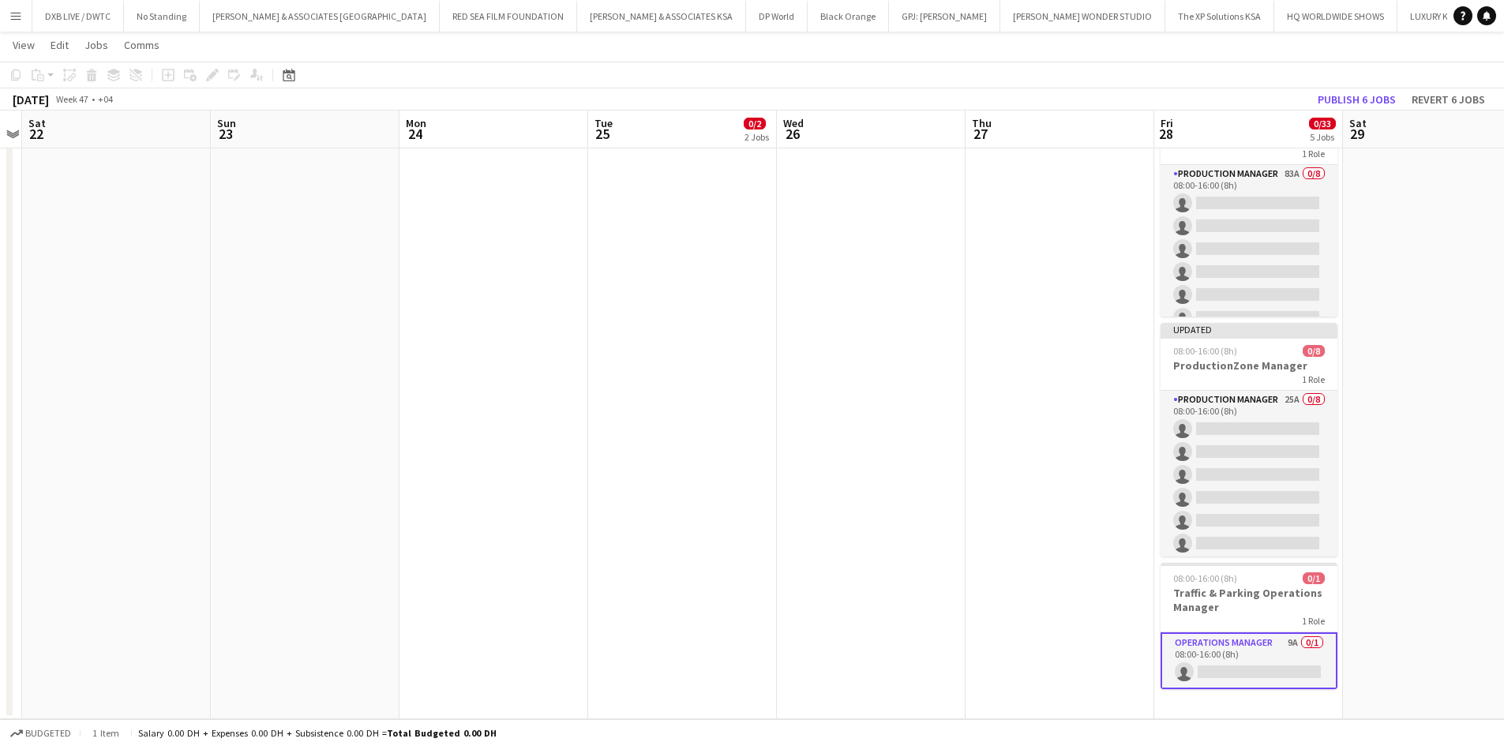
click at [1094, 341] on app-calendar-viewport "Thu 20 Fri 21 Sat 22 Sun 23 Mon 24 Tue 25 0/2 2 Jobs Wed 26 Thu 27 Fri 28 0/33 …" at bounding box center [752, 100] width 1504 height 1238
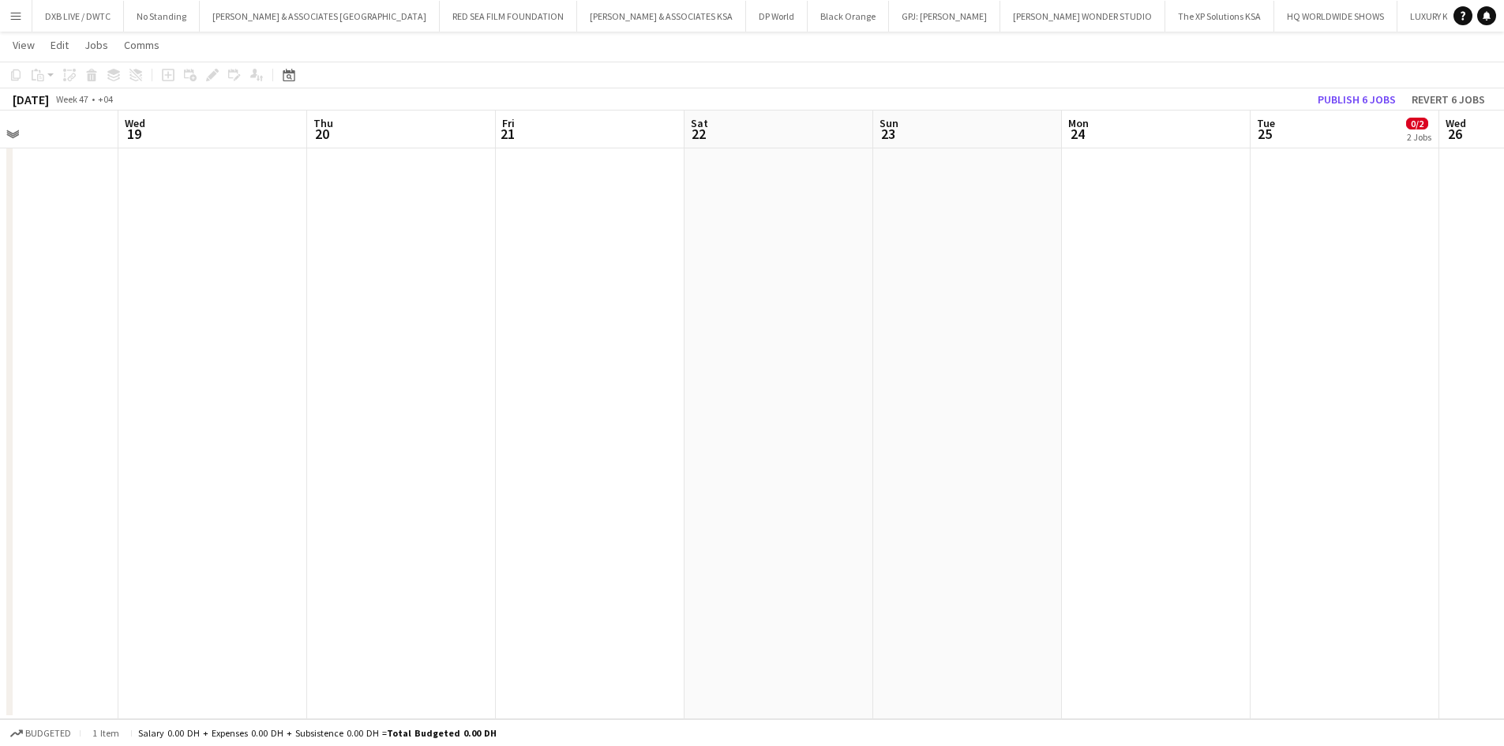
drag, startPoint x: 828, startPoint y: 340, endPoint x: 1023, endPoint y: 340, distance: 194.3
click at [1025, 340] on app-calendar-viewport "Sun 16 Mon 17 Tue 18 Wed 19 Thu 20 Fri 21 Sat 22 Sun 23 Mon 24 Tue 25 0/2 2 Job…" at bounding box center [752, 100] width 1504 height 1238
click at [1139, 346] on app-calendar-viewport "Thu 13 0/2 2 Jobs Fri 14 Sat 15 0/2 1 Job Sun 16 Mon 17 Tue 18 Wed 19 Thu 20 Fr…" at bounding box center [752, 100] width 1504 height 1238
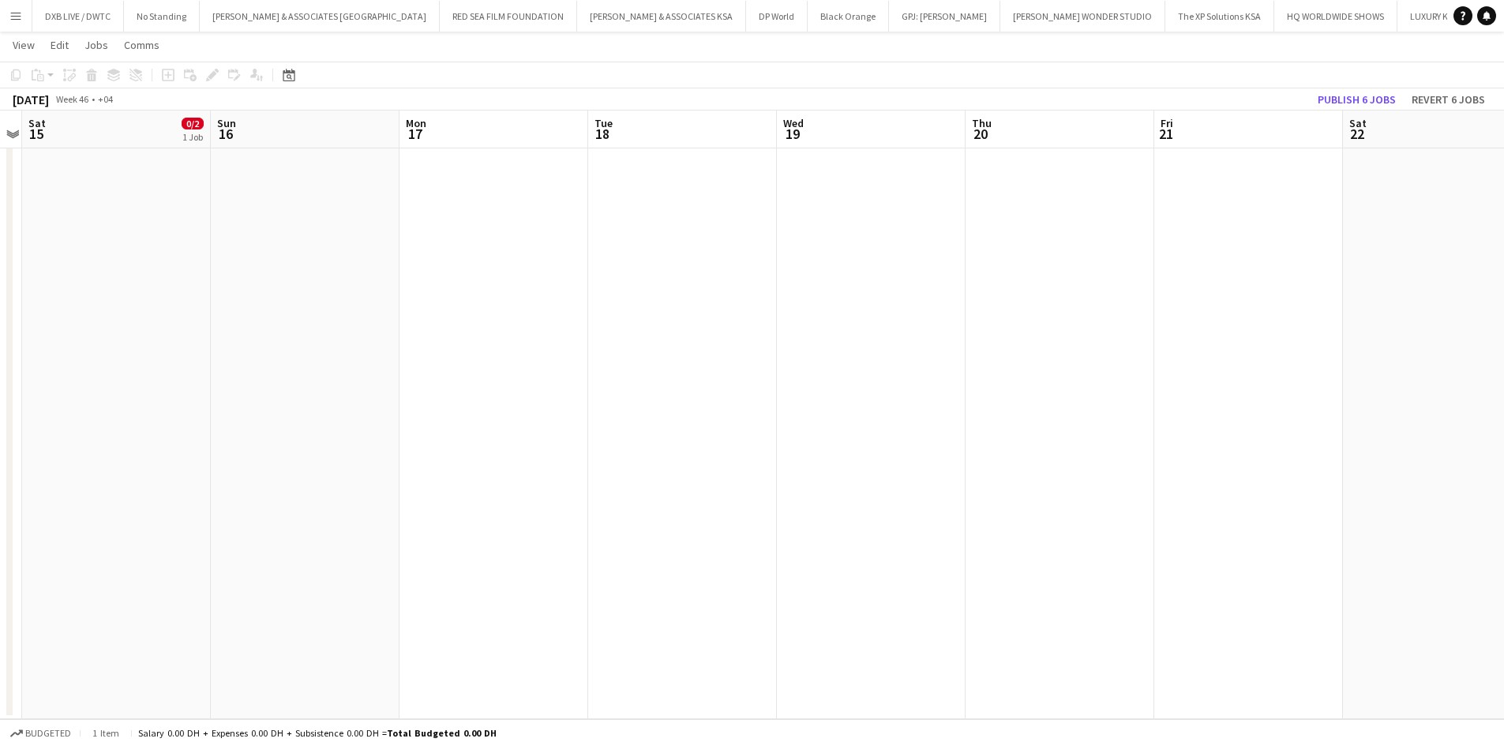
scroll to position [0, 482]
drag, startPoint x: 547, startPoint y: 347, endPoint x: 610, endPoint y: 347, distance: 62.4
click at [610, 347] on app-calendar-viewport "Thu 13 0/2 2 Jobs Fri 14 Sat 15 0/2 1 Job Sun 16 Mon 17 Tue 18 Wed 19 Thu 20 Fr…" at bounding box center [752, 100] width 1504 height 1238
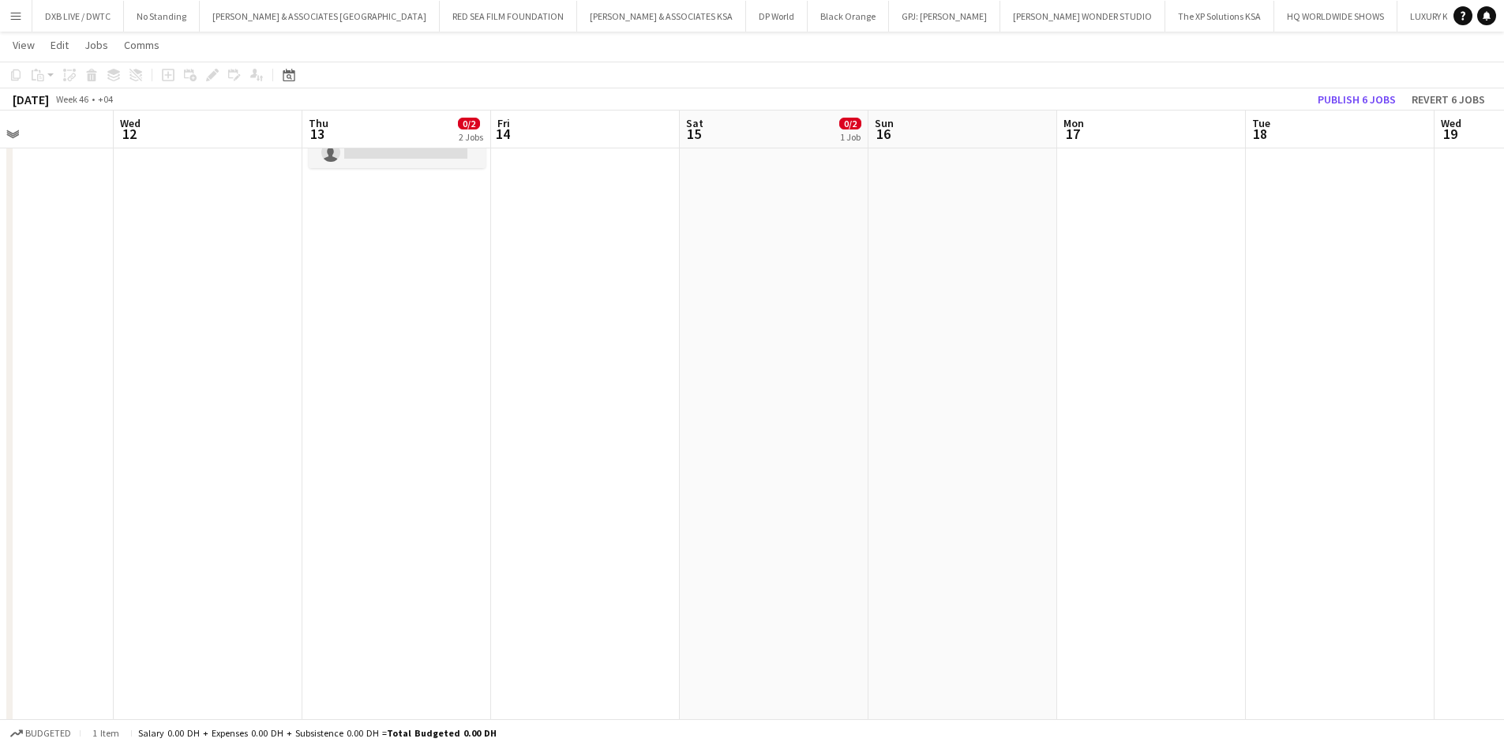
drag, startPoint x: 651, startPoint y: 341, endPoint x: 921, endPoint y: 352, distance: 269.5
click at [1214, 343] on app-calendar-viewport "Sun 9 Mon 10 Tue 11 Wed 12 Thu 13 0/2 2 Jobs Fri 14 Sat 15 0/2 1 Job Sun 16 Mon…" at bounding box center [752, 416] width 1504 height 1238
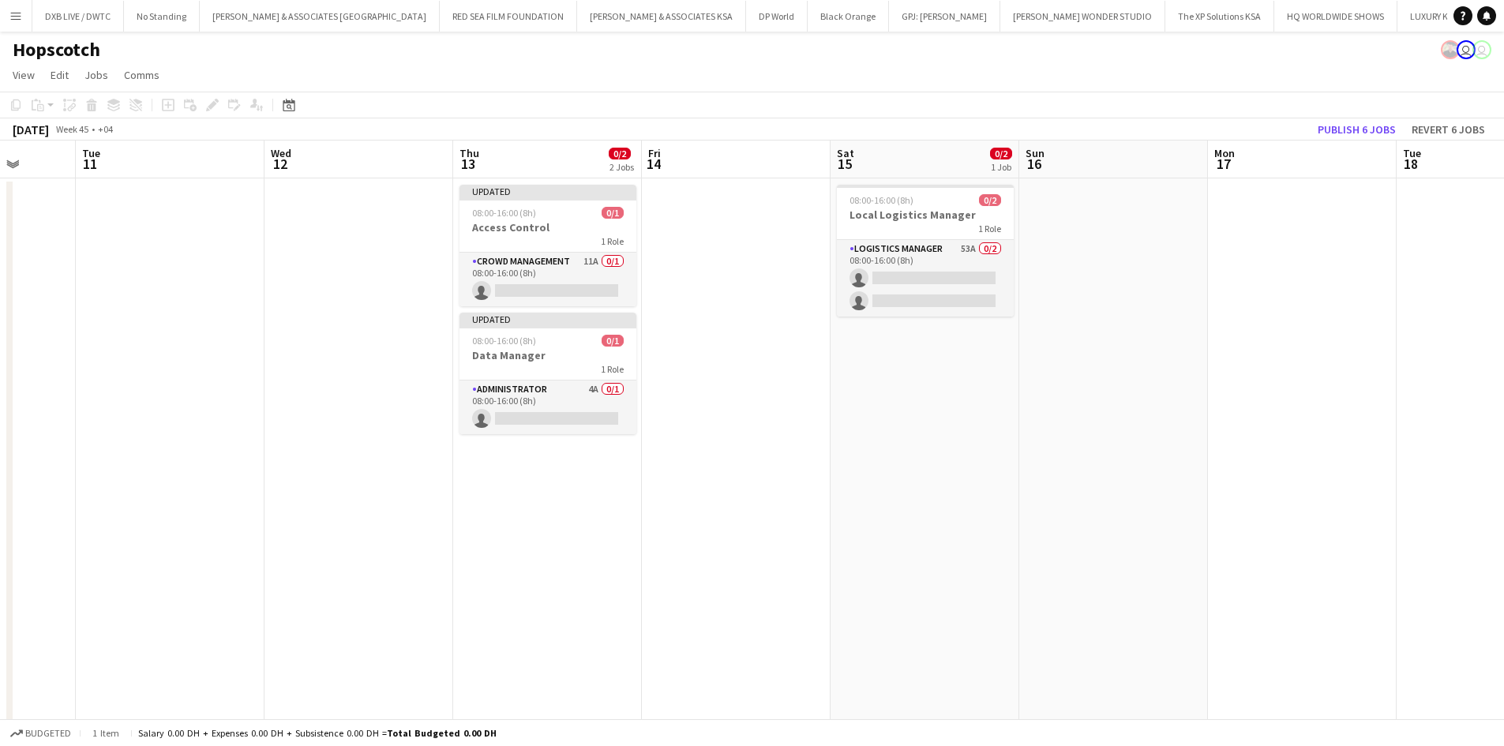
scroll to position [0, 366]
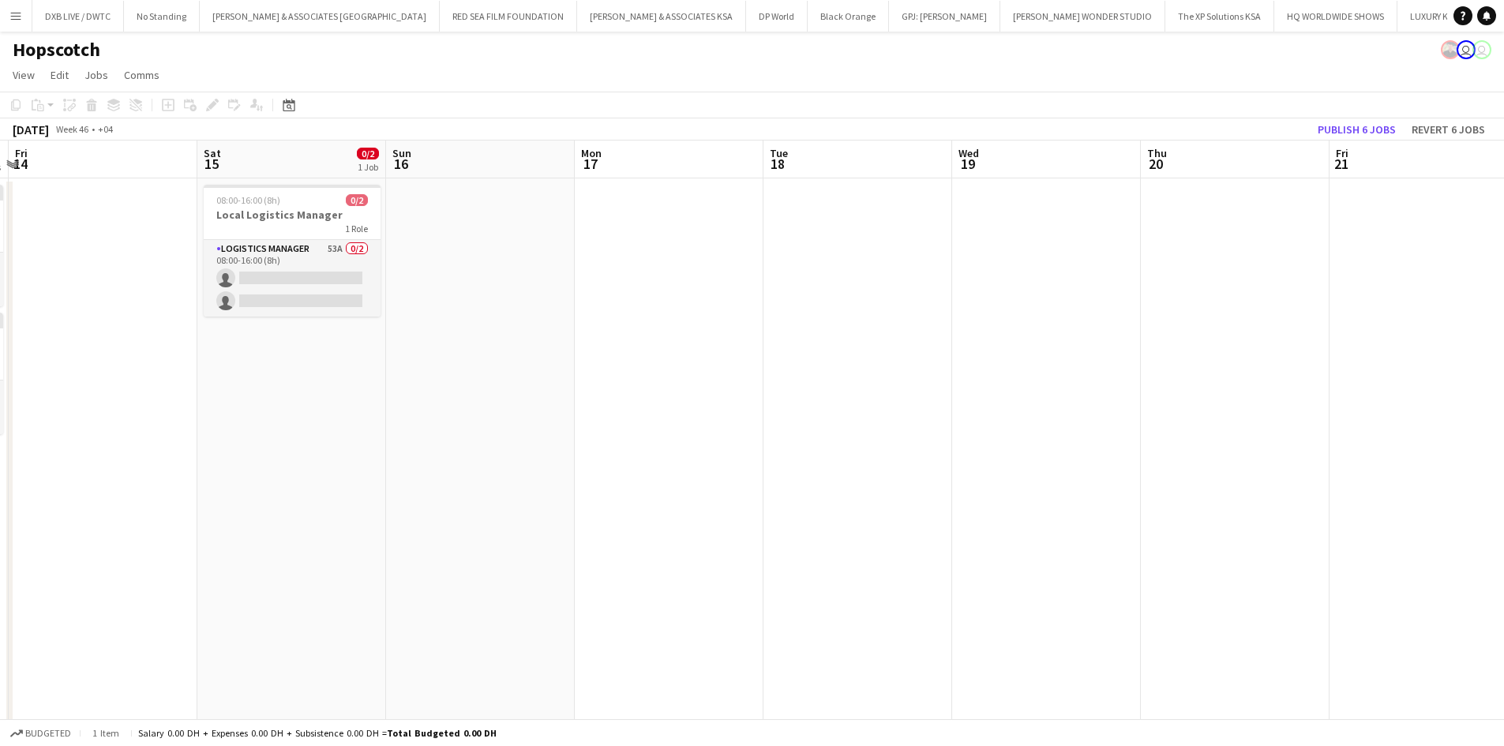
drag, startPoint x: 556, startPoint y: 420, endPoint x: 402, endPoint y: 424, distance: 154.0
click at [366, 424] on app-calendar-viewport "Mon 10 Tue 11 Wed 12 Thu 13 0/2 2 Jobs Fri 14 Sat 15 0/2 1 Job Sun 16 Mon 17 Tu…" at bounding box center [752, 721] width 1504 height 1161
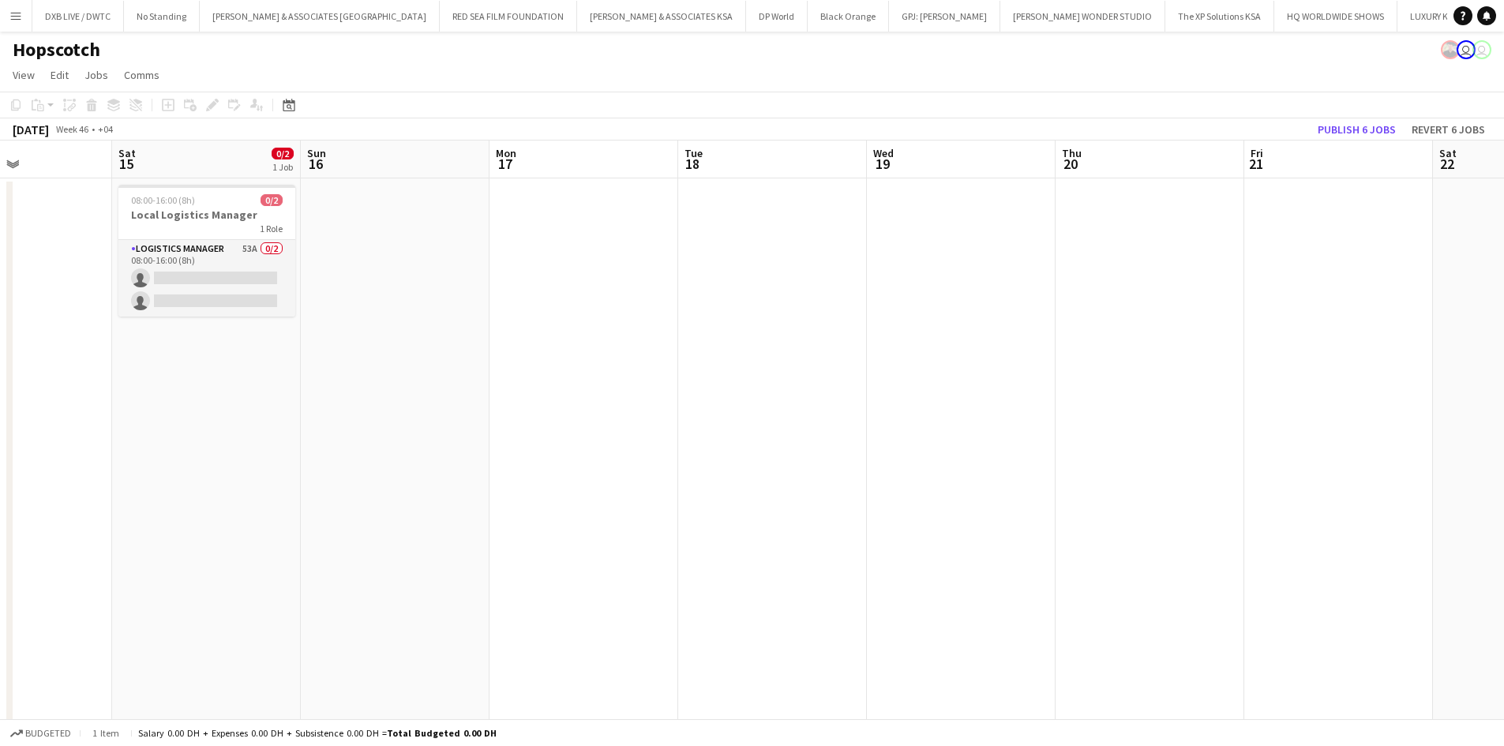
drag, startPoint x: 646, startPoint y: 418, endPoint x: 175, endPoint y: 418, distance: 470.6
click at [175, 418] on app-calendar-viewport "Wed 12 Thu 13 0/2 2 Jobs Fri 14 Sat 15 0/2 1 Job Sun 16 Mon 17 Tue 18 Wed 19 Th…" at bounding box center [752, 721] width 1504 height 1161
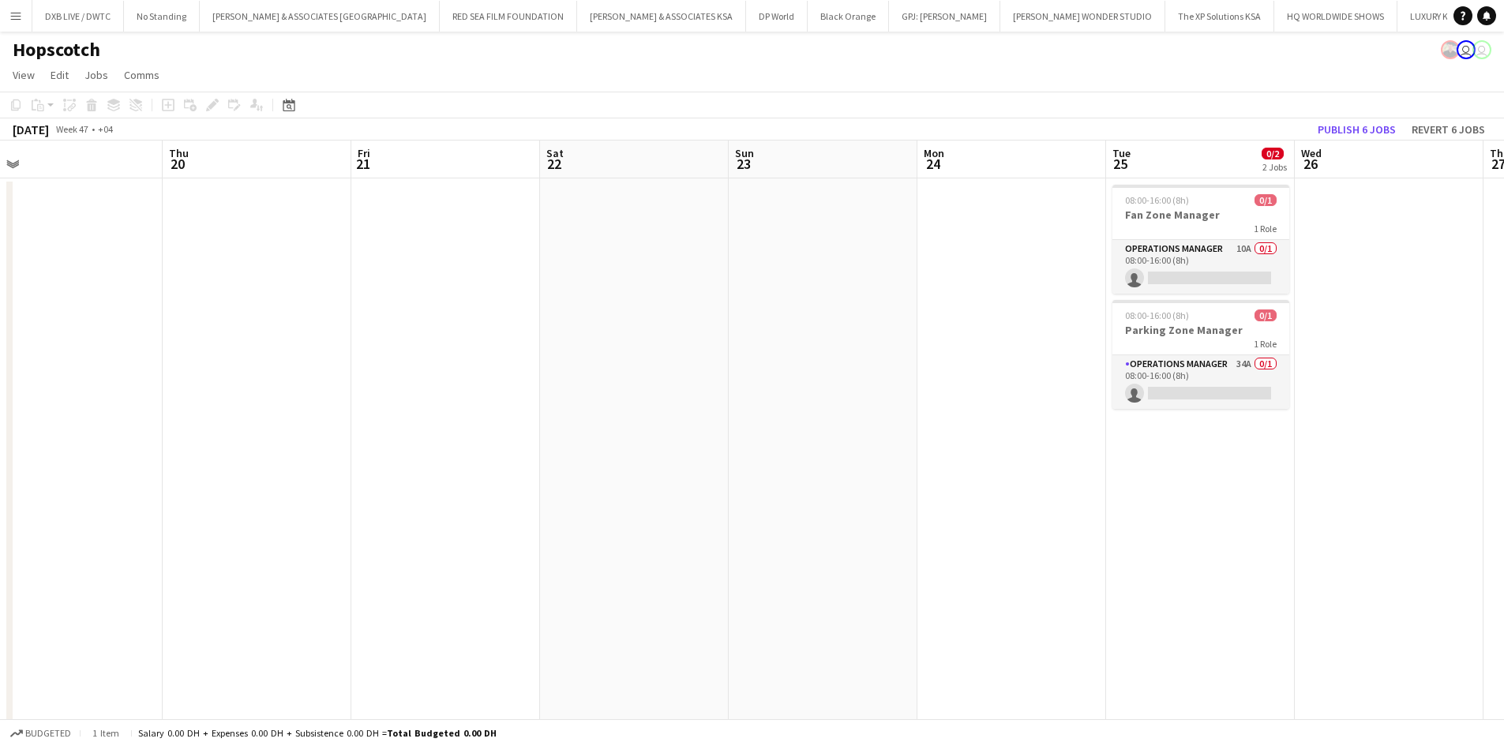
drag, startPoint x: 484, startPoint y: 420, endPoint x: 117, endPoint y: 420, distance: 367.2
click at [117, 420] on app-calendar-viewport "Sun 16 Mon 17 Tue 18 Wed 19 Thu 20 Fri 21 Sat 22 Sun 23 Mon 24 Tue 25 0/2 2 Job…" at bounding box center [752, 721] width 1504 height 1161
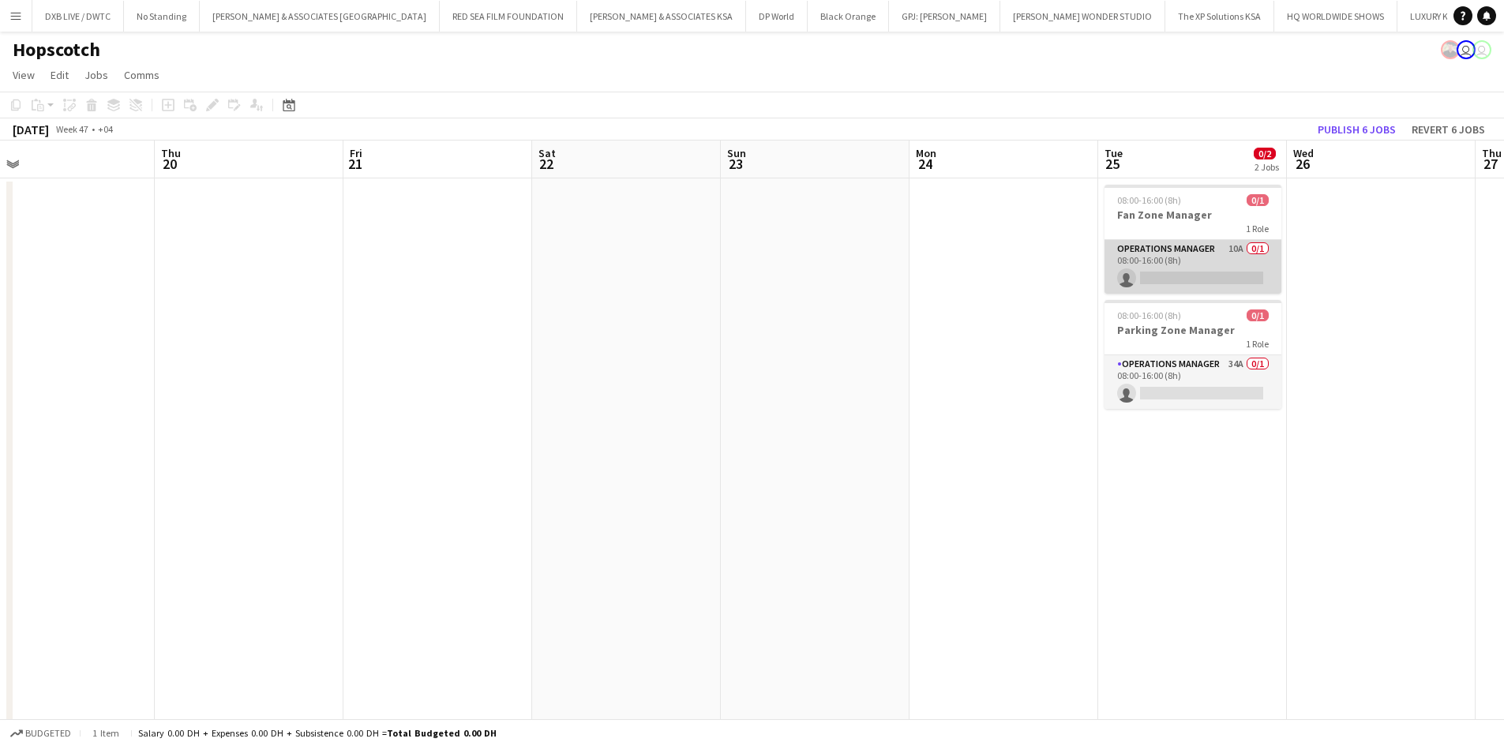
click at [1188, 255] on app-card-role "Operations Manager 10A 0/1 08:00-16:00 (8h) single-neutral-actions" at bounding box center [1193, 267] width 177 height 54
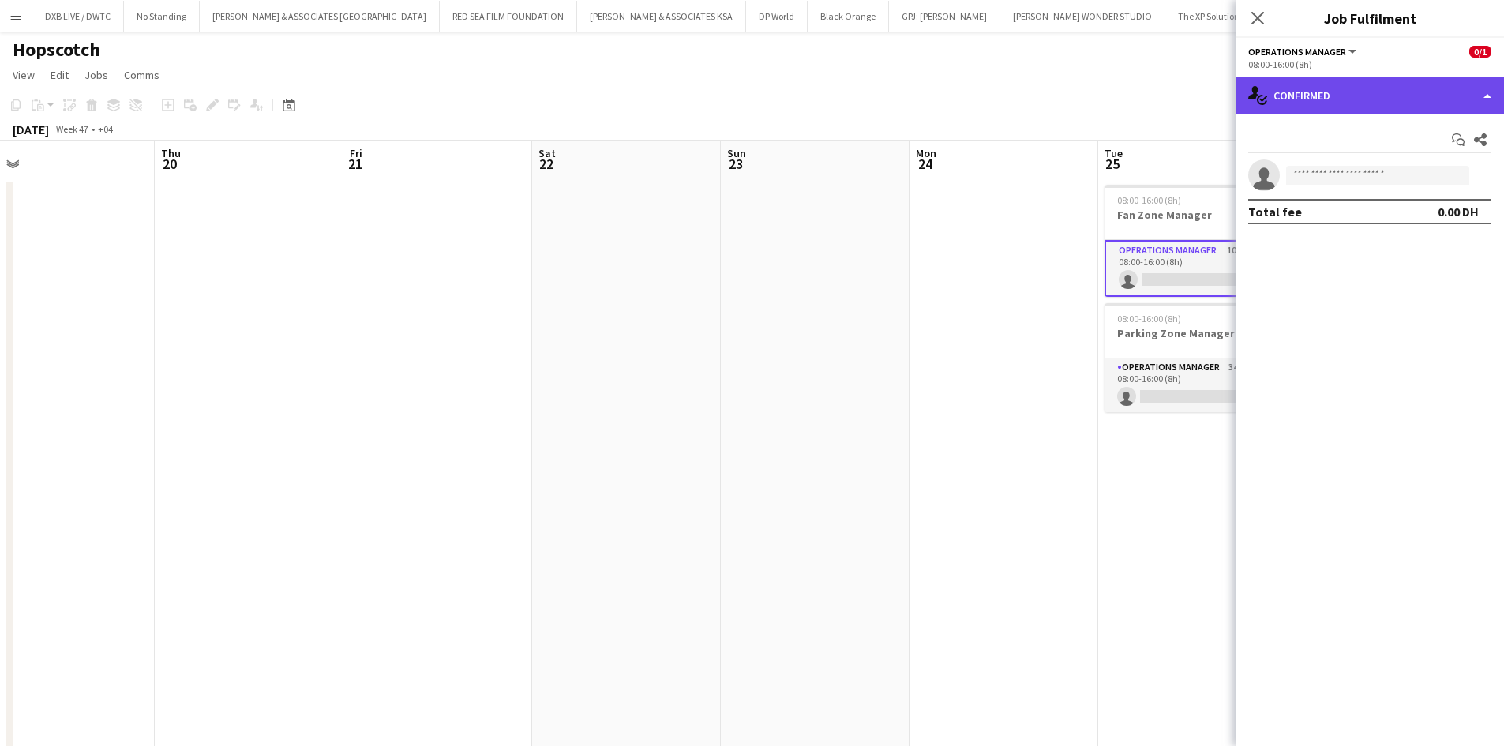
click at [1305, 98] on div "single-neutral-actions-check-2 Confirmed" at bounding box center [1370, 96] width 268 height 38
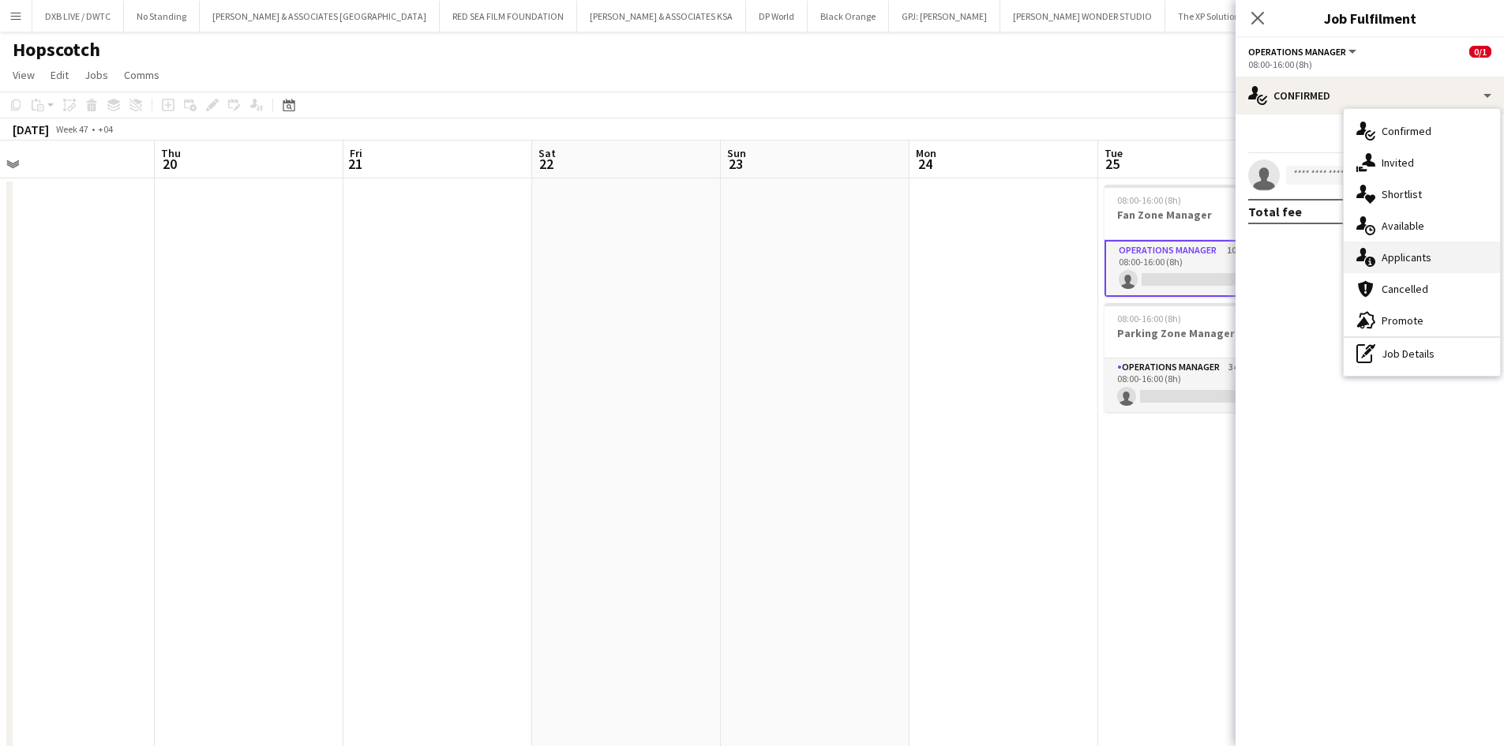
click at [1380, 250] on div "single-neutral-actions-information Applicants" at bounding box center [1422, 258] width 156 height 32
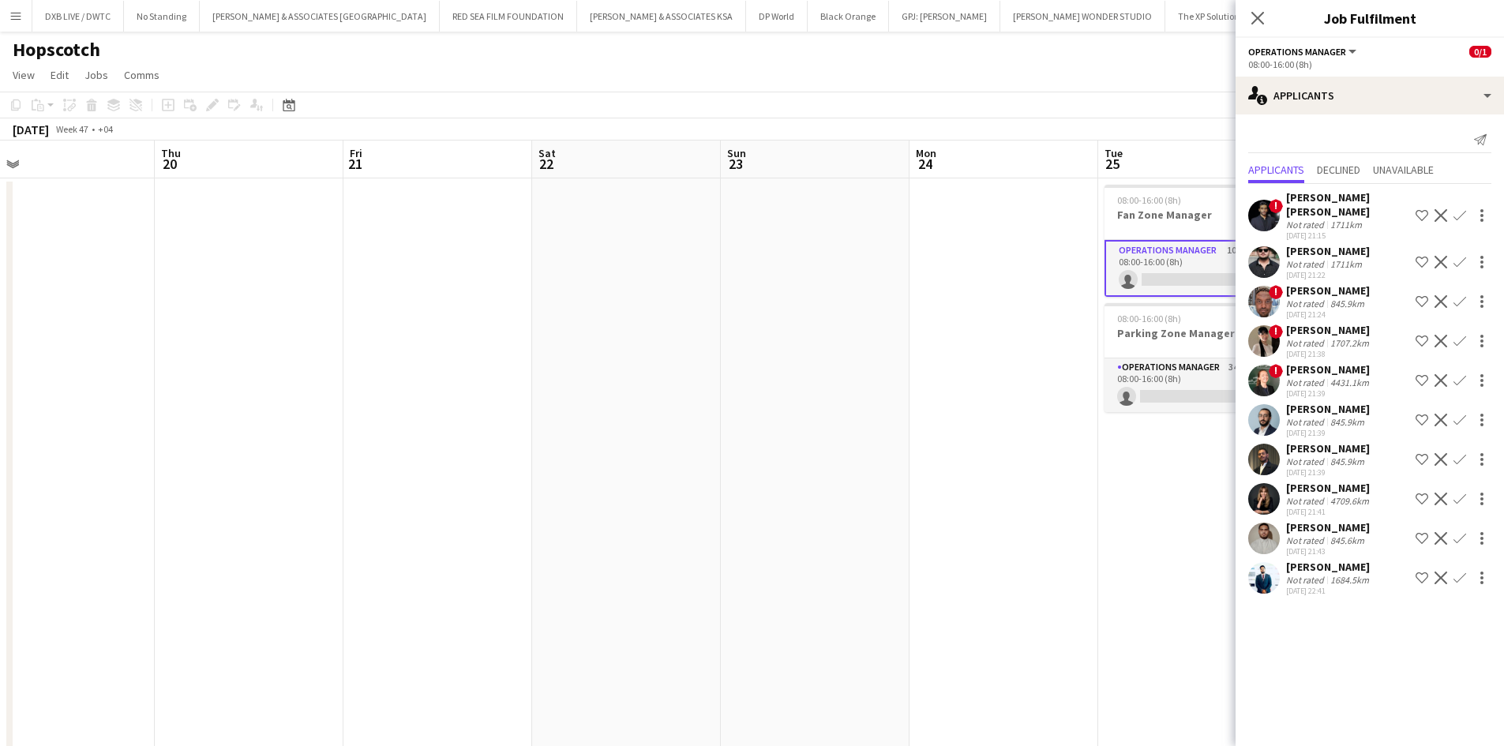
click at [1349, 228] on div "! Syed Aamir Ahmed Syed Not rated 1711km 02-10-2025 21:15 Shortlist crew Declin…" at bounding box center [1370, 391] width 268 height 415
click at [1343, 219] on div "1711km" at bounding box center [1346, 225] width 38 height 12
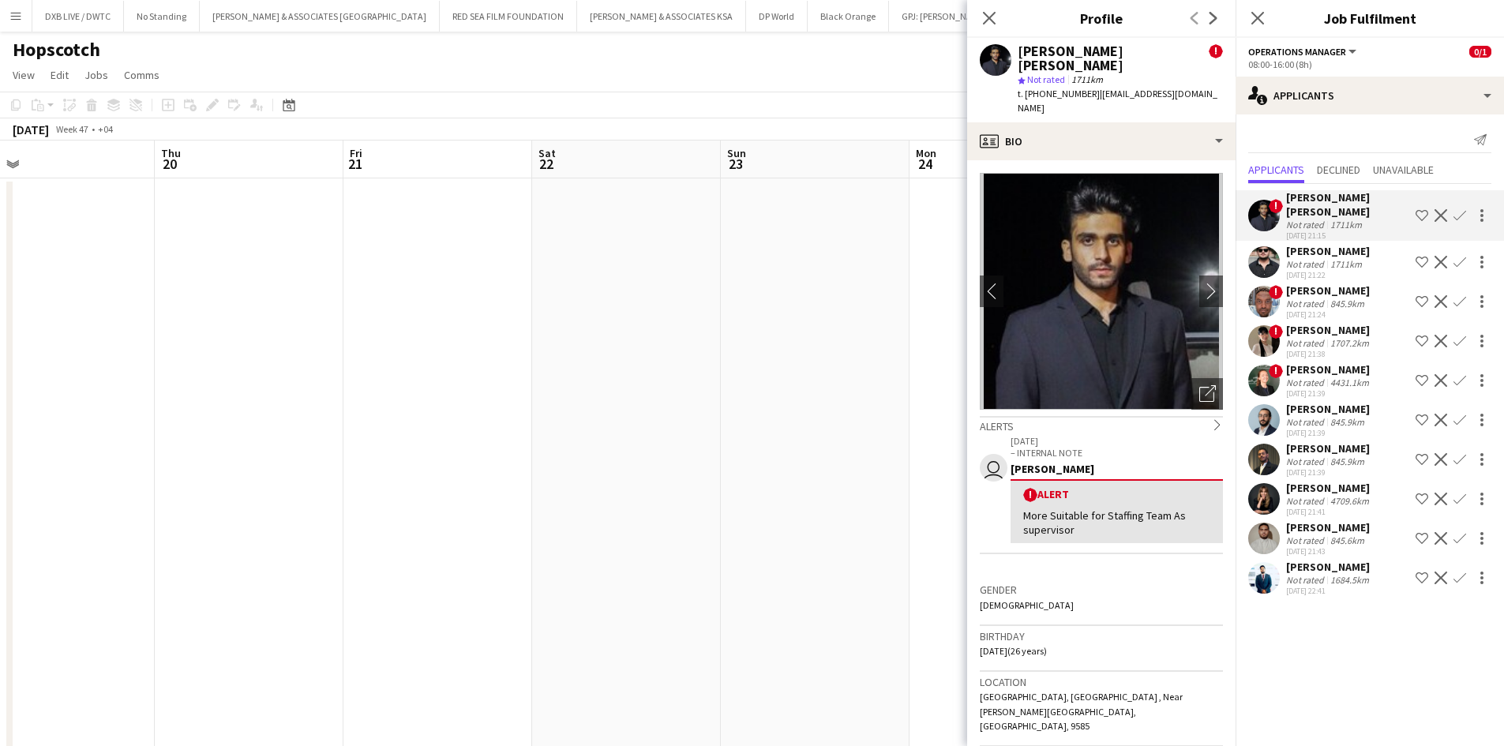
click at [1341, 258] on div "1711km" at bounding box center [1346, 264] width 38 height 12
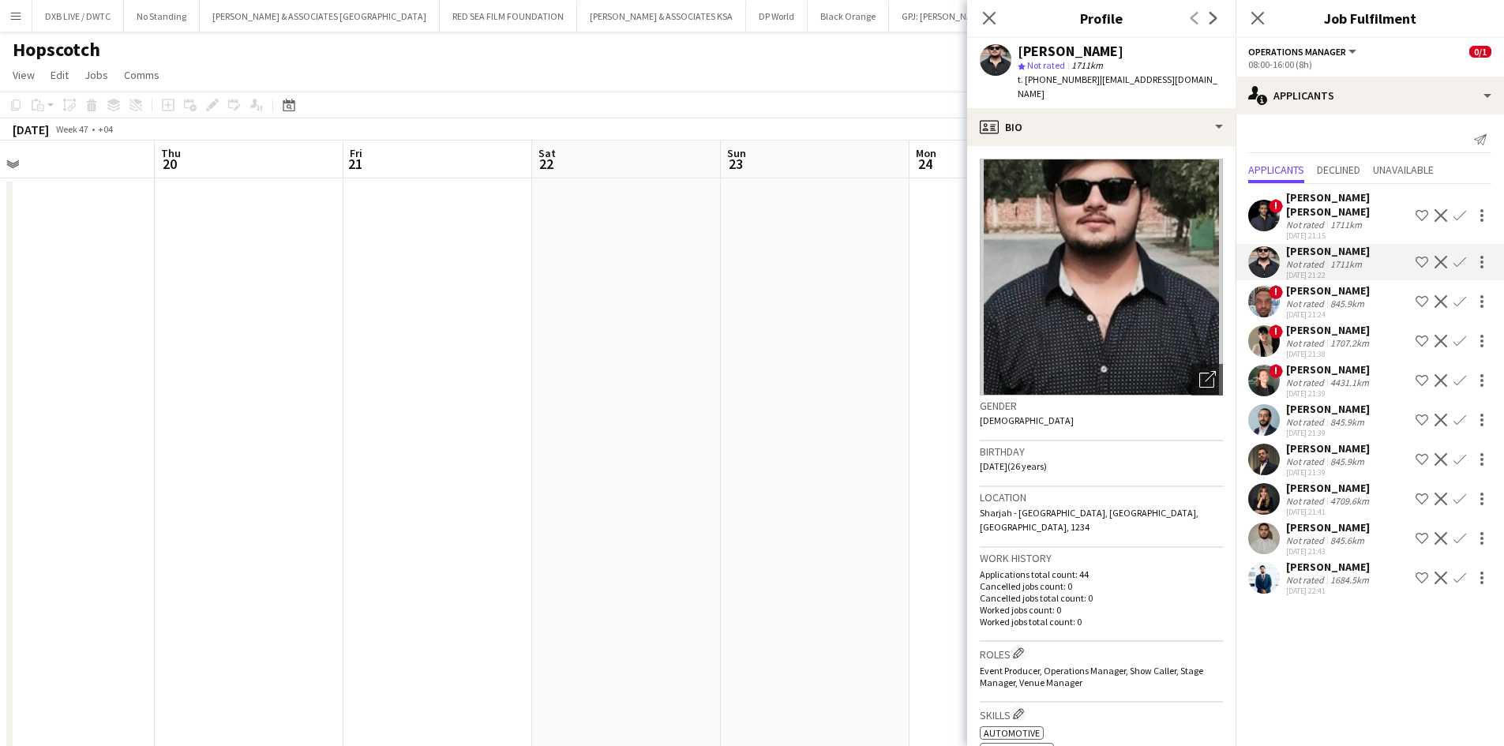
click at [1341, 310] on div "02-10-2025 21:24" at bounding box center [1328, 315] width 84 height 10
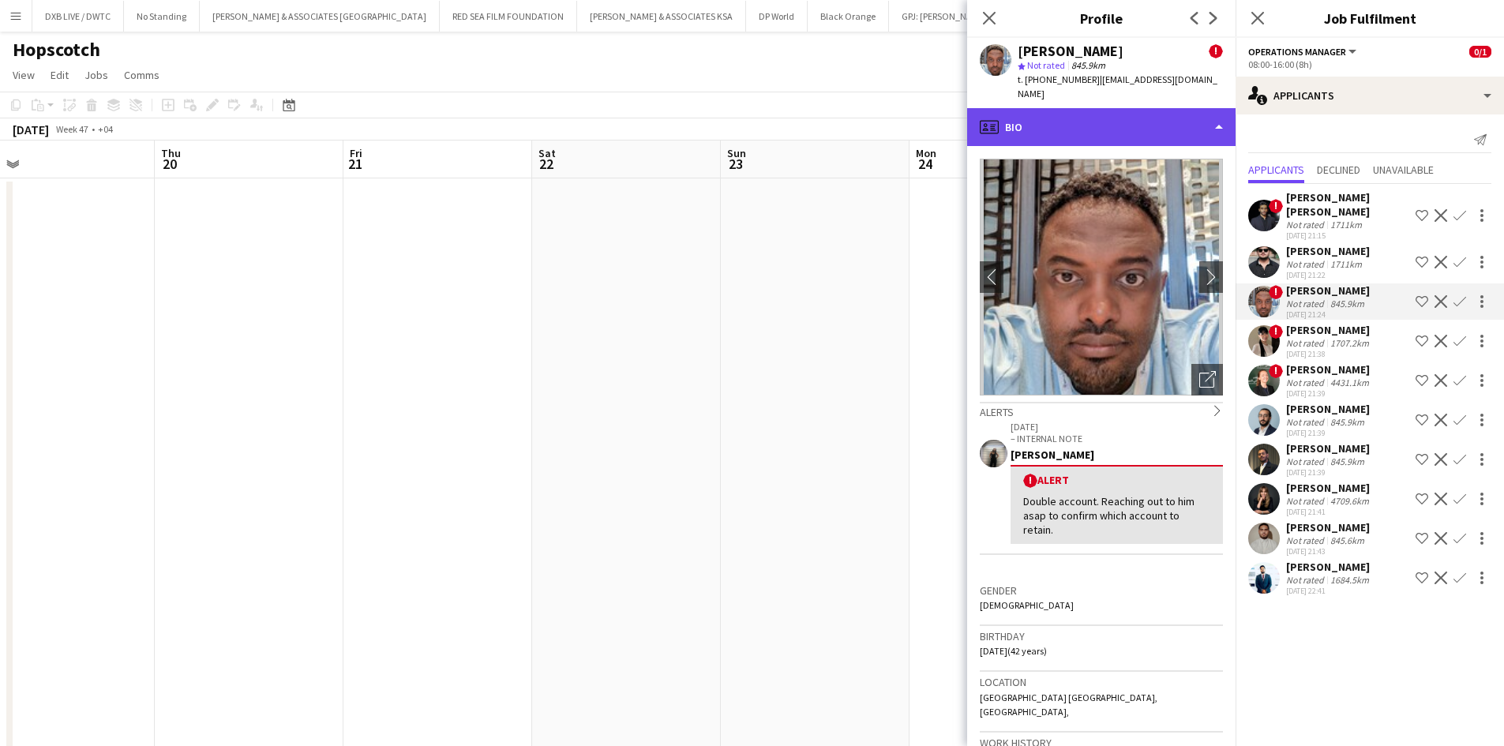
click at [1154, 109] on div "profile Bio" at bounding box center [1101, 127] width 268 height 38
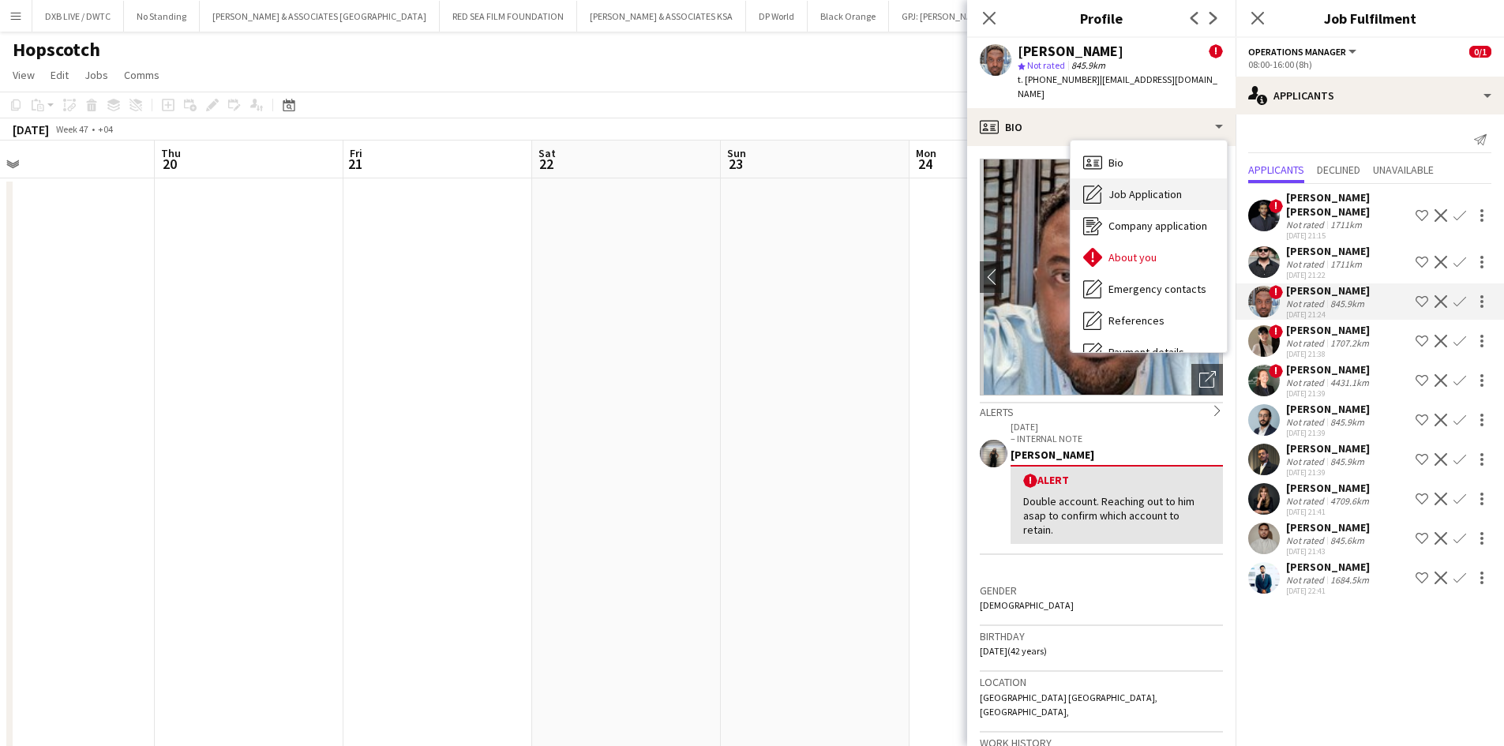
click at [1184, 178] on div "Job Application Job Application" at bounding box center [1149, 194] width 156 height 32
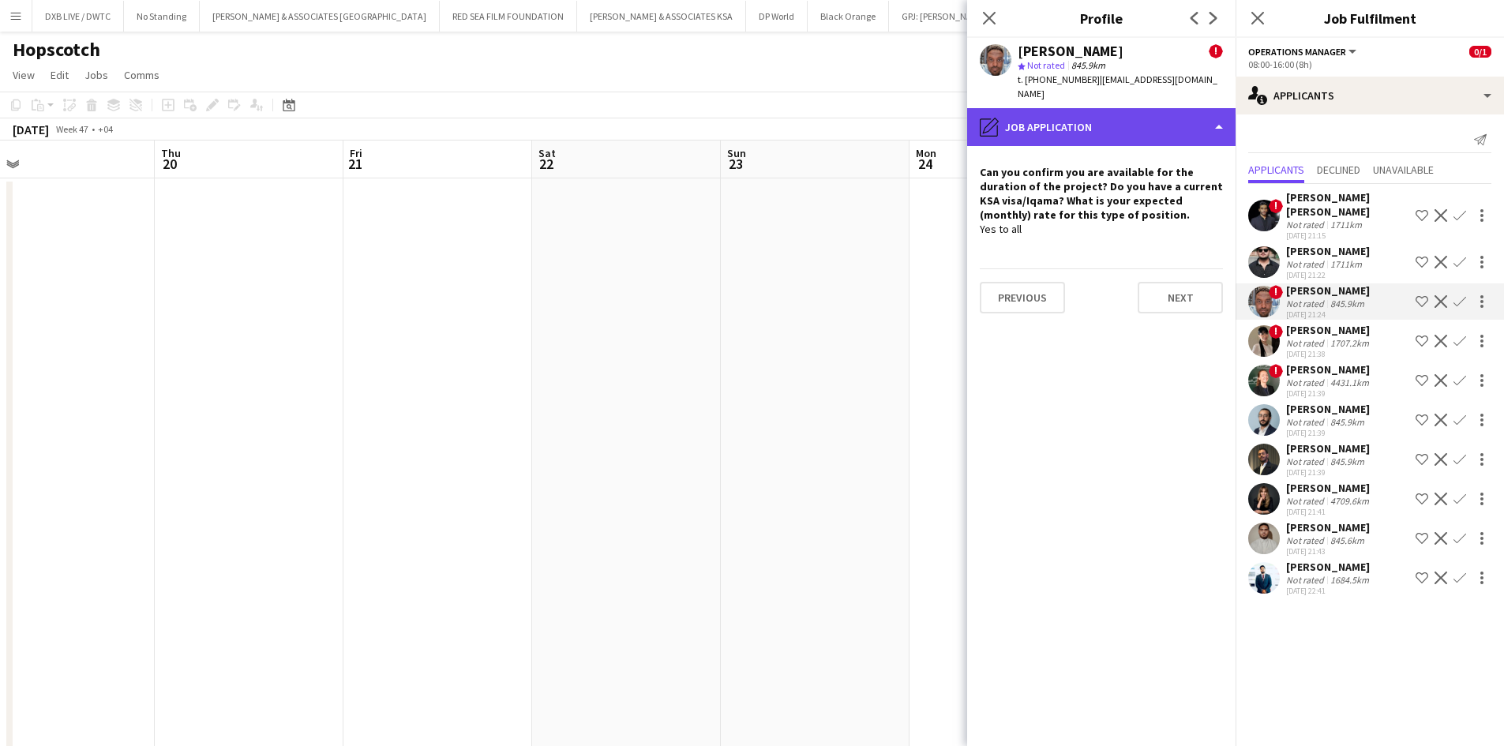
click at [1161, 124] on div "pencil4 Job Application" at bounding box center [1101, 127] width 268 height 38
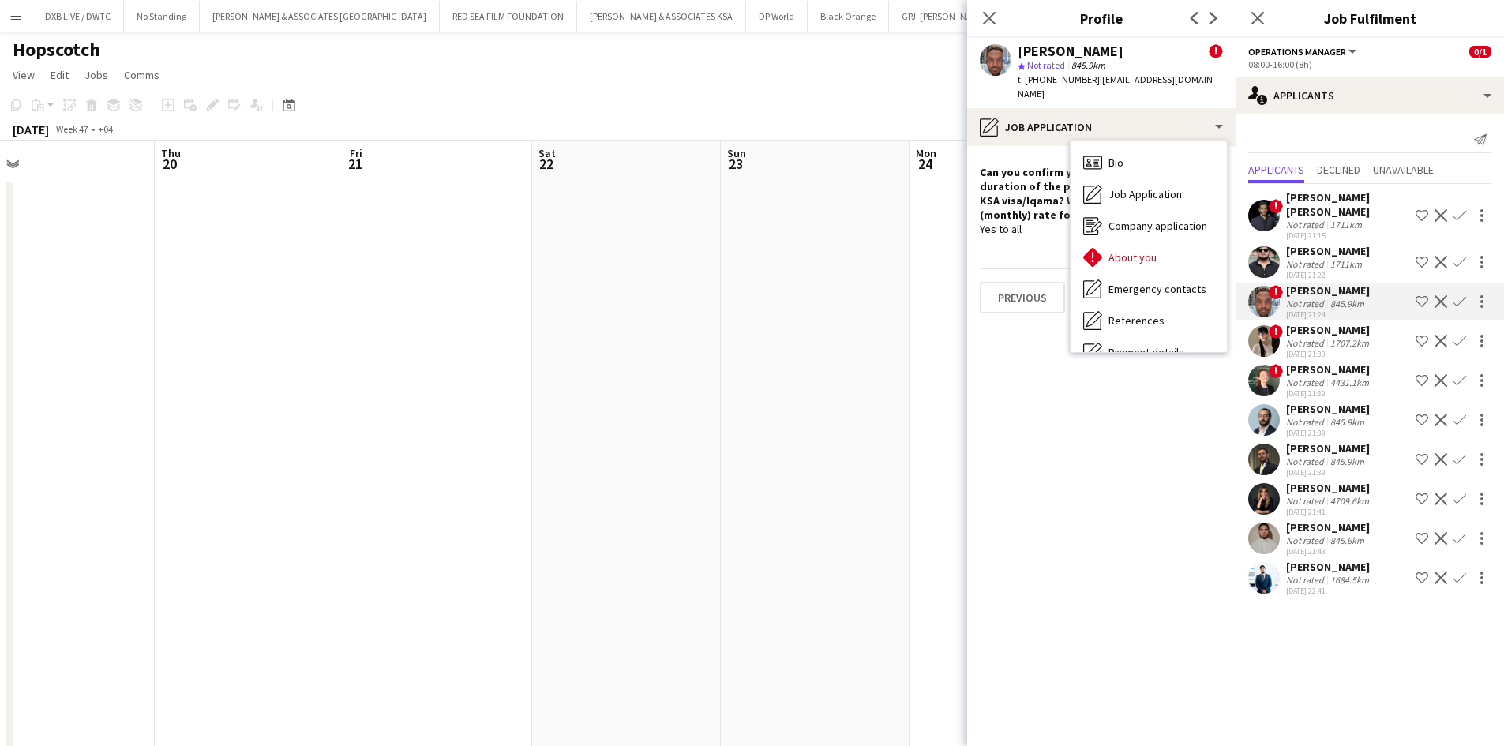
click at [1290, 323] on div "Dunia AbdulWahab" at bounding box center [1329, 330] width 86 height 14
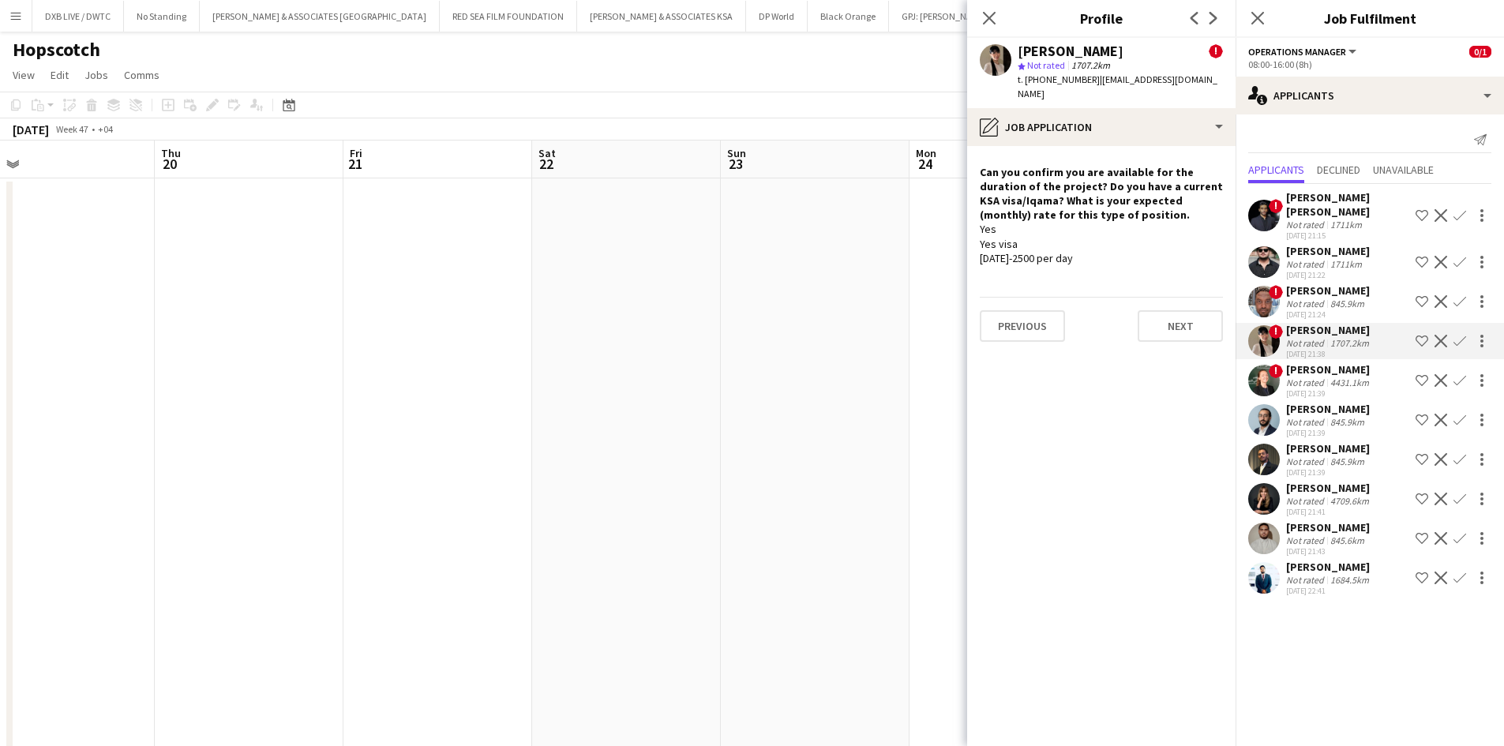
click at [1319, 377] on div "Not rated" at bounding box center [1306, 383] width 41 height 12
click at [1338, 428] on div "02-10-2025 21:39" at bounding box center [1328, 433] width 84 height 10
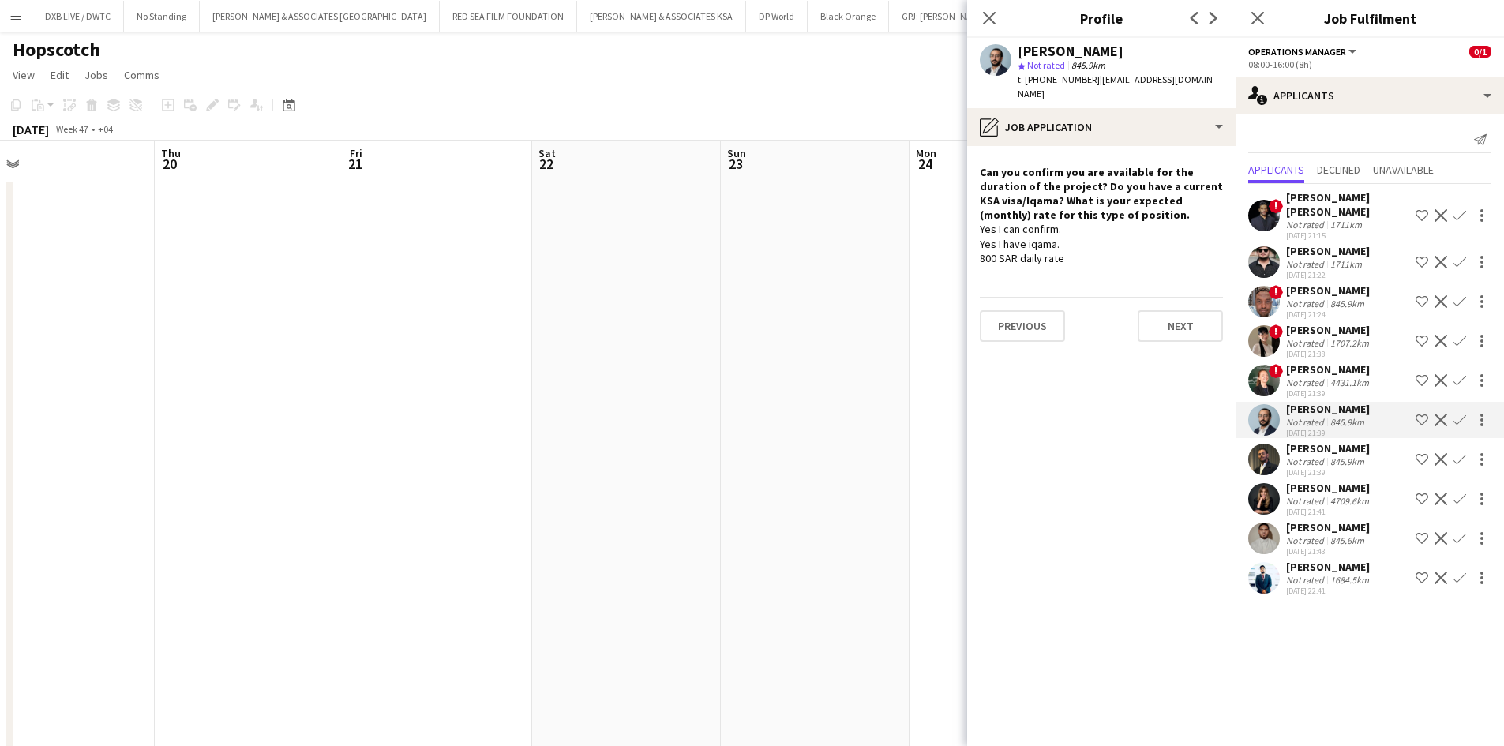
click at [1348, 467] on div "02-10-2025 21:39" at bounding box center [1328, 472] width 84 height 10
click at [1338, 495] on div "4709.6km" at bounding box center [1349, 501] width 45 height 12
